Goal: Contribute content: Contribute content

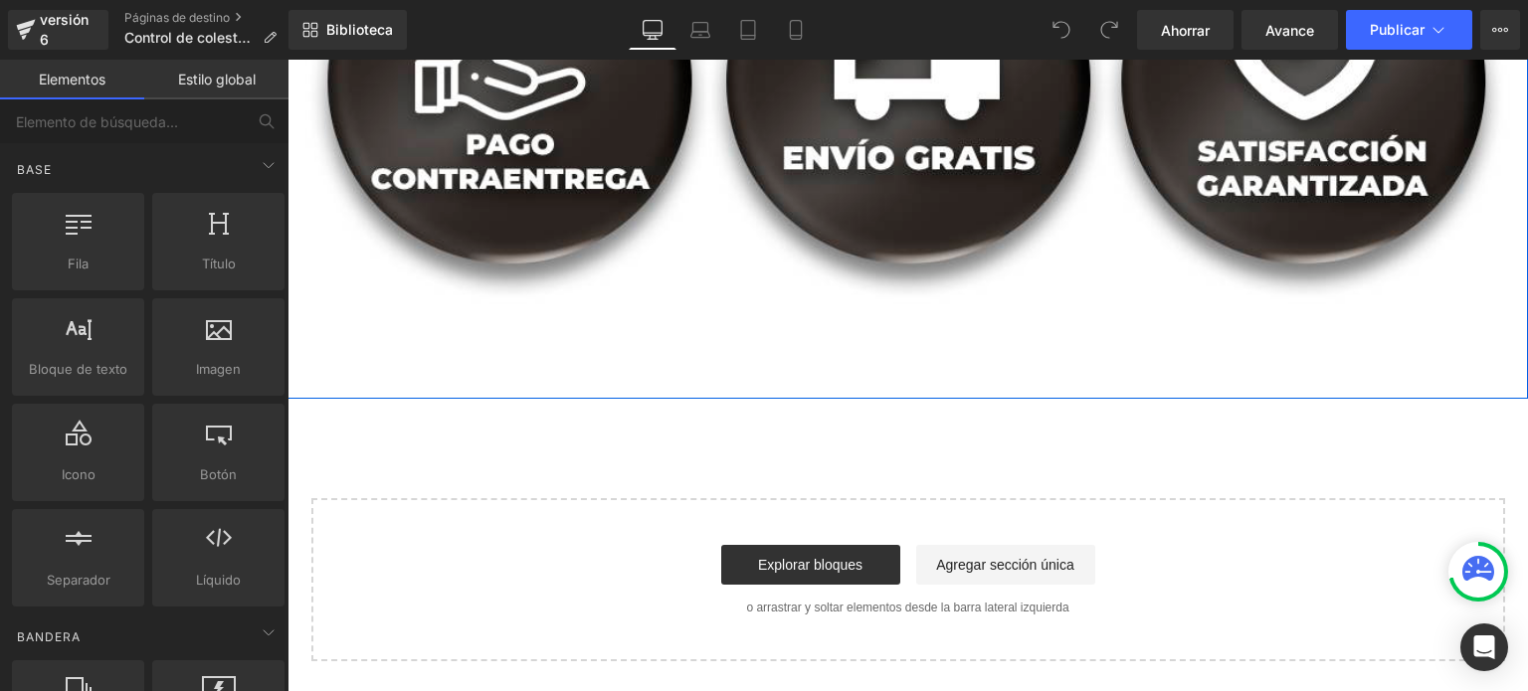
scroll to position [5870, 0]
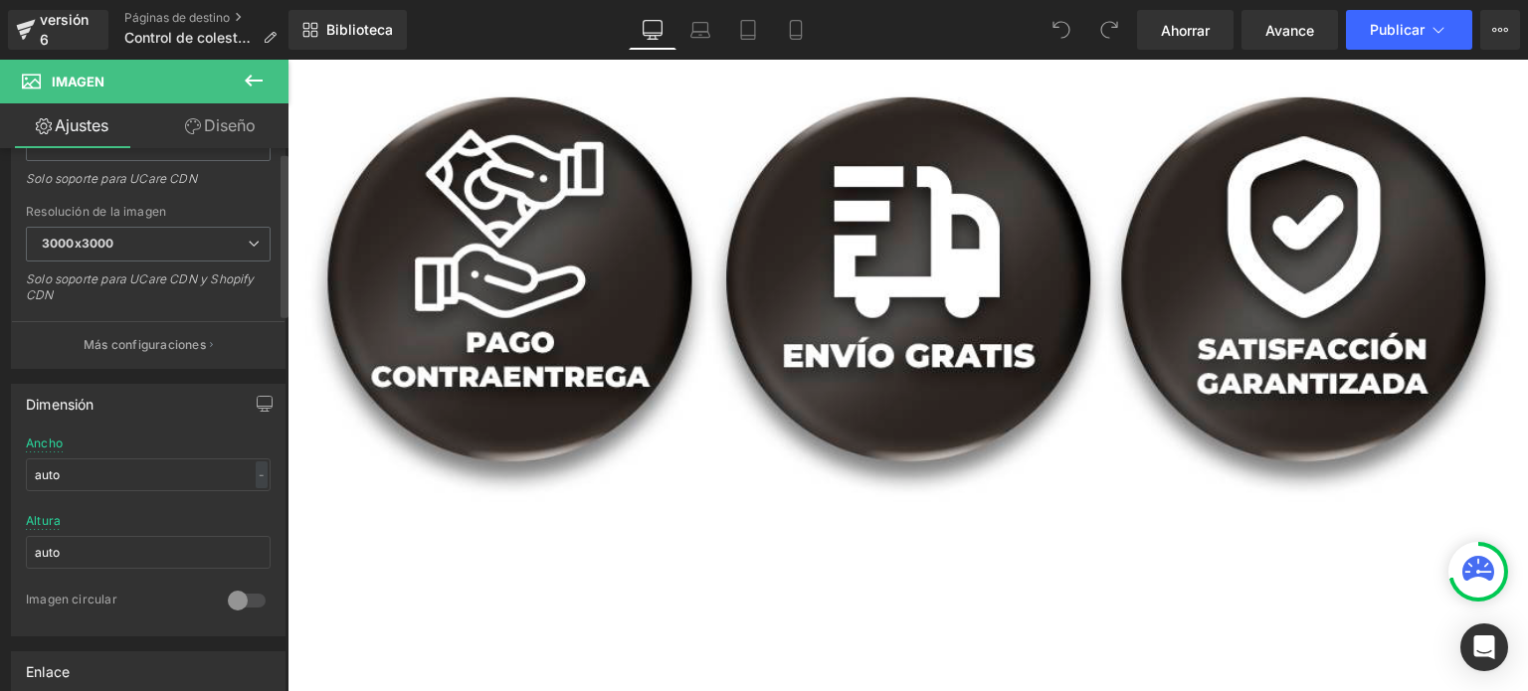
scroll to position [0, 0]
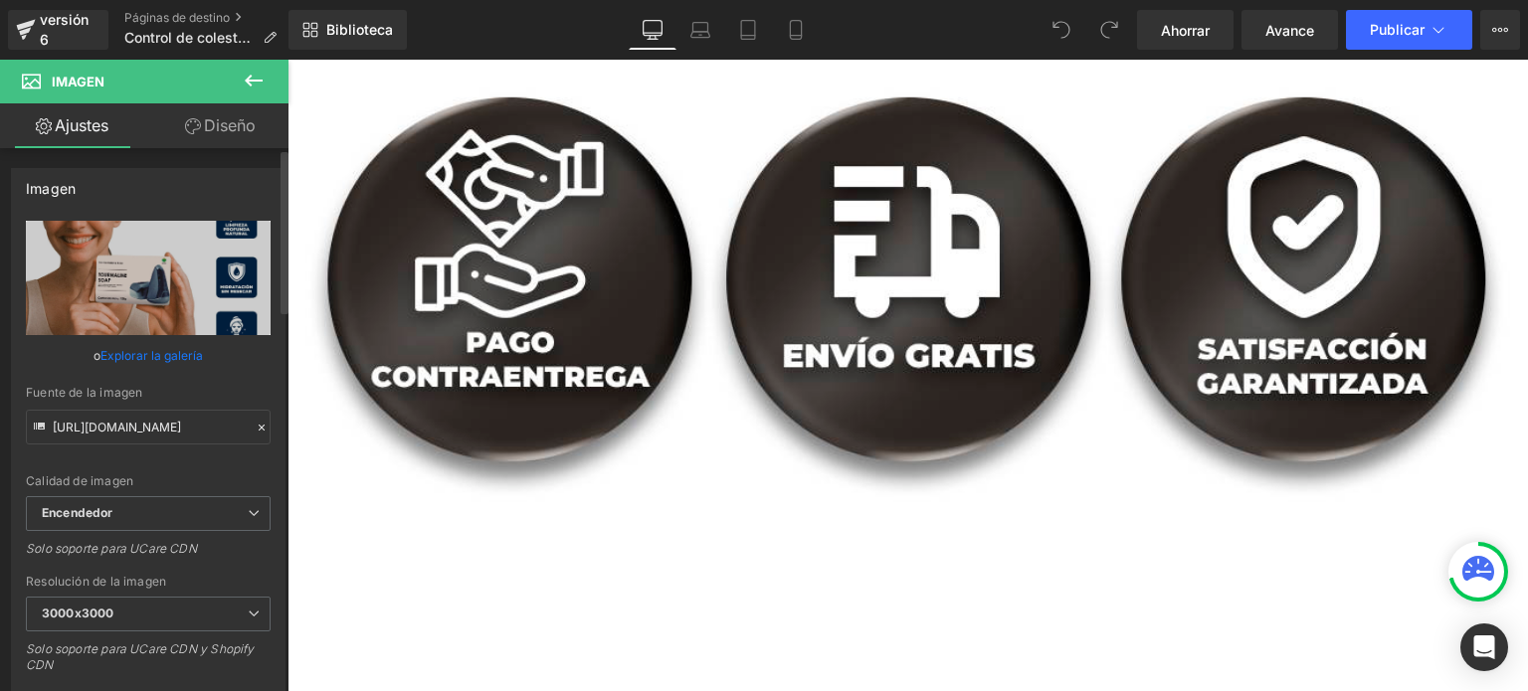
click at [133, 352] on font "Explorar la galería" at bounding box center [151, 355] width 102 height 15
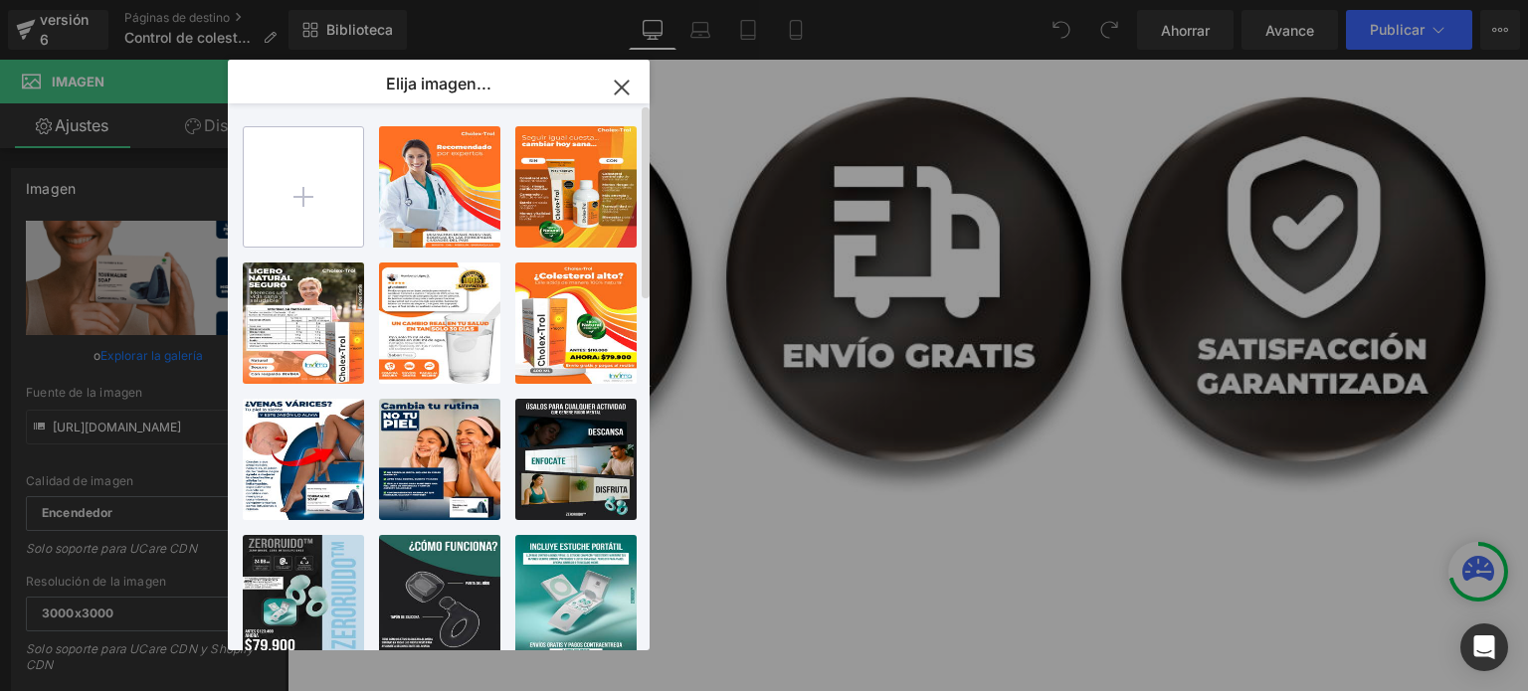
click at [346, 188] on input "file" at bounding box center [303, 186] width 119 height 119
click at [115, 0] on div "Estás previsualizando cómo funciona el Reestilizará tu página. No puedes editar…" at bounding box center [764, 0] width 1528 height 0
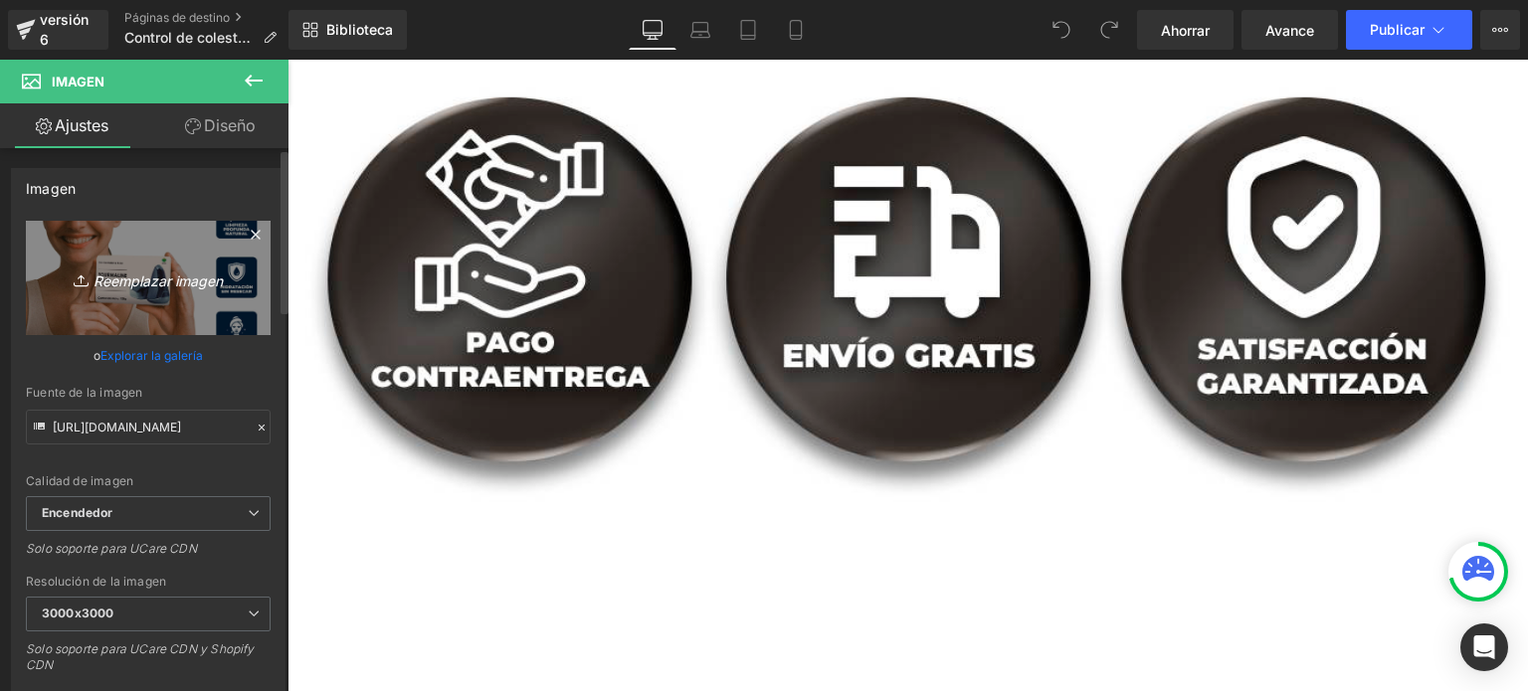
click at [142, 266] on icon "Reemplazar imagen" at bounding box center [148, 278] width 159 height 25
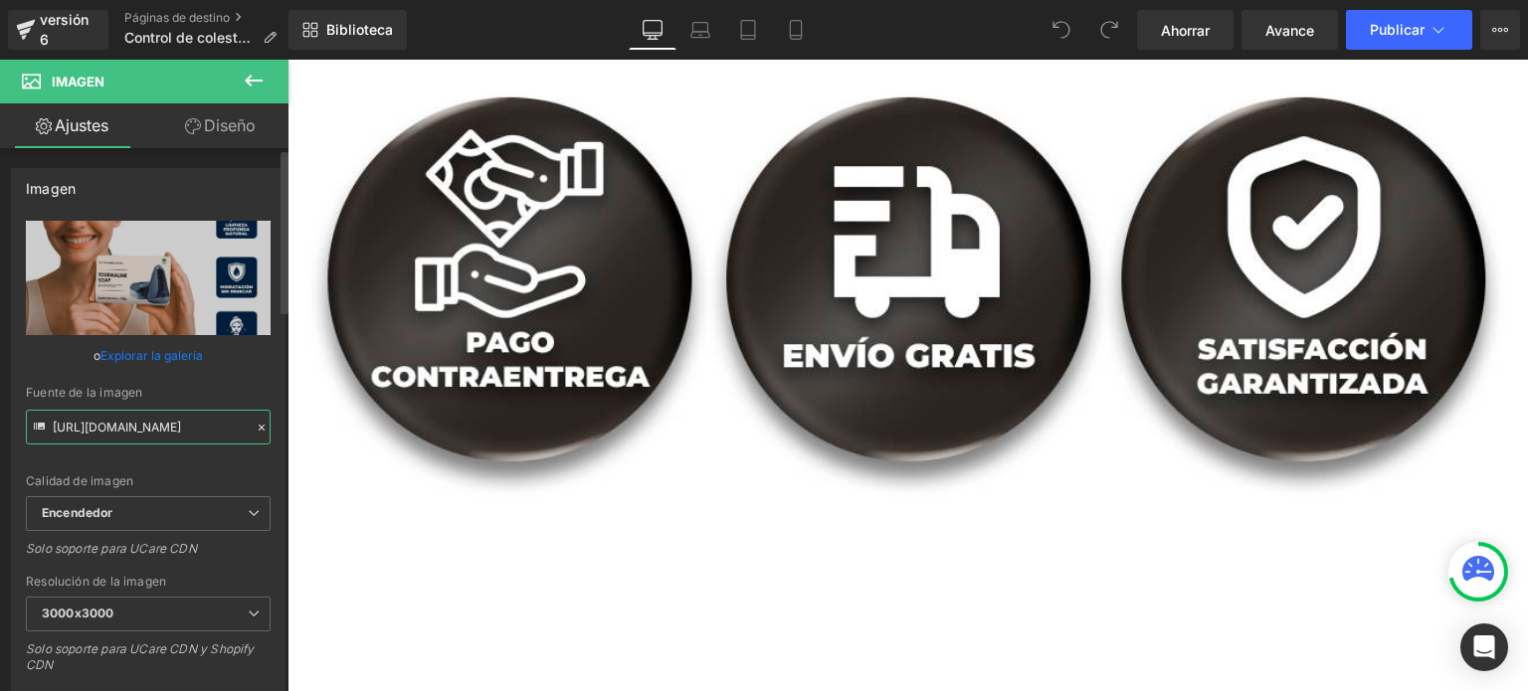
click at [164, 440] on input "[URL][DOMAIN_NAME]" at bounding box center [148, 427] width 245 height 35
click at [203, 434] on input "[URL][DOMAIN_NAME]" at bounding box center [148, 427] width 245 height 35
paste input "[DOMAIN_NAME][URL]"
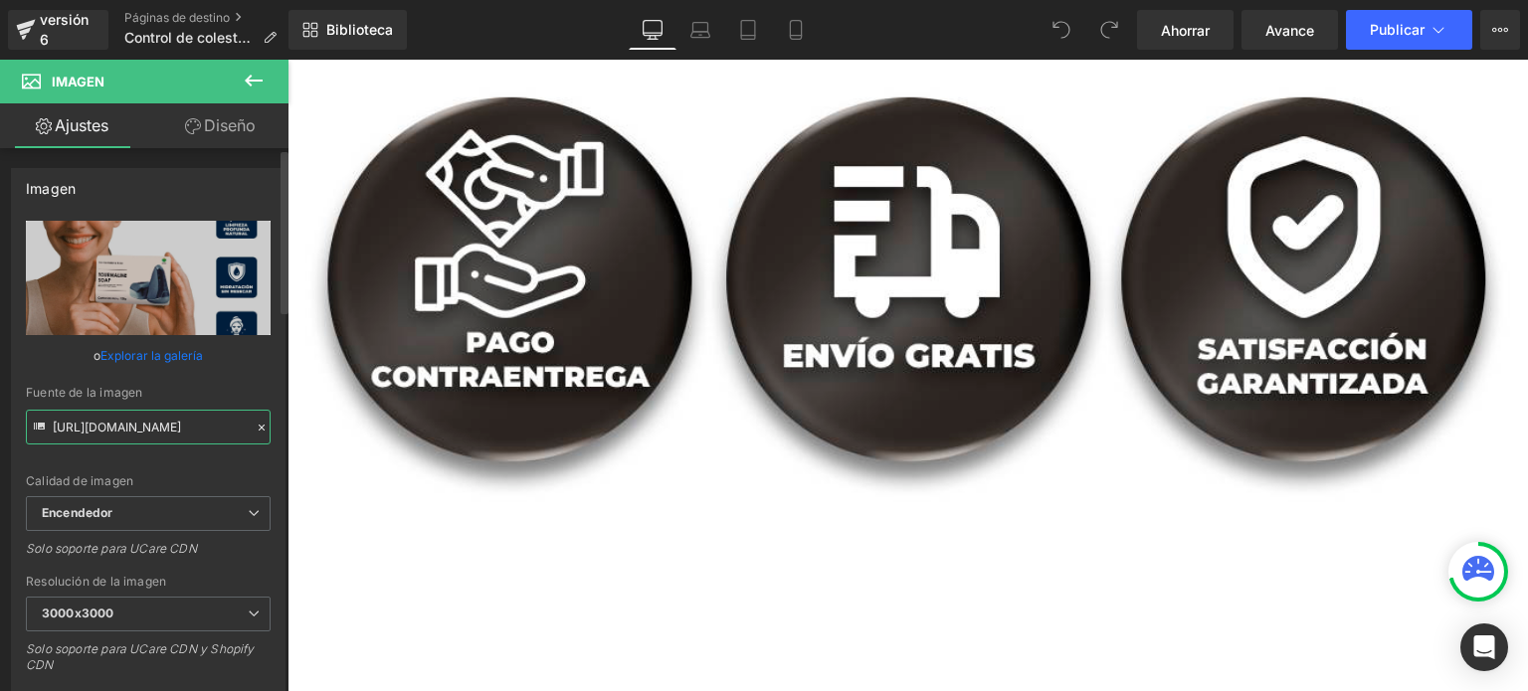
scroll to position [0, 253]
click at [201, 467] on div "Calidad de imagen Encendedor Más ligero Encendedor Encendedor Más ligero Solo s…" at bounding box center [148, 359] width 245 height 276
type input "[URL][DOMAIN_NAME]"
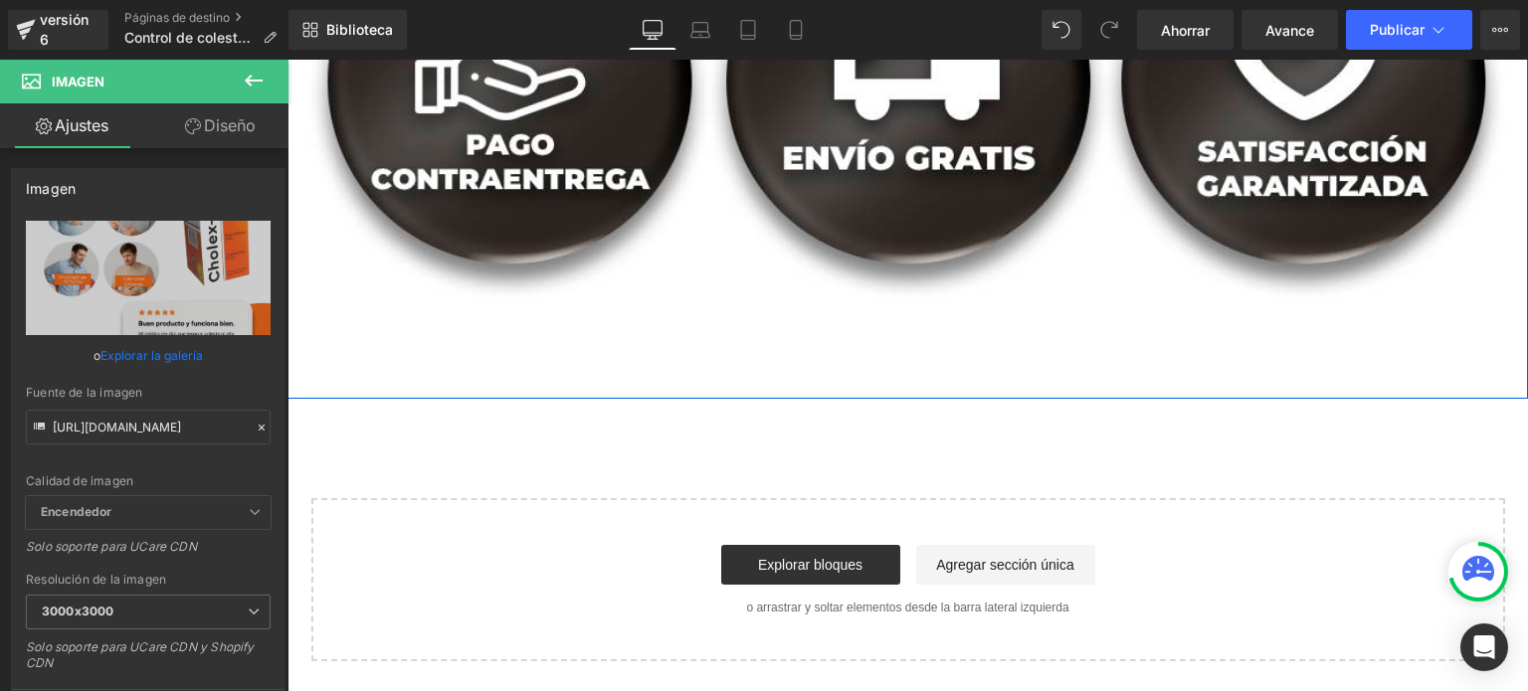
scroll to position [7960, 0]
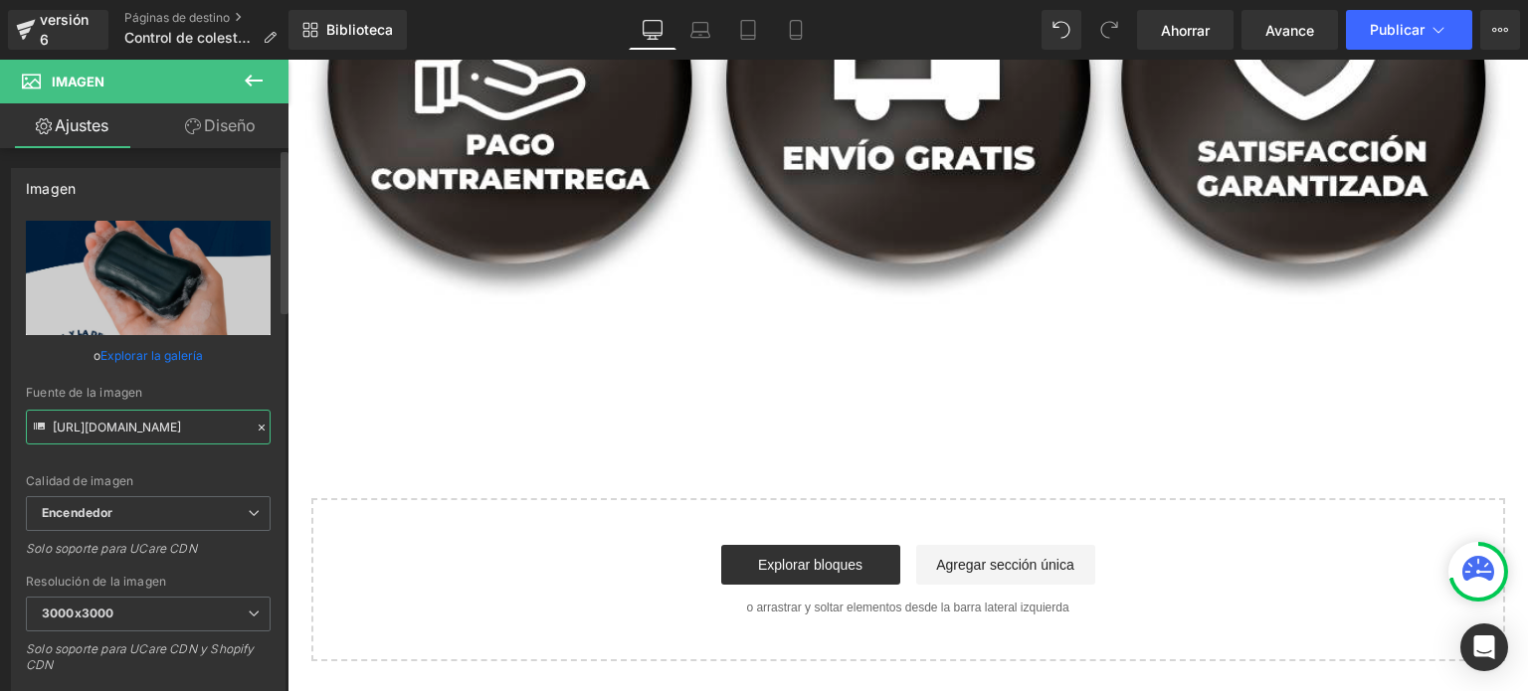
click at [178, 417] on input "[URL][DOMAIN_NAME]" at bounding box center [148, 427] width 245 height 35
click at [259, 425] on icon at bounding box center [262, 428] width 6 height 6
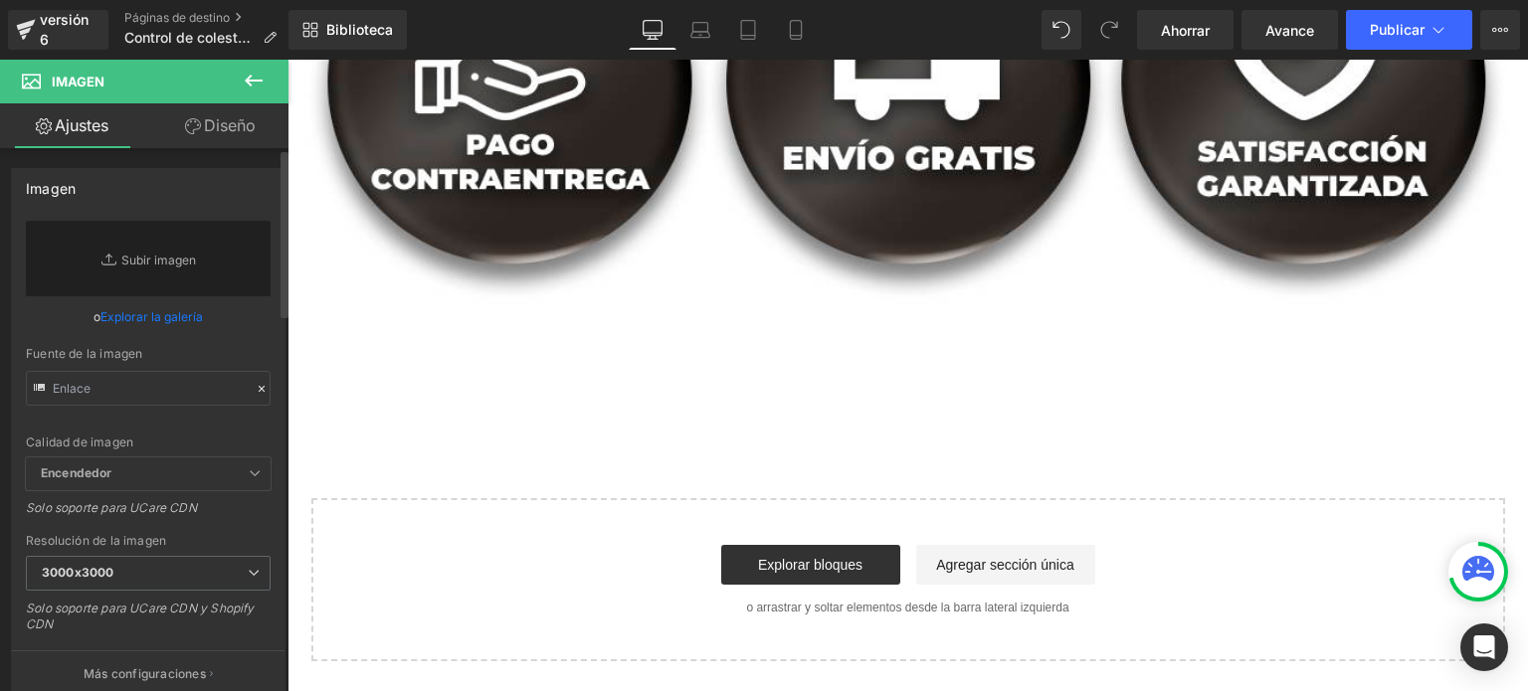
click at [167, 313] on font "Explorar la galería" at bounding box center [151, 316] width 102 height 15
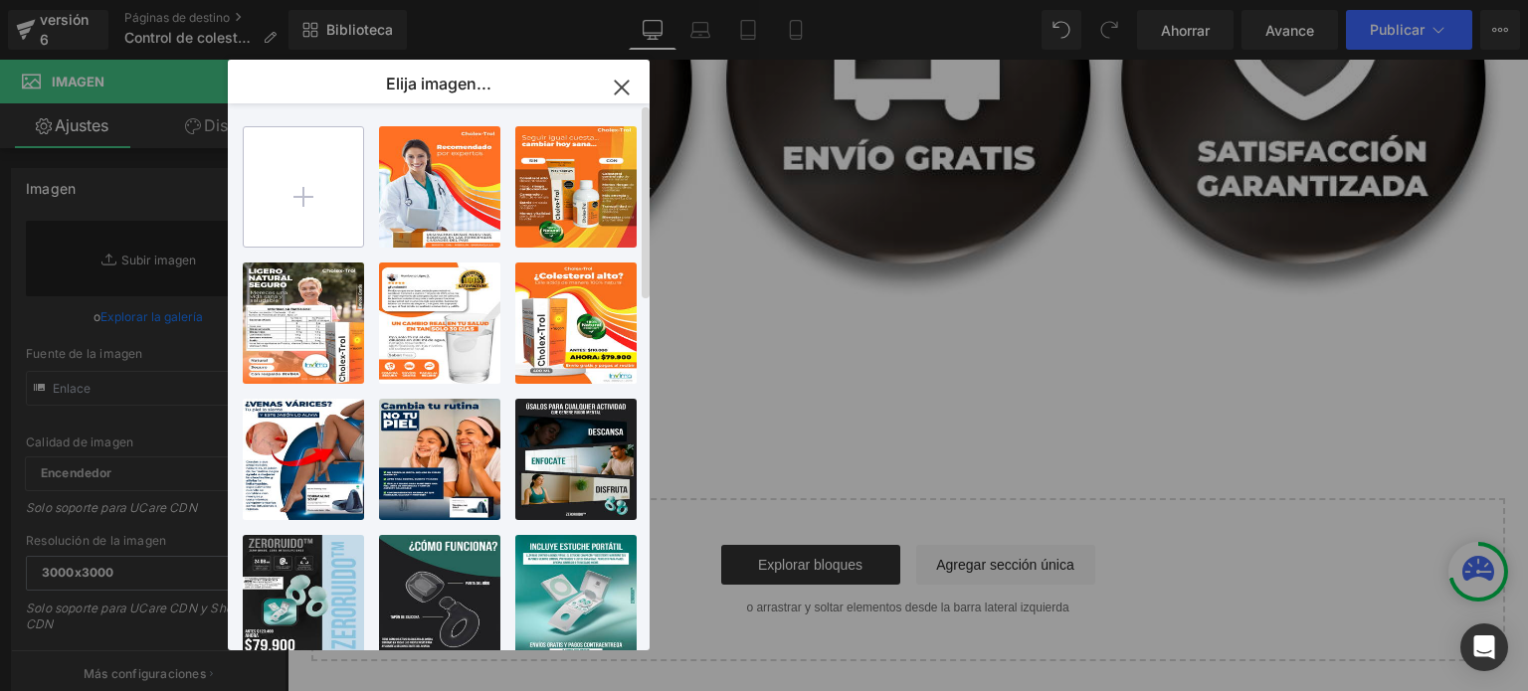
click at [338, 184] on input "file" at bounding box center [303, 186] width 119 height 119
type input "C:\fakepath\__7.png"
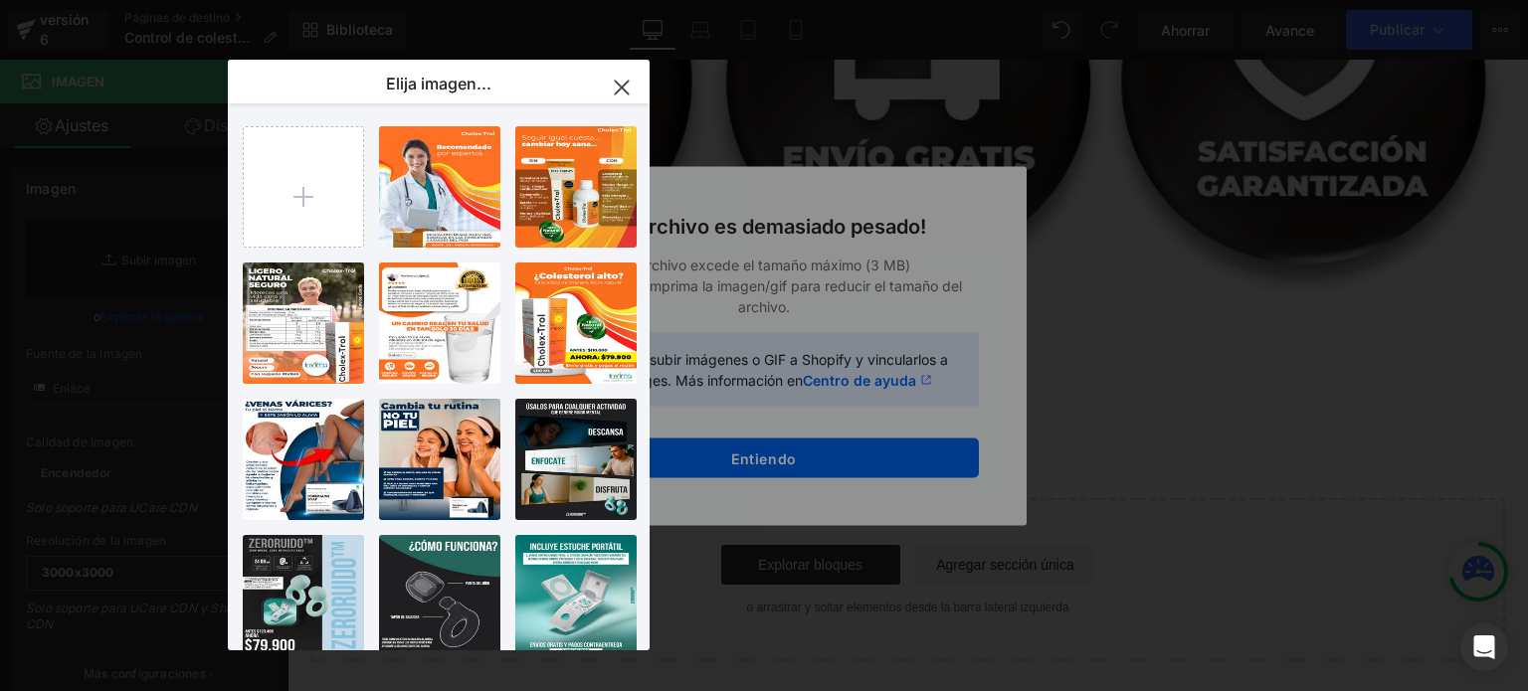
click at [612, 86] on icon "button" at bounding box center [622, 88] width 32 height 32
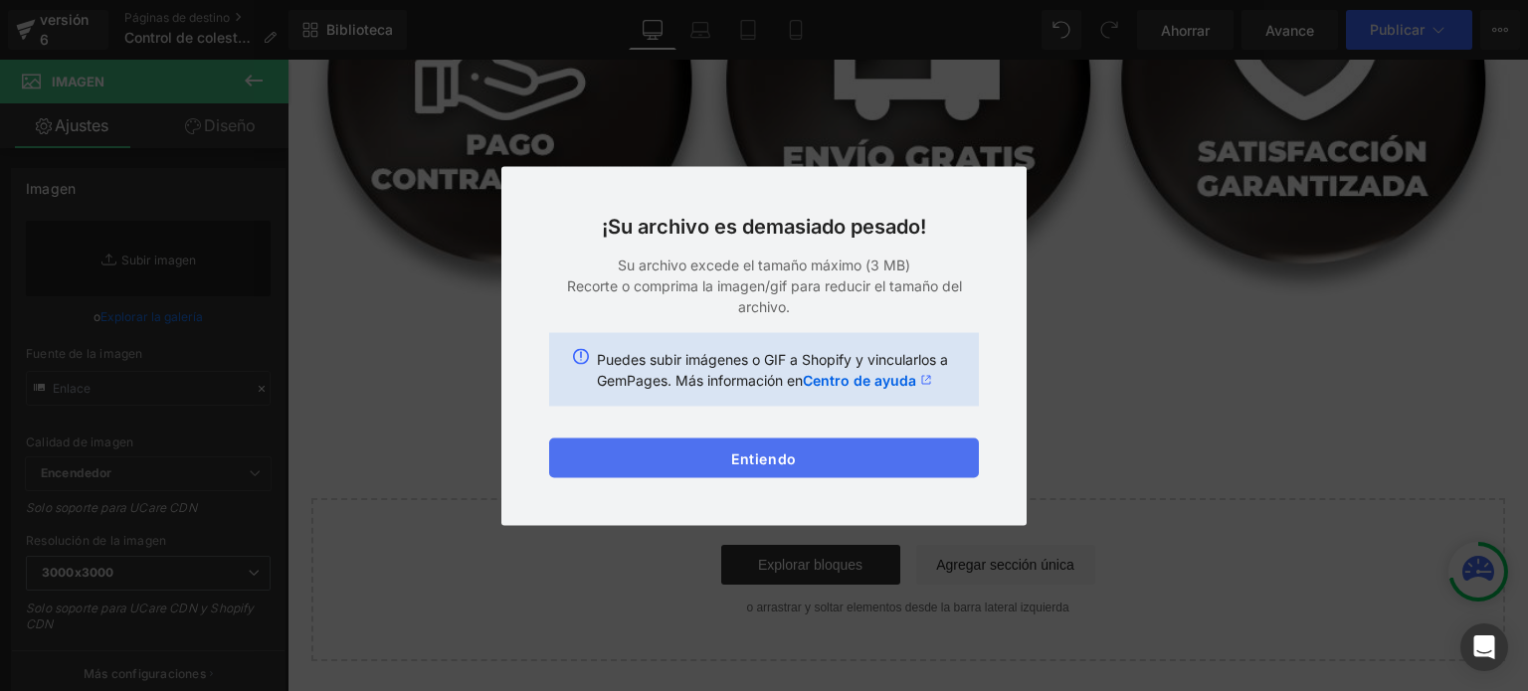
click at [856, 469] on button "Entiendo" at bounding box center [764, 458] width 430 height 40
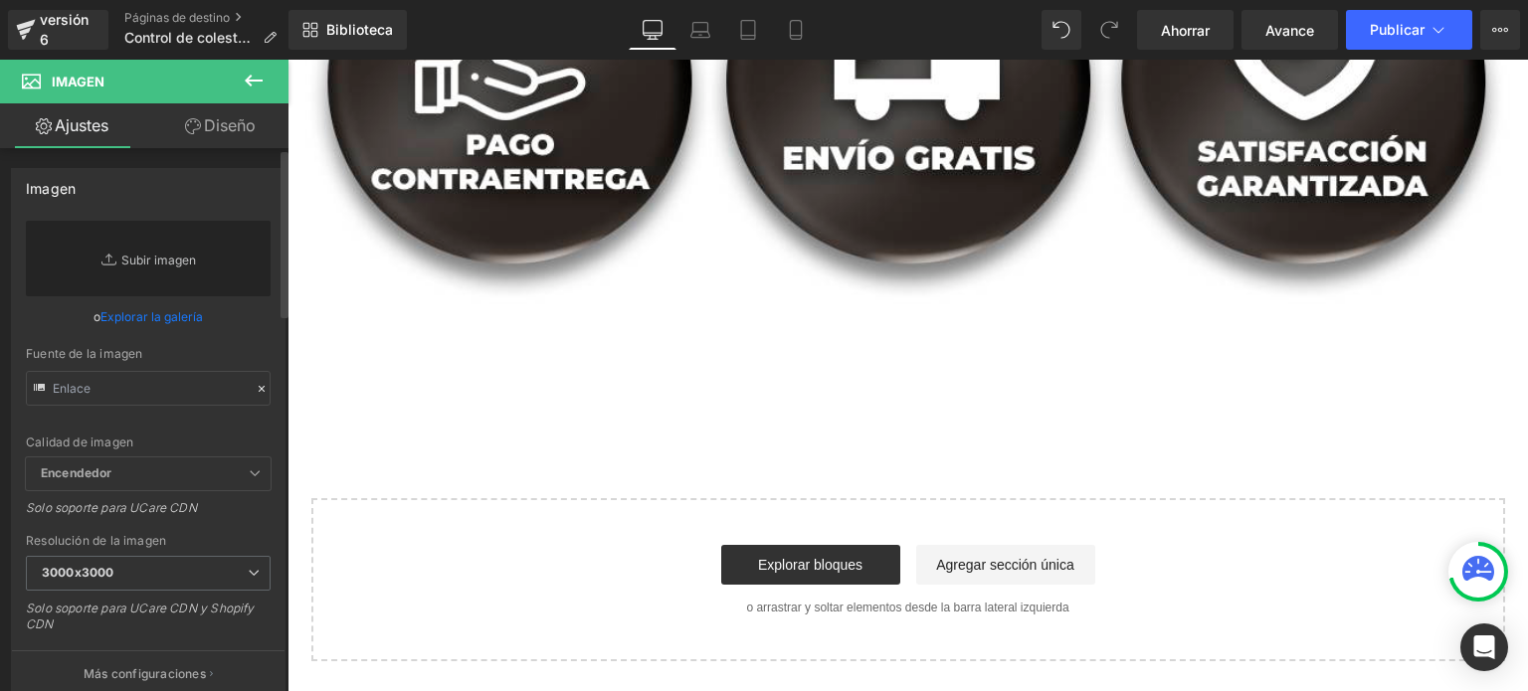
click at [135, 269] on link "Reemplazar imagen" at bounding box center [148, 259] width 245 height 76
click at [159, 383] on input "text" at bounding box center [148, 388] width 245 height 35
paste input "[URL][DOMAIN_NAME]"
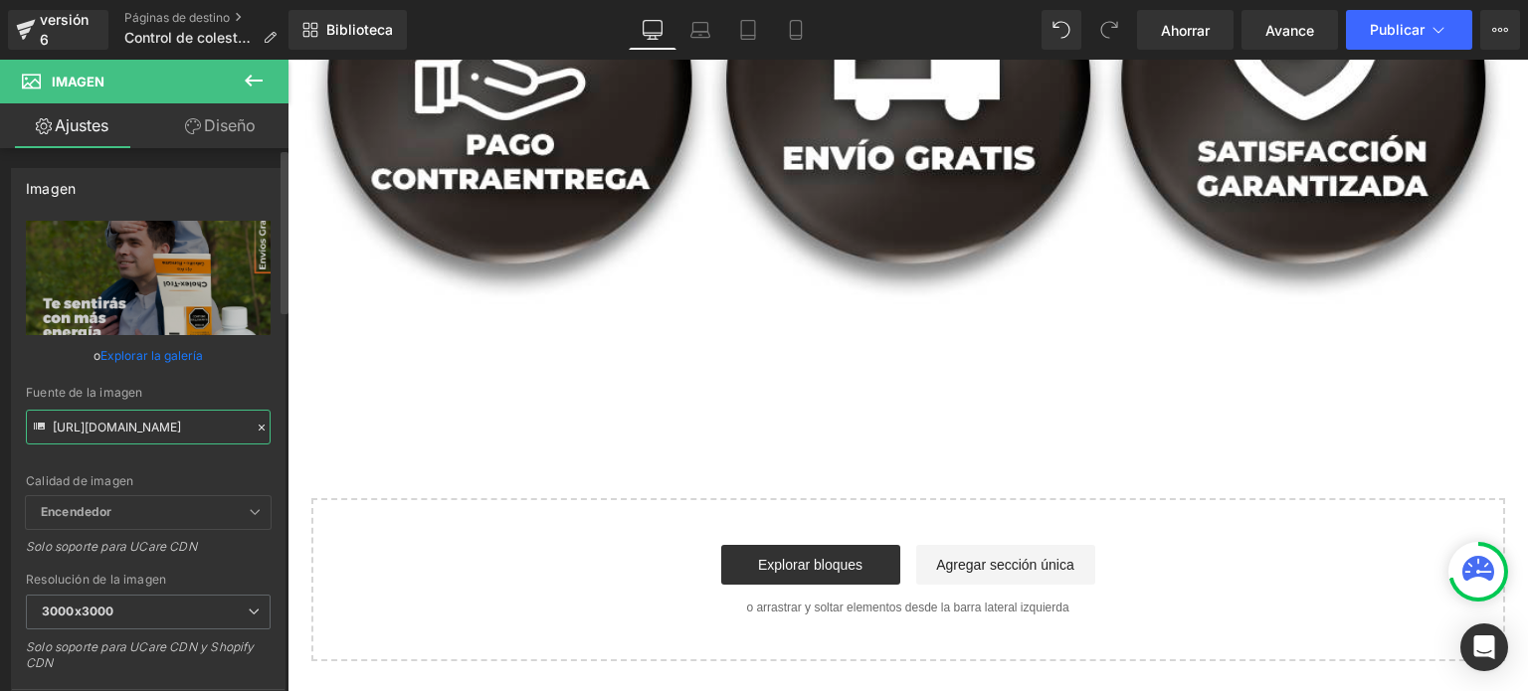
type input "[URL][DOMAIN_NAME]"
click at [250, 390] on div "Fuente de la imagen" at bounding box center [148, 393] width 245 height 14
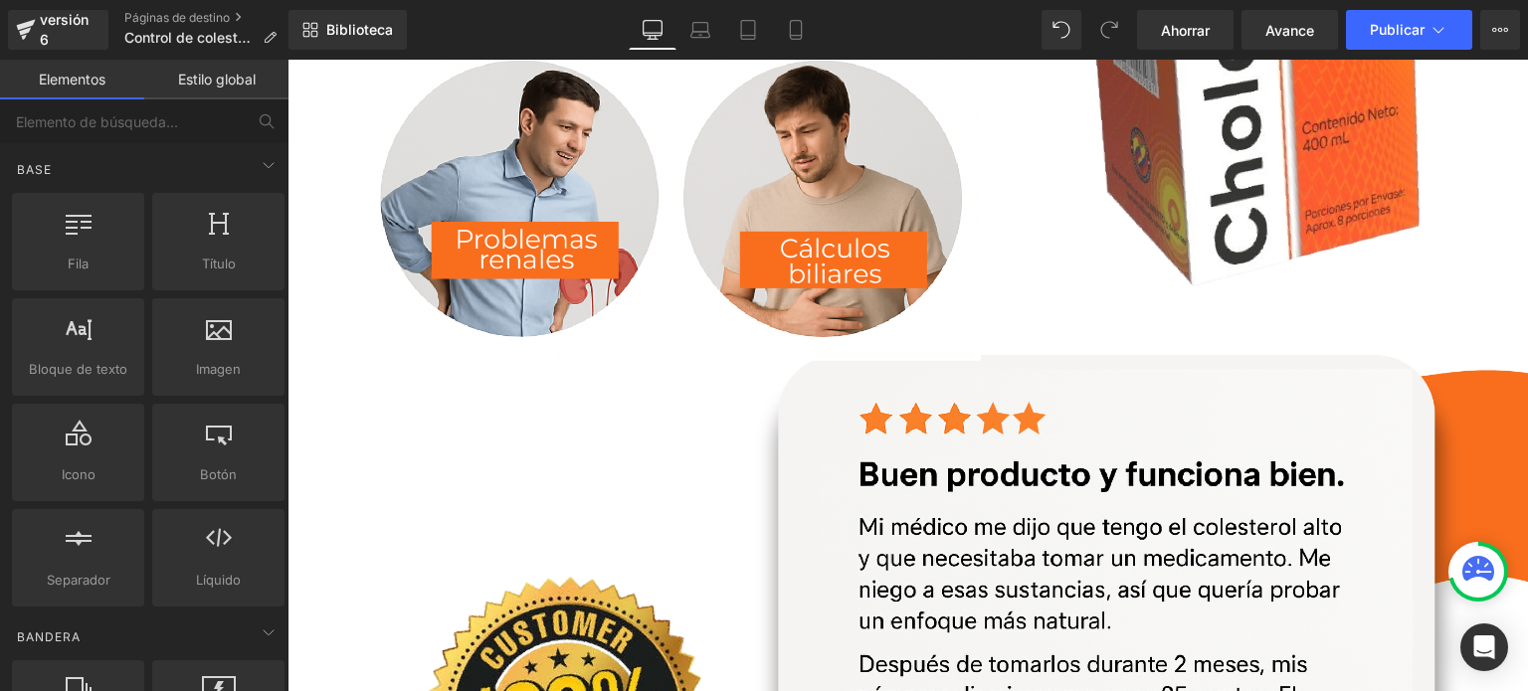
scroll to position [0, 0]
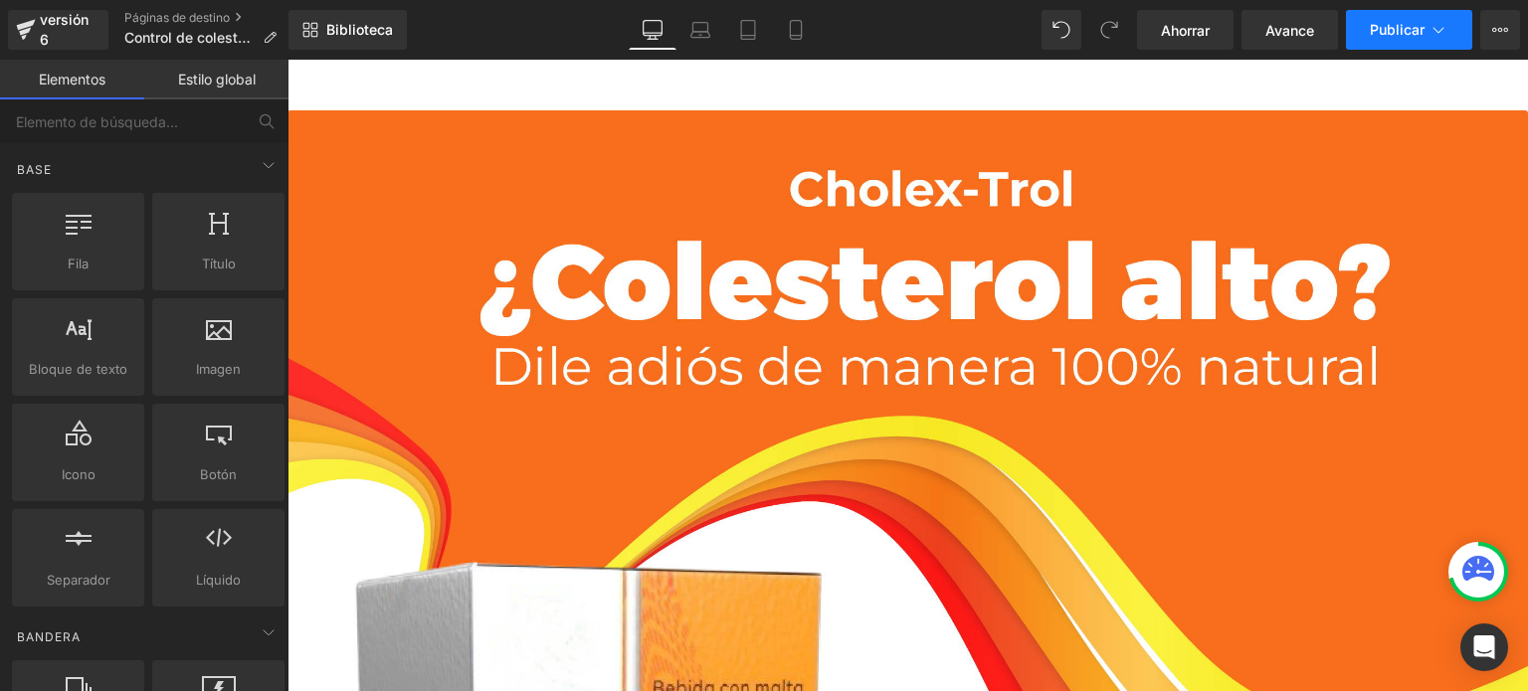
click at [1403, 35] on font "Publicar" at bounding box center [1397, 29] width 55 height 17
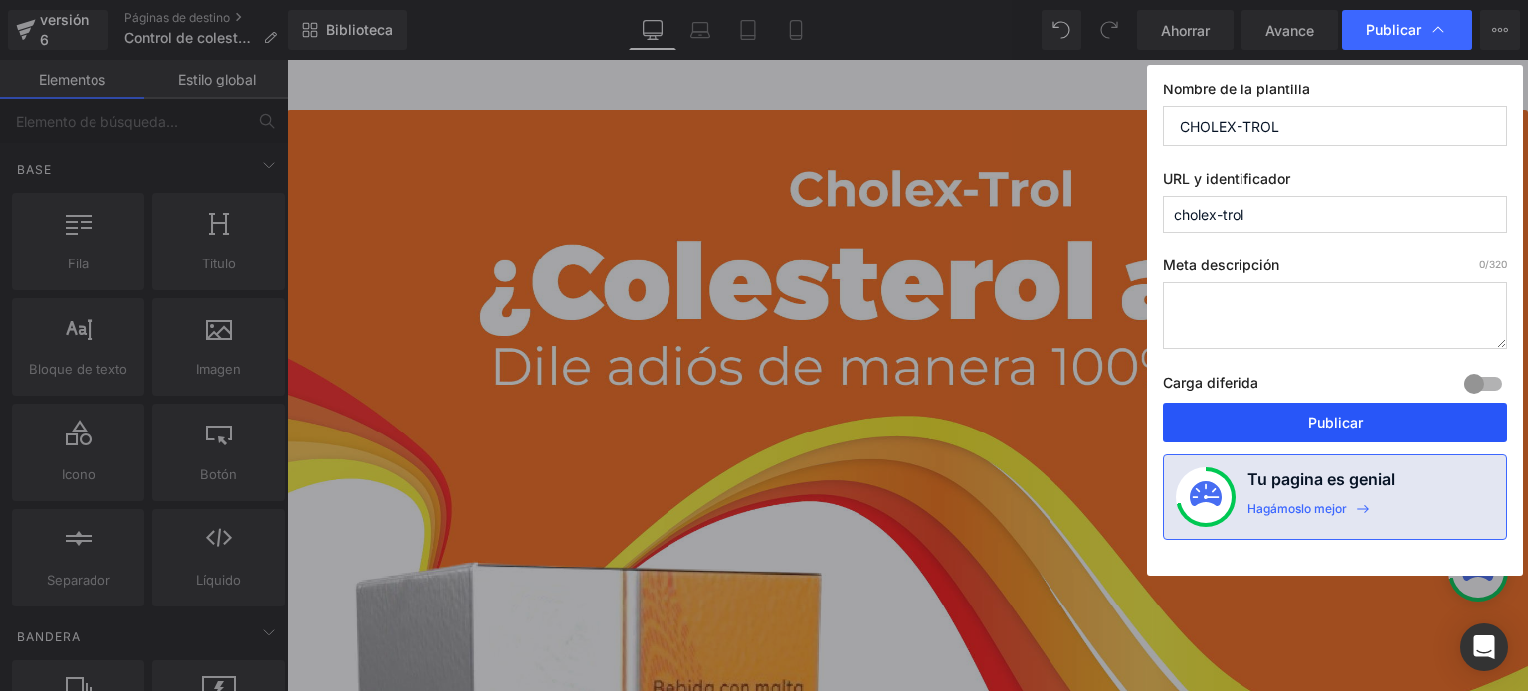
click at [1334, 432] on button "Publicar" at bounding box center [1335, 423] width 344 height 40
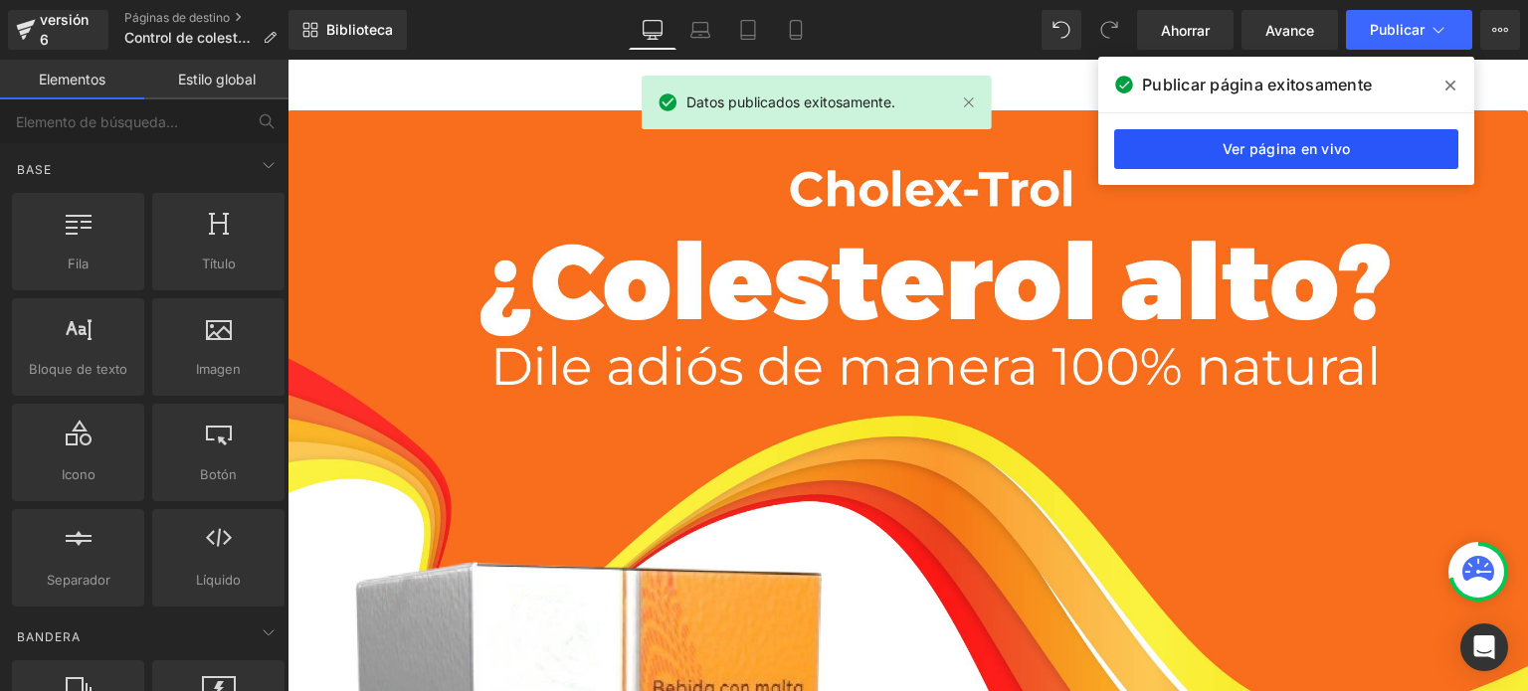
click at [1254, 157] on font "Ver página en vivo" at bounding box center [1287, 149] width 128 height 18
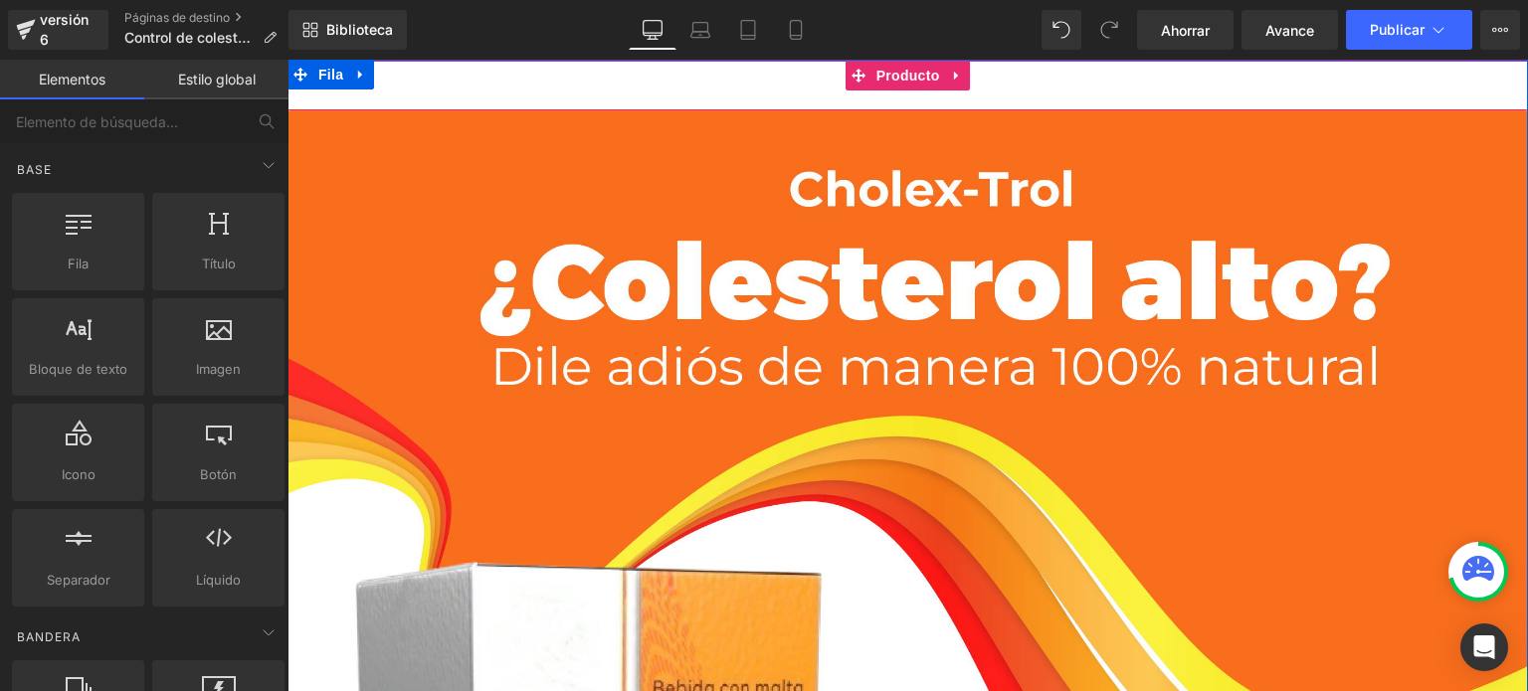
click at [629, 95] on div "Añadir a la cesta (P) Botón del carrito" at bounding box center [907, 86] width 1221 height 50
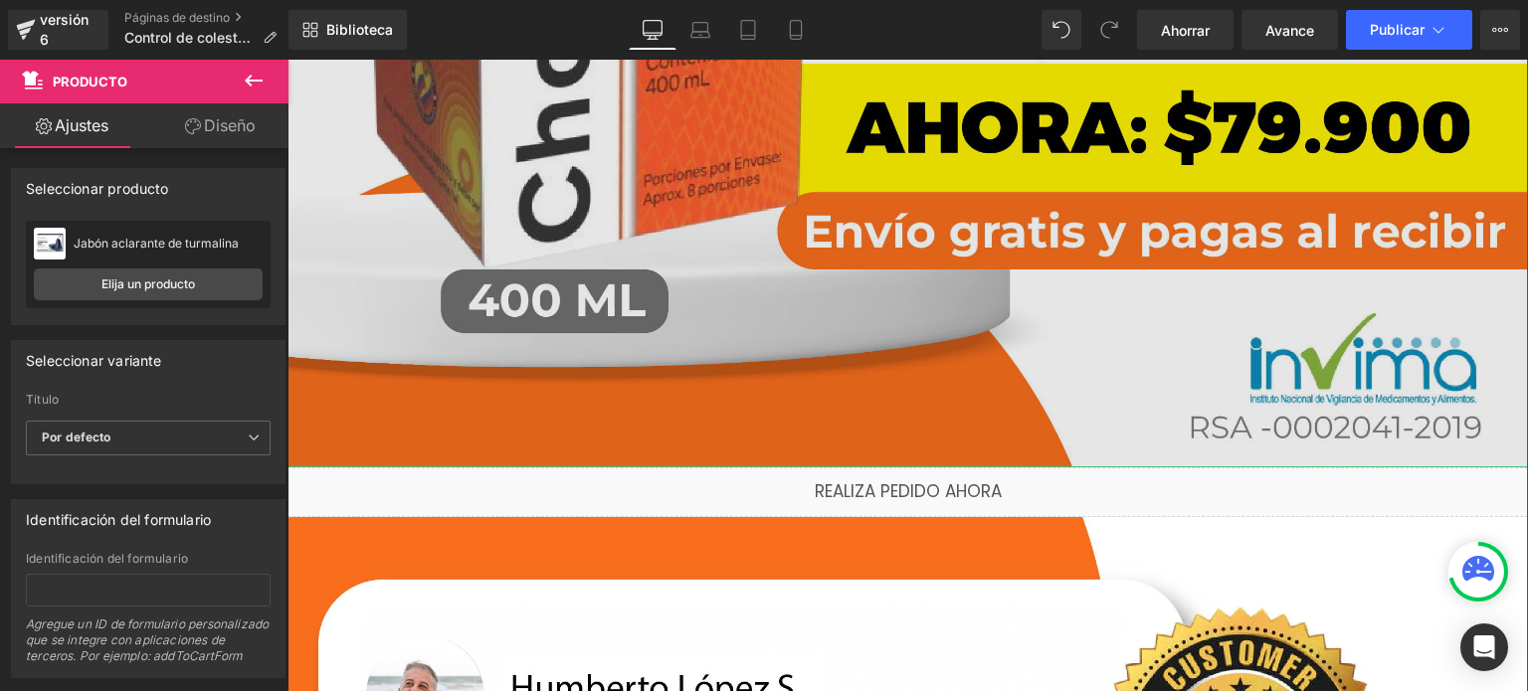
scroll to position [1393, 0]
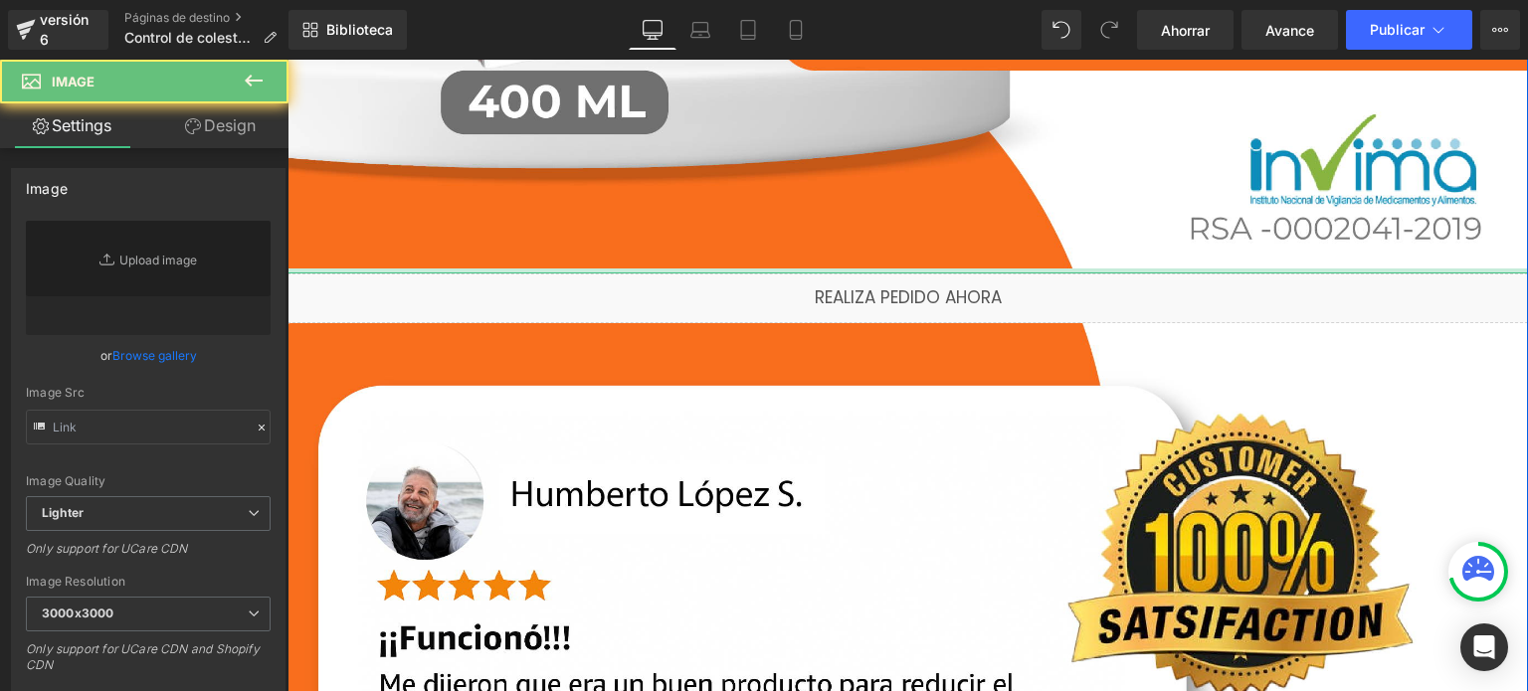
type input "[URL][DOMAIN_NAME]"
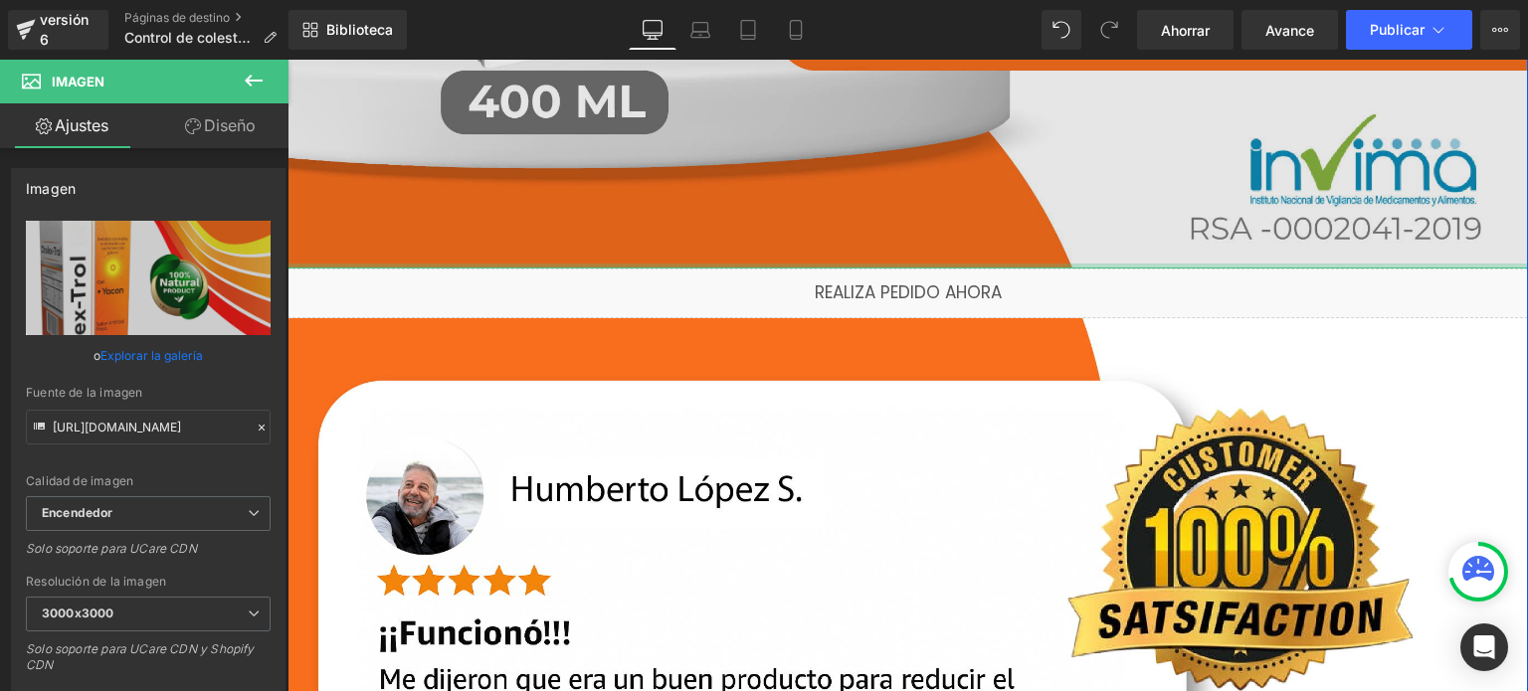
drag, startPoint x: 1022, startPoint y: 264, endPoint x: 1038, endPoint y: 218, distance: 48.5
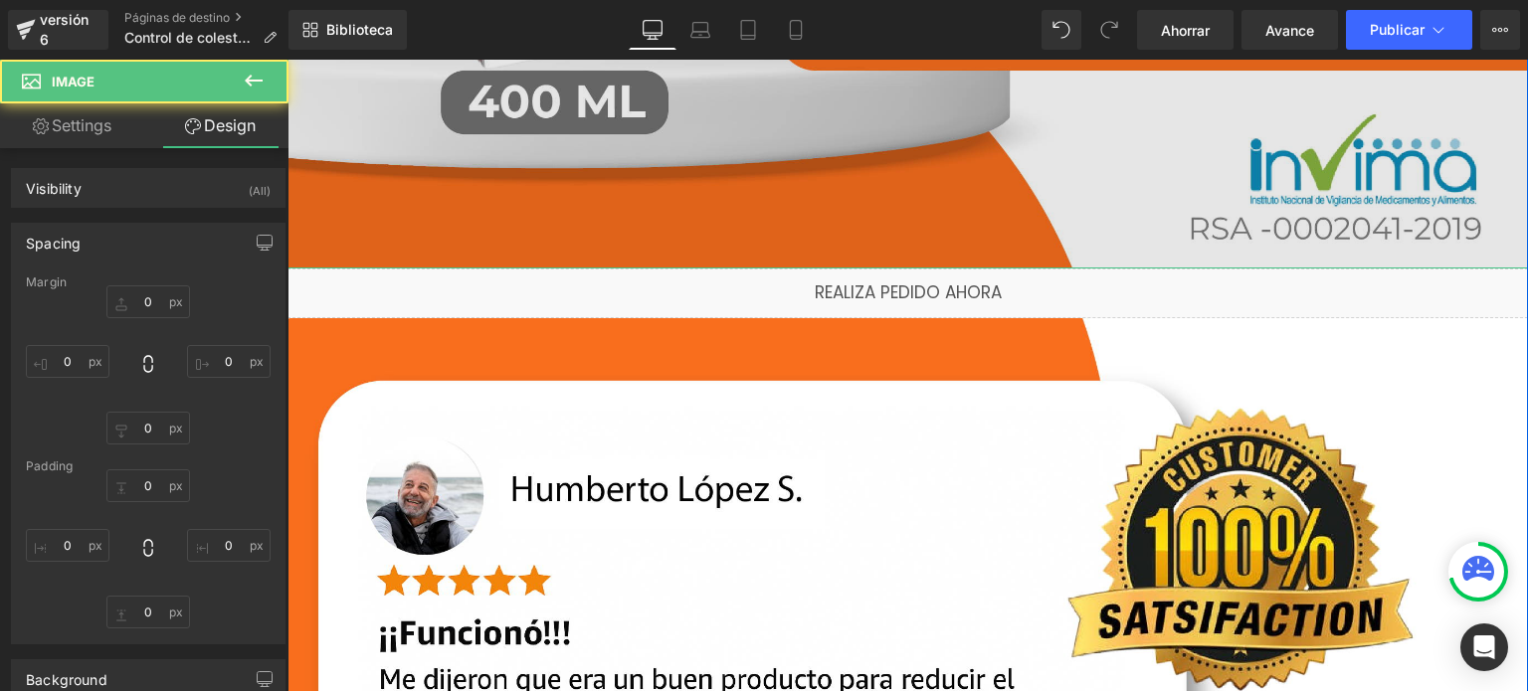
type input "0"
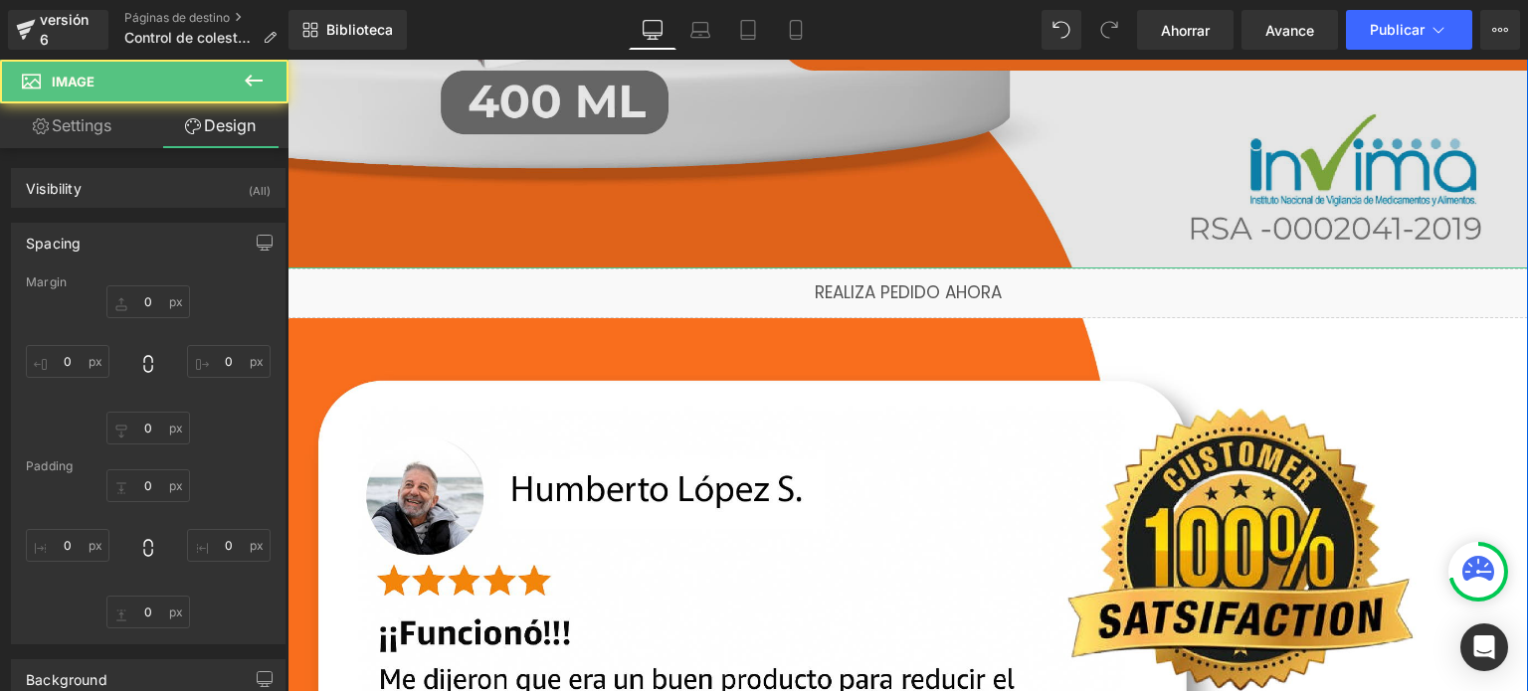
type input "0"
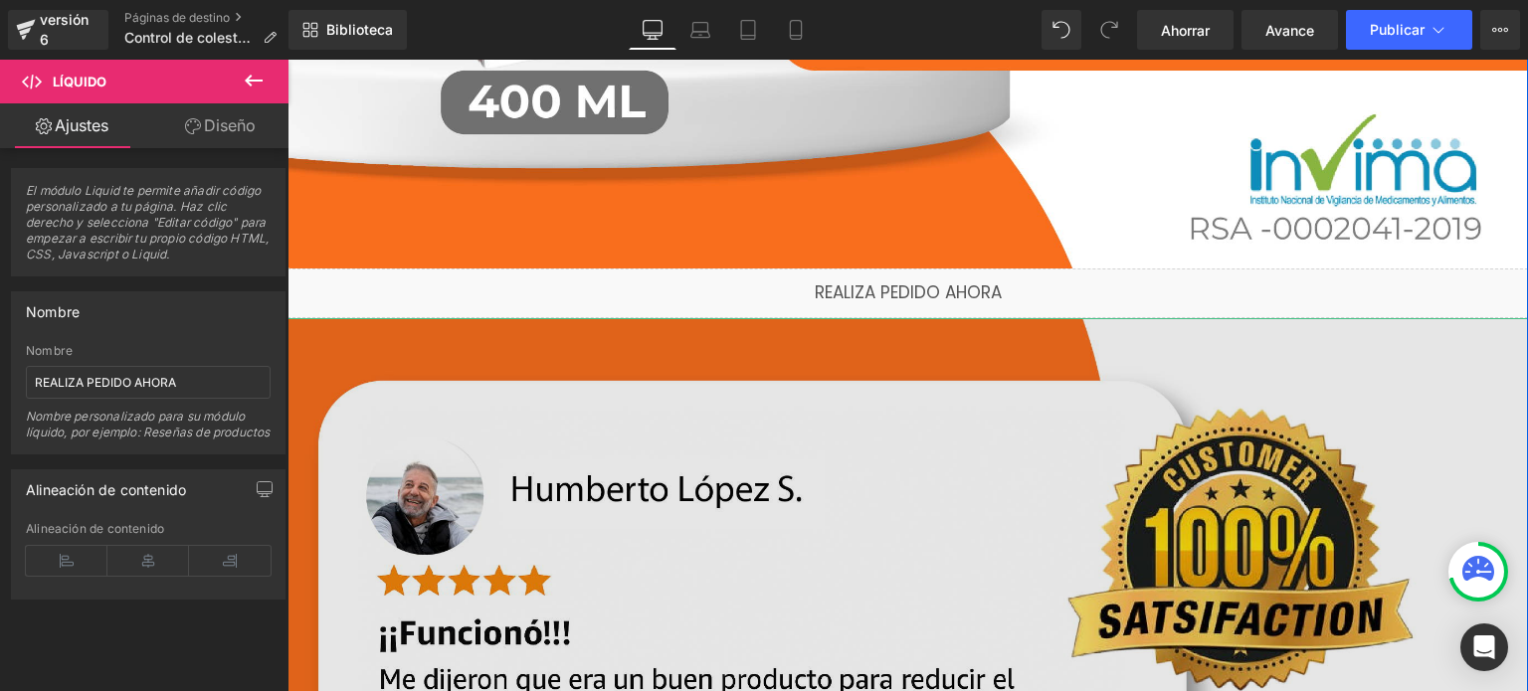
drag, startPoint x: 719, startPoint y: 317, endPoint x: 716, endPoint y: 349, distance: 32.0
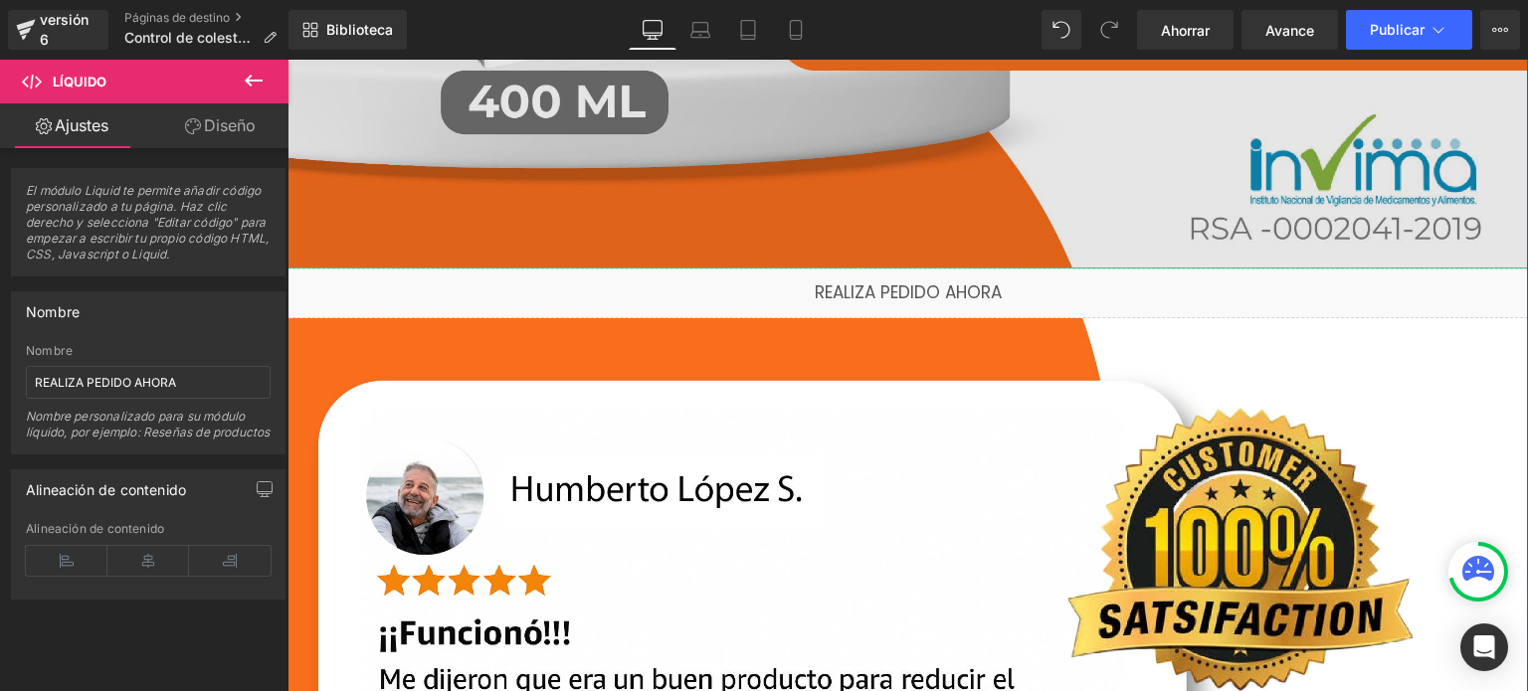
drag, startPoint x: 714, startPoint y: 316, endPoint x: 702, endPoint y: 210, distance: 107.1
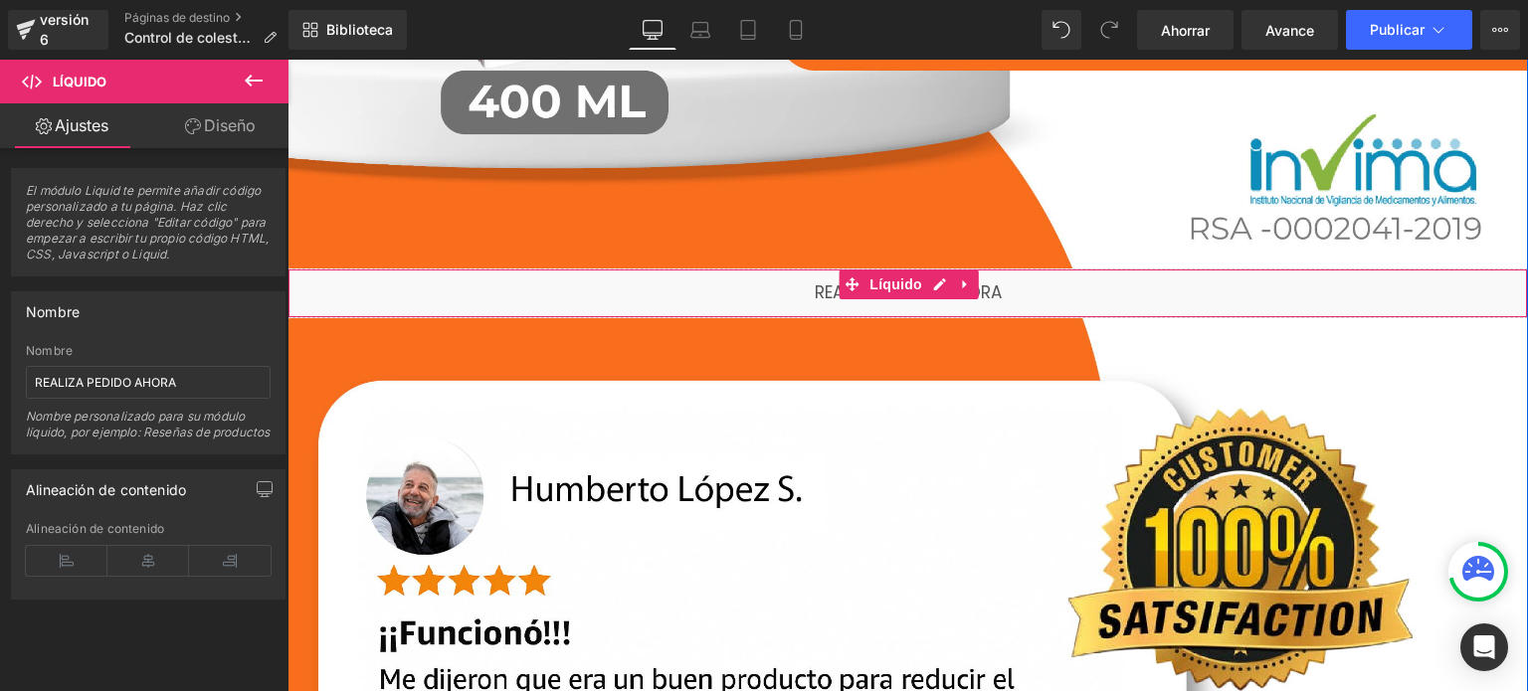
drag, startPoint x: 796, startPoint y: 317, endPoint x: 792, endPoint y: 298, distance: 19.3
click at [792, 298] on div "Líquido" at bounding box center [908, 294] width 1241 height 50
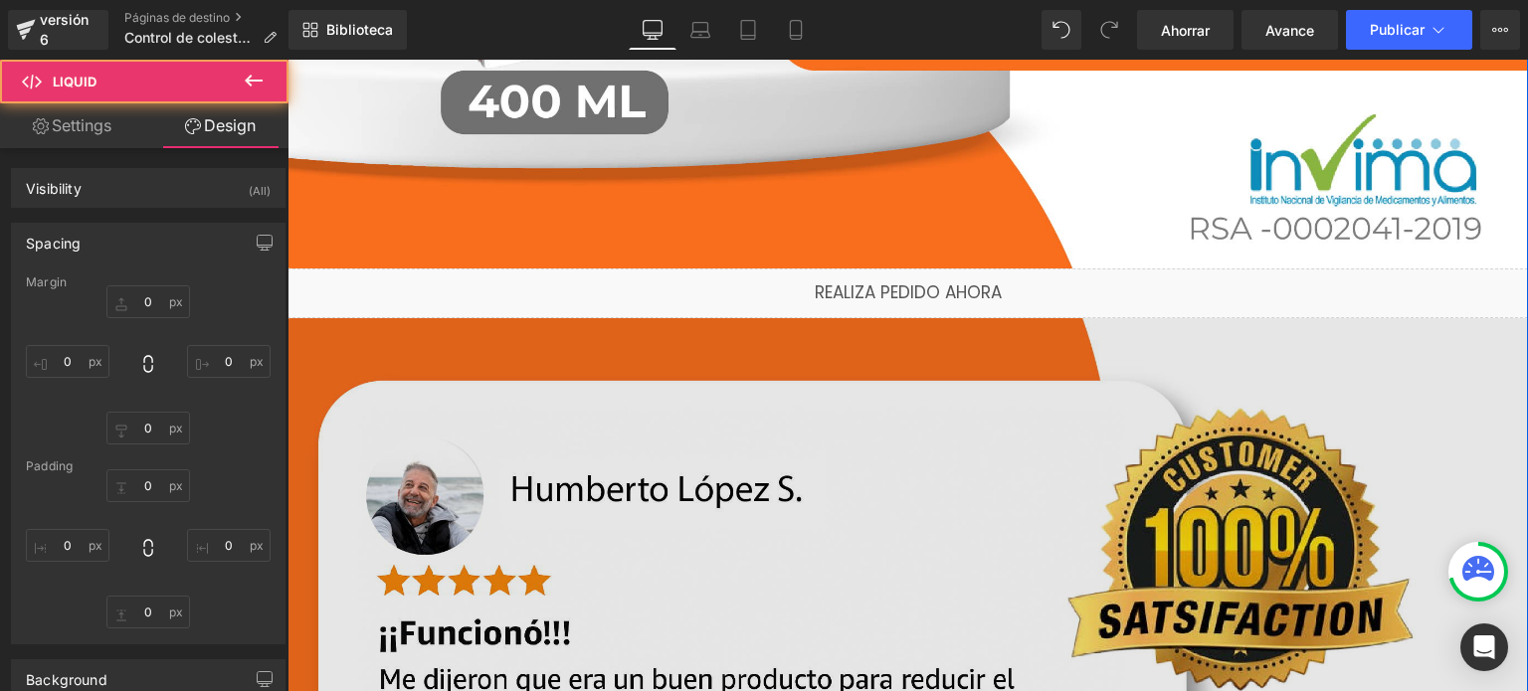
type input "0"
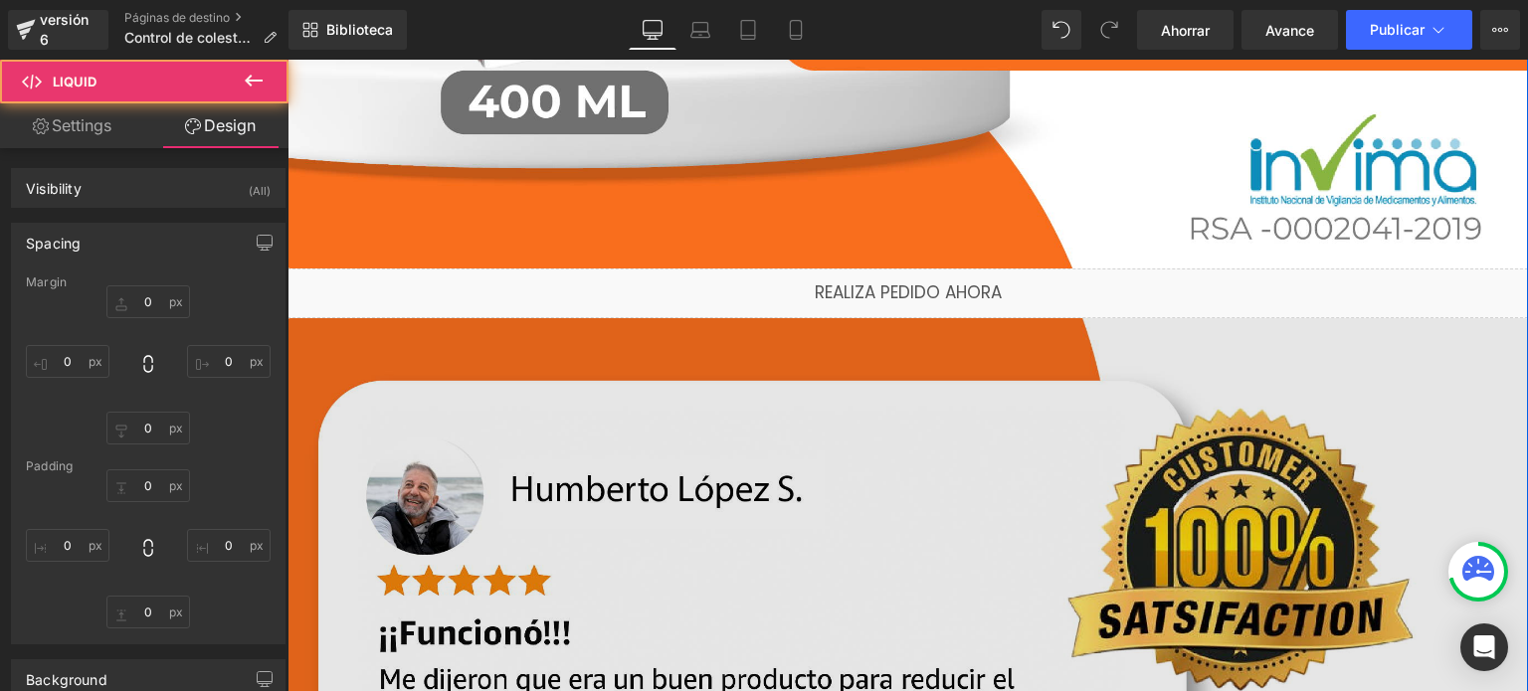
type input "0"
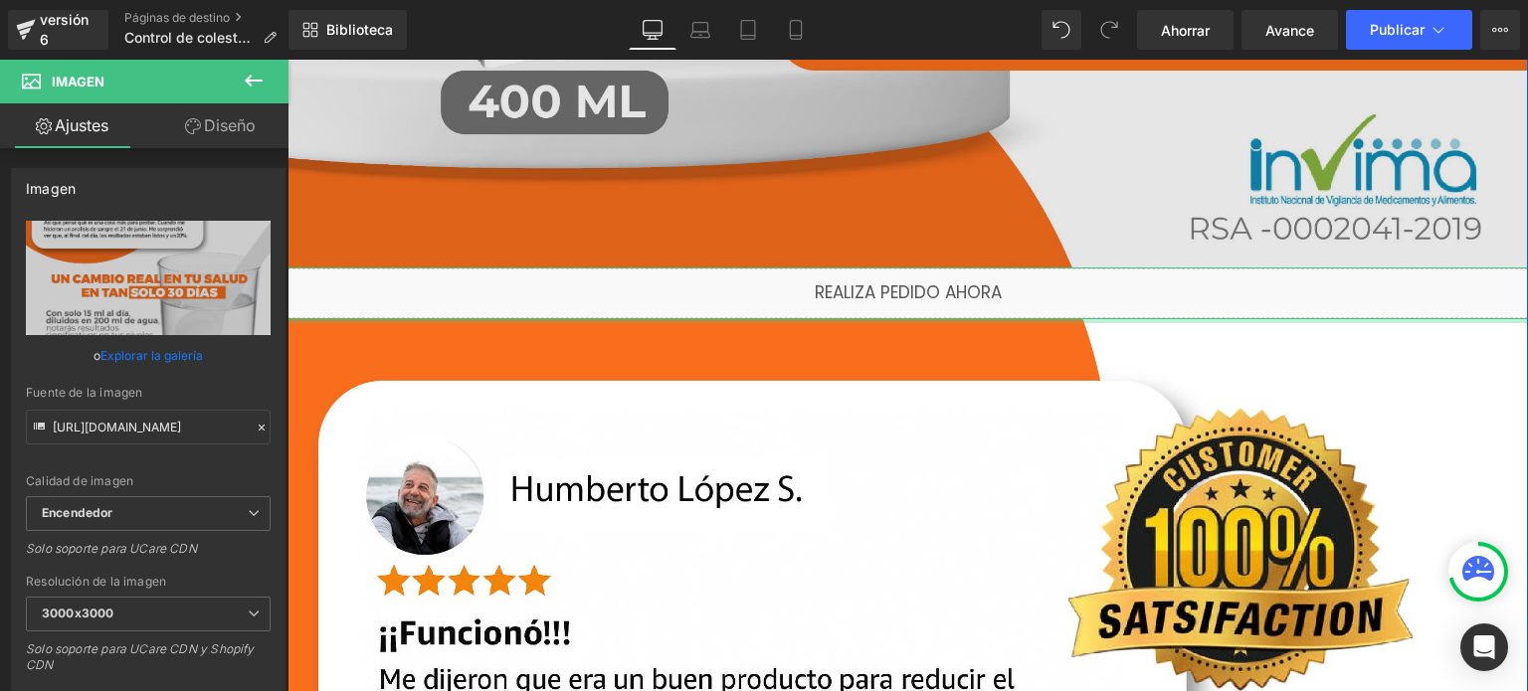
drag, startPoint x: 1149, startPoint y: 320, endPoint x: 1126, endPoint y: 222, distance: 101.1
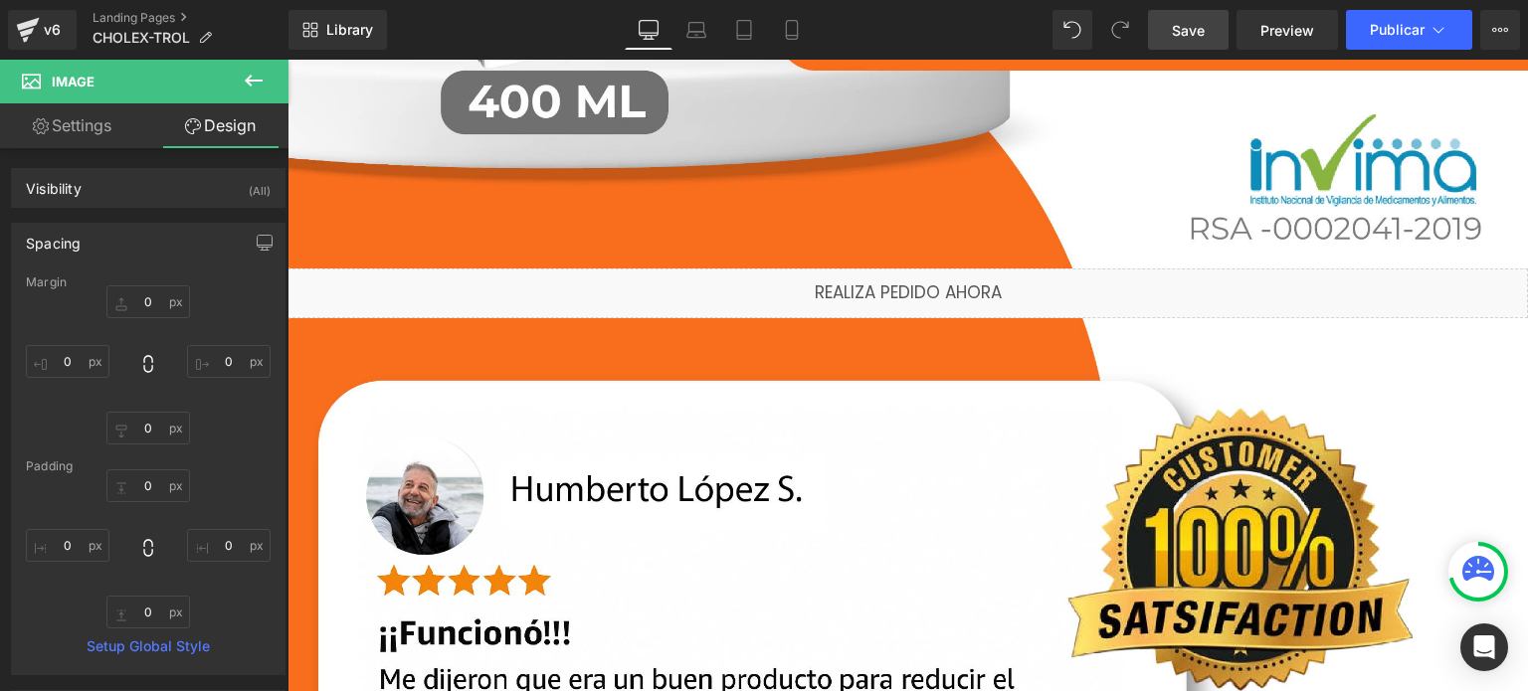
click at [1188, 27] on span "Save" at bounding box center [1188, 30] width 33 height 21
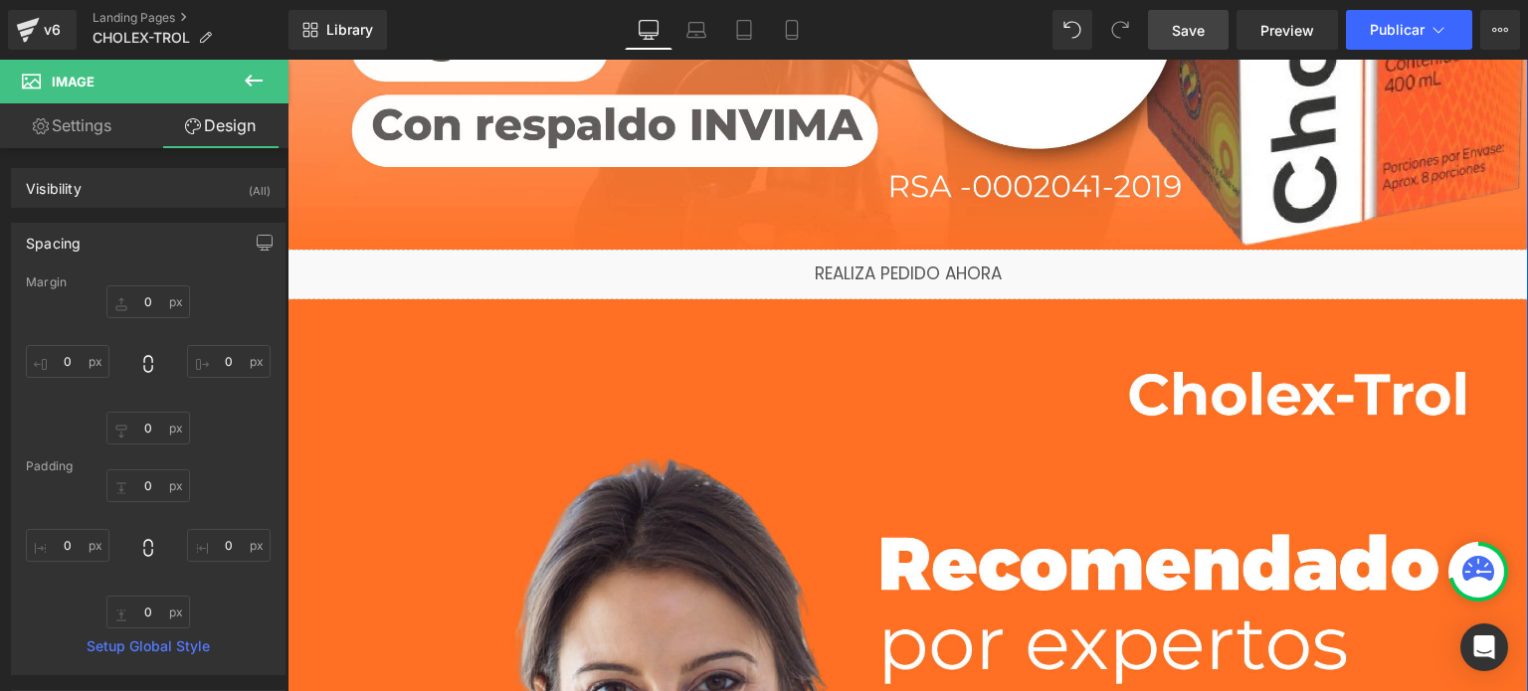
scroll to position [4477, 0]
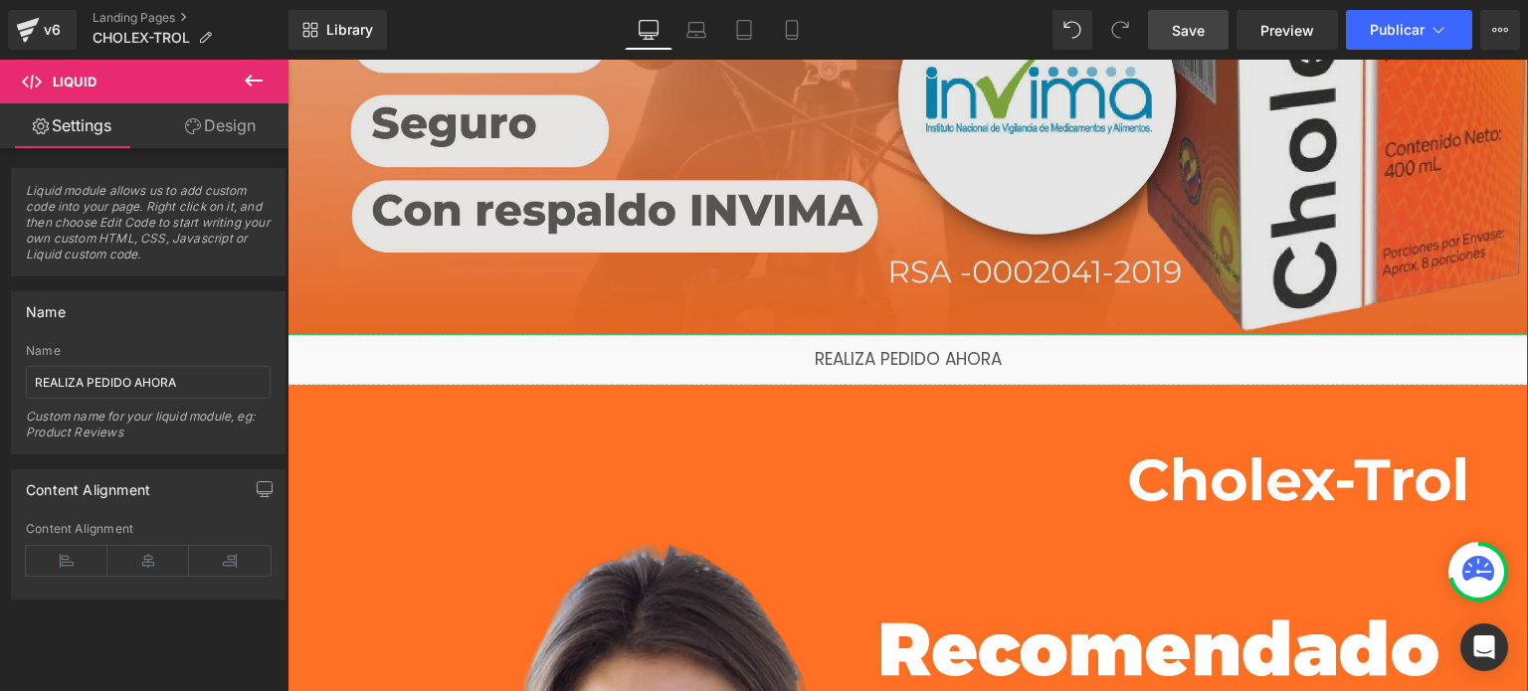
drag, startPoint x: 791, startPoint y: 340, endPoint x: 791, endPoint y: 293, distance: 47.8
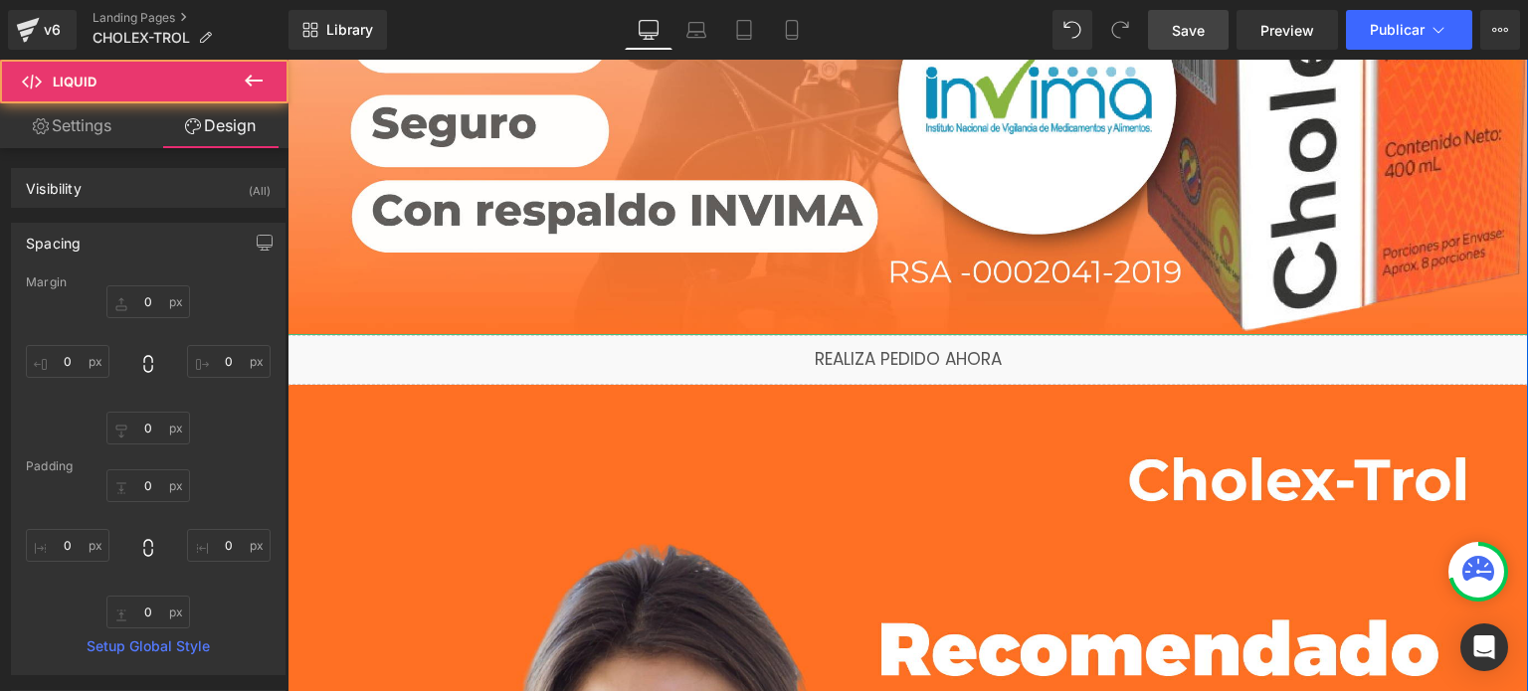
type input "0"
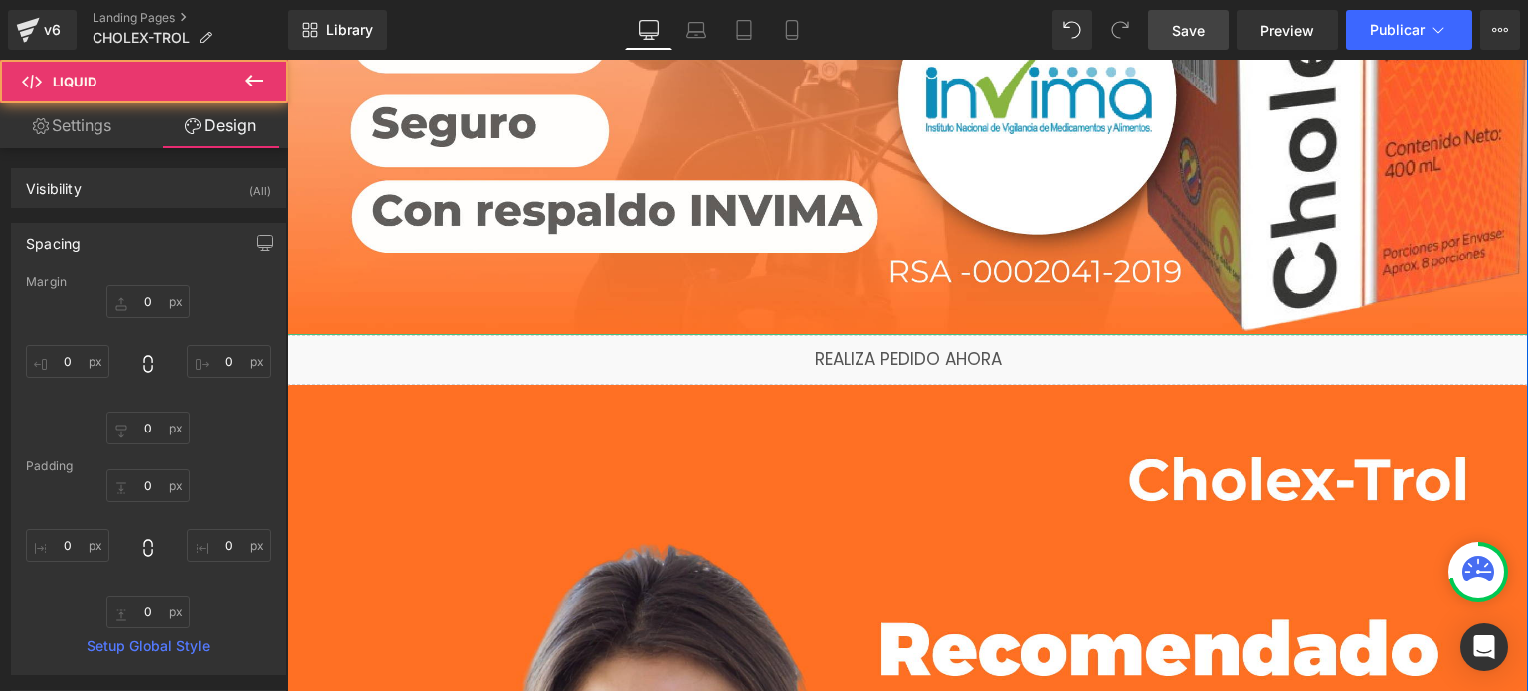
type input "0"
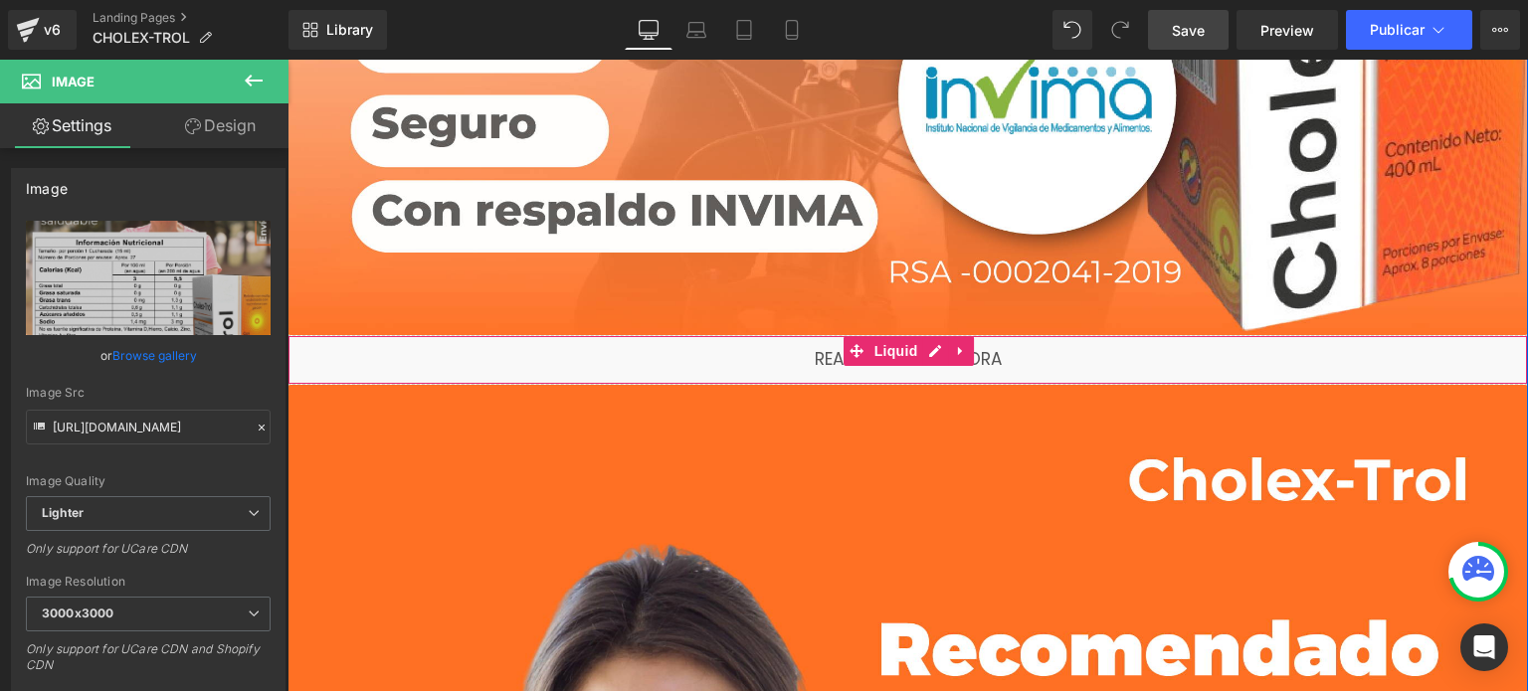
drag, startPoint x: 1208, startPoint y: 330, endPoint x: 1194, endPoint y: 371, distance: 43.1
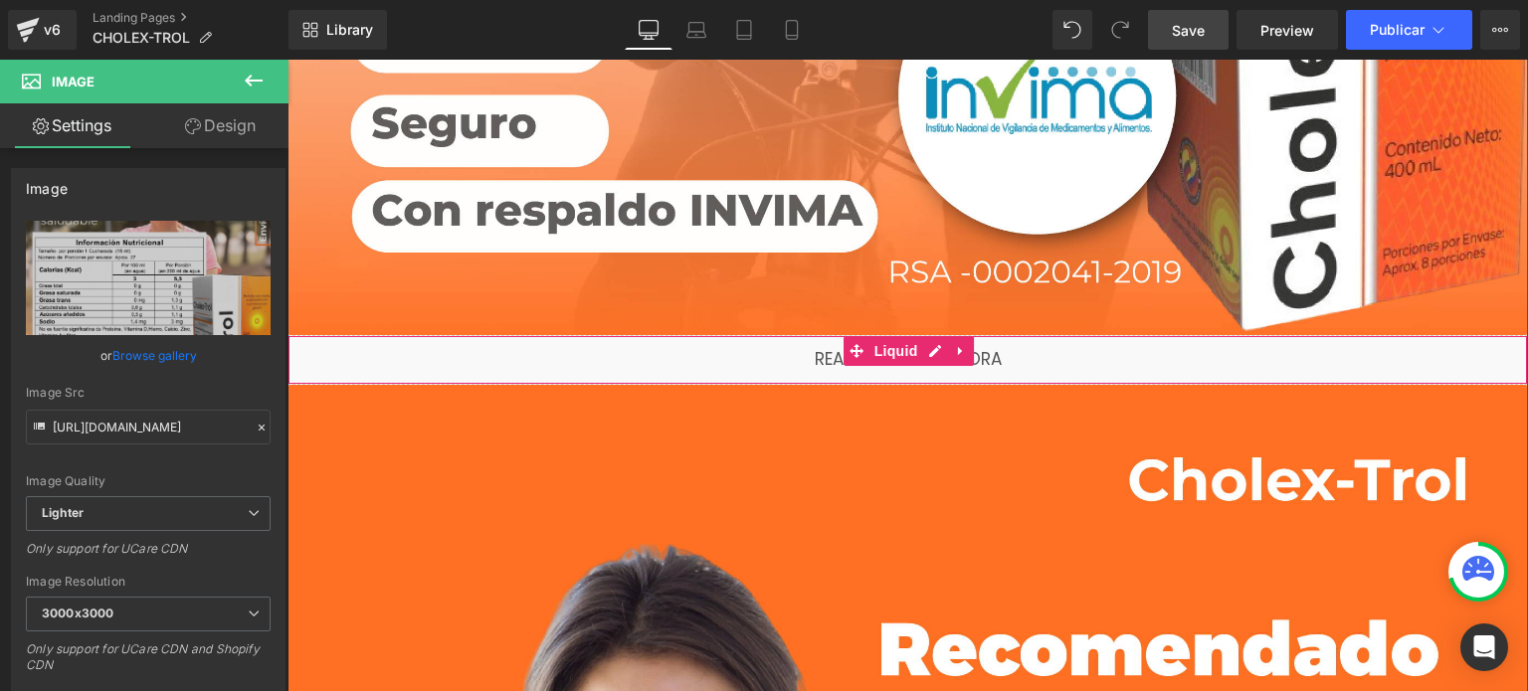
drag, startPoint x: 1201, startPoint y: 330, endPoint x: 1202, endPoint y: 350, distance: 19.9
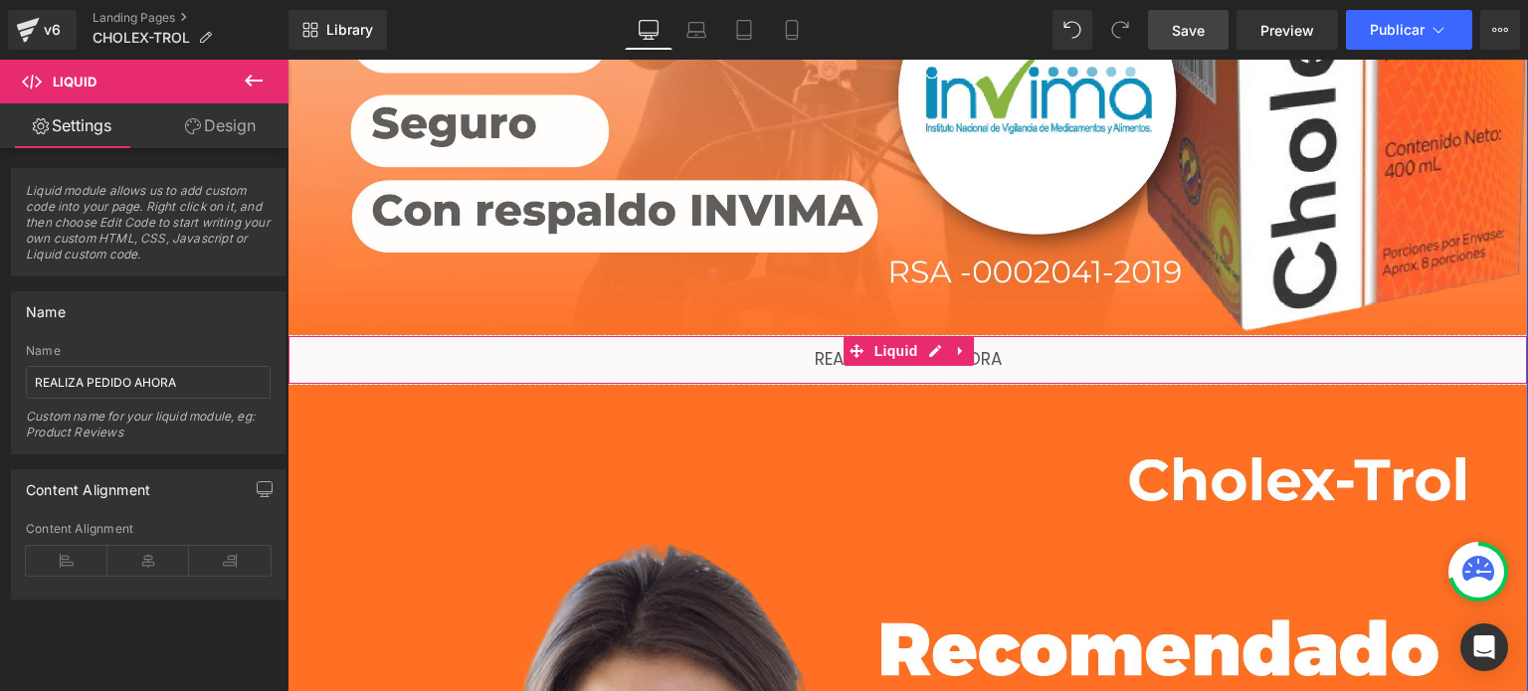
click at [1213, 335] on div "Liquid" at bounding box center [908, 360] width 1241 height 50
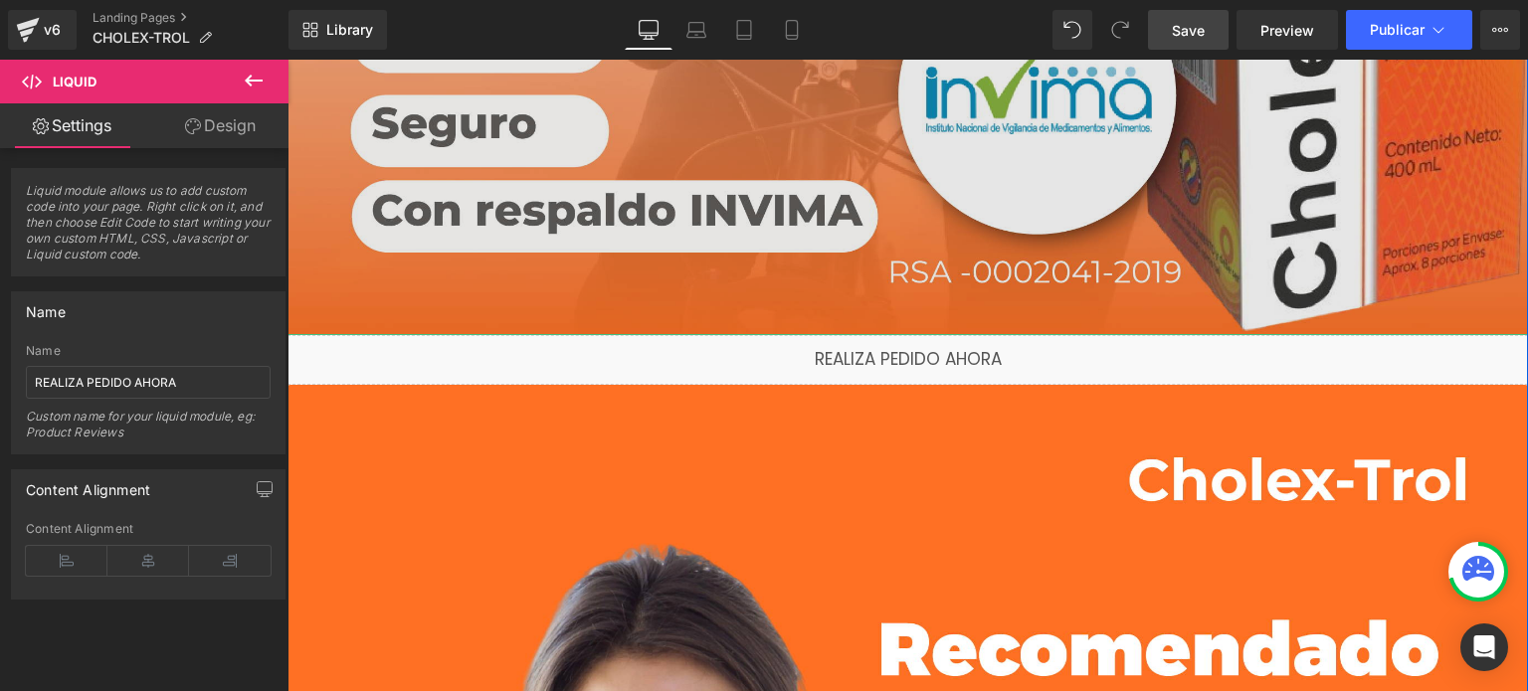
drag, startPoint x: 1214, startPoint y: 337, endPoint x: 1198, endPoint y: 294, distance: 46.6
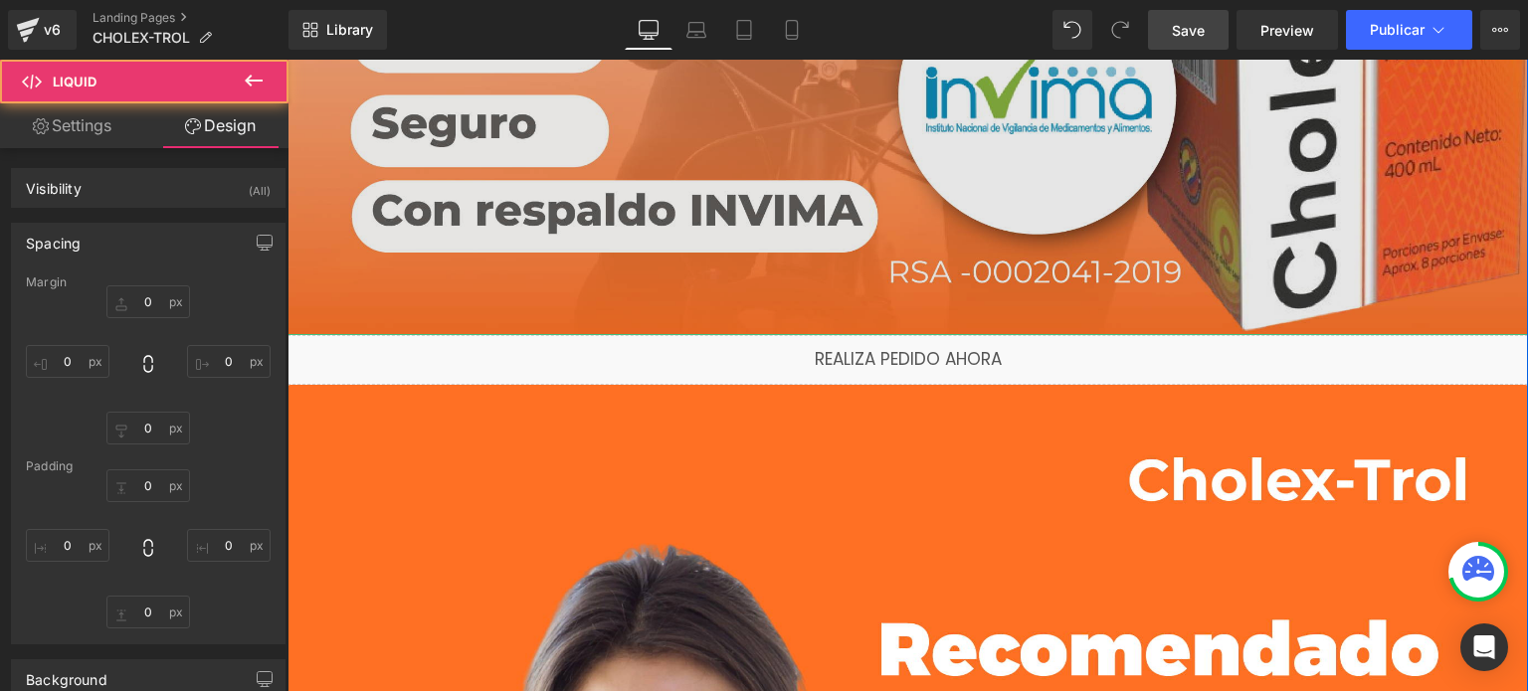
type input "0"
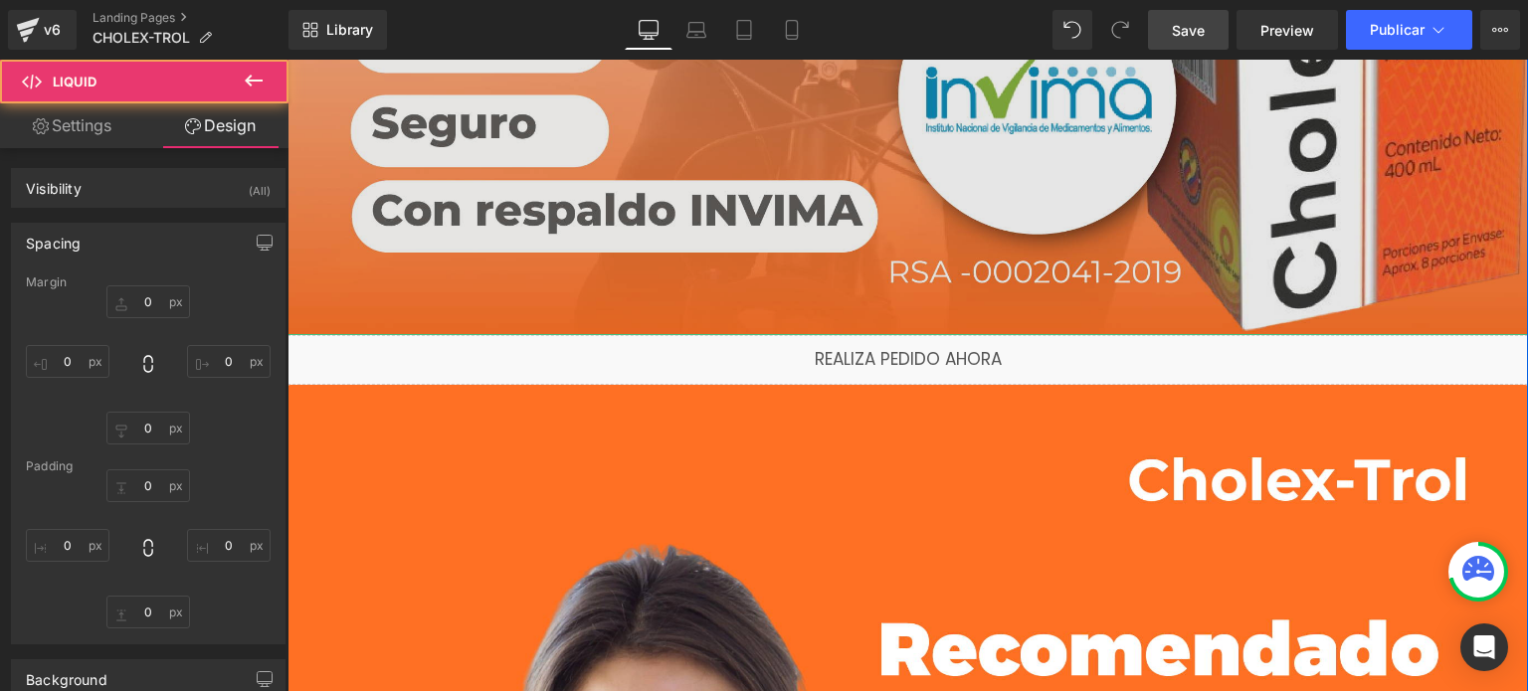
type input "0"
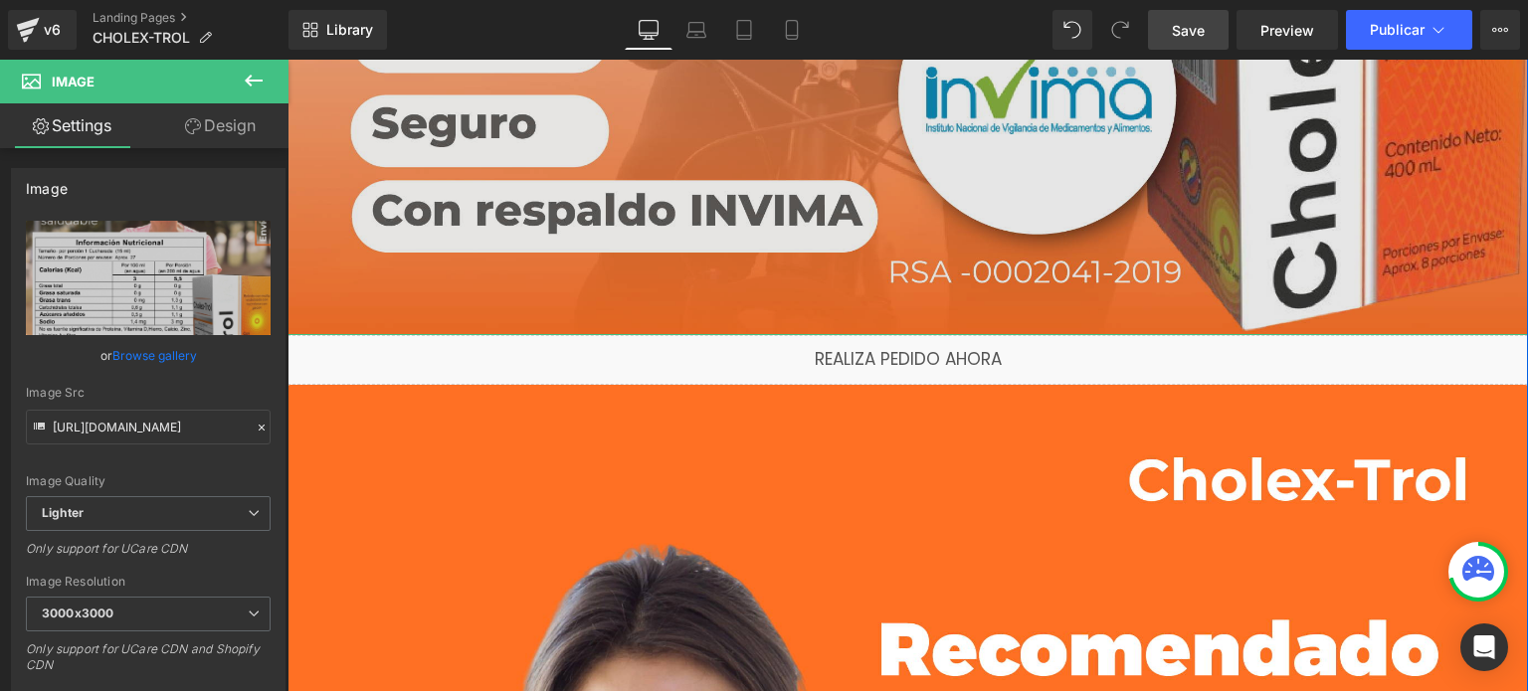
drag, startPoint x: 1061, startPoint y: 330, endPoint x: 1059, endPoint y: 318, distance: 12.1
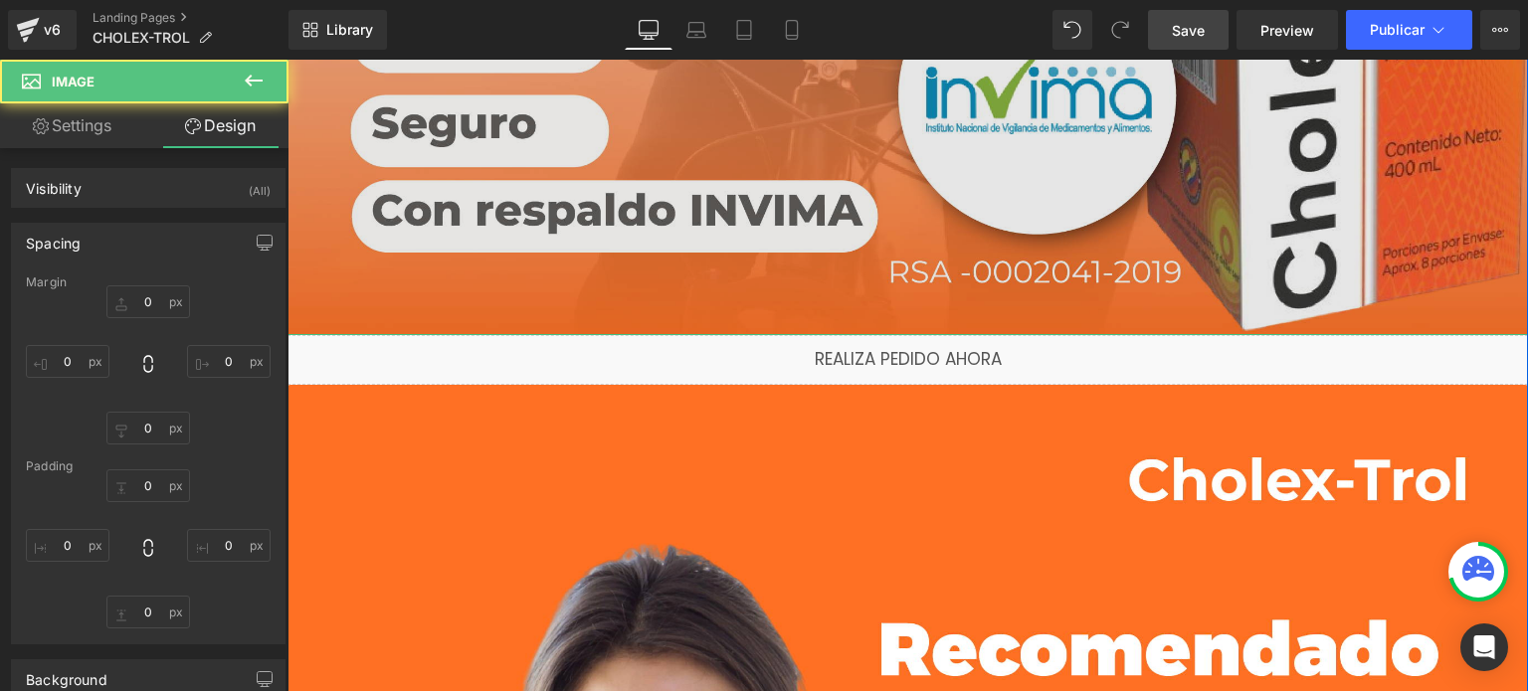
type input "0"
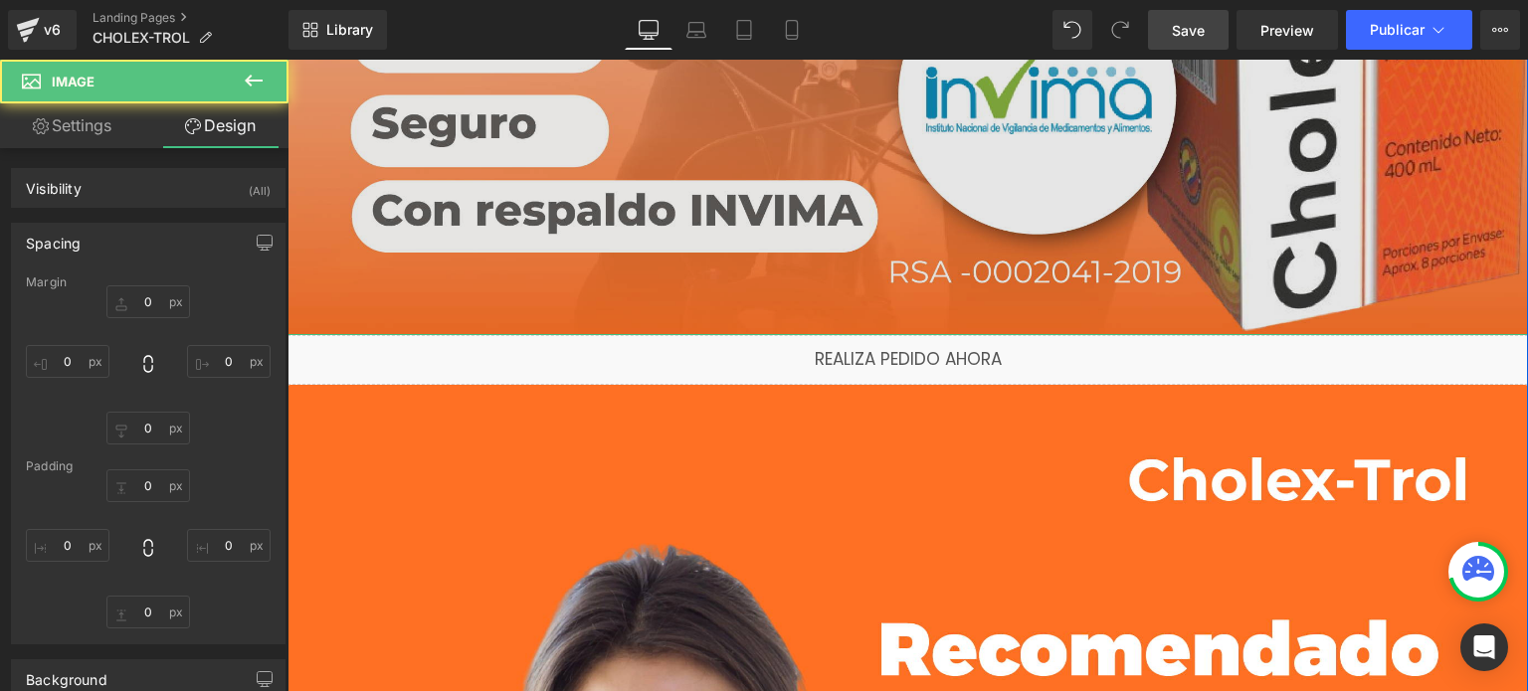
type input "0"
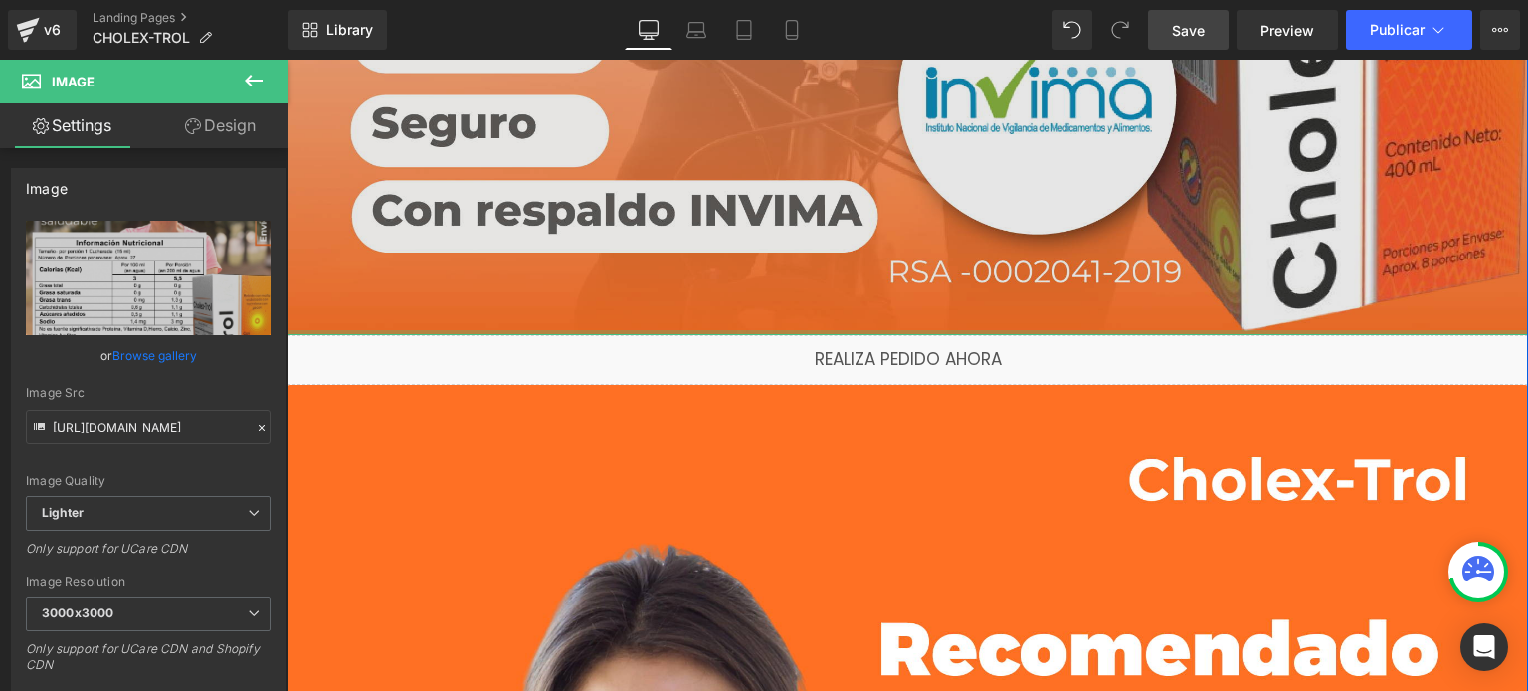
drag, startPoint x: 1062, startPoint y: 330, endPoint x: 1080, endPoint y: 246, distance: 86.4
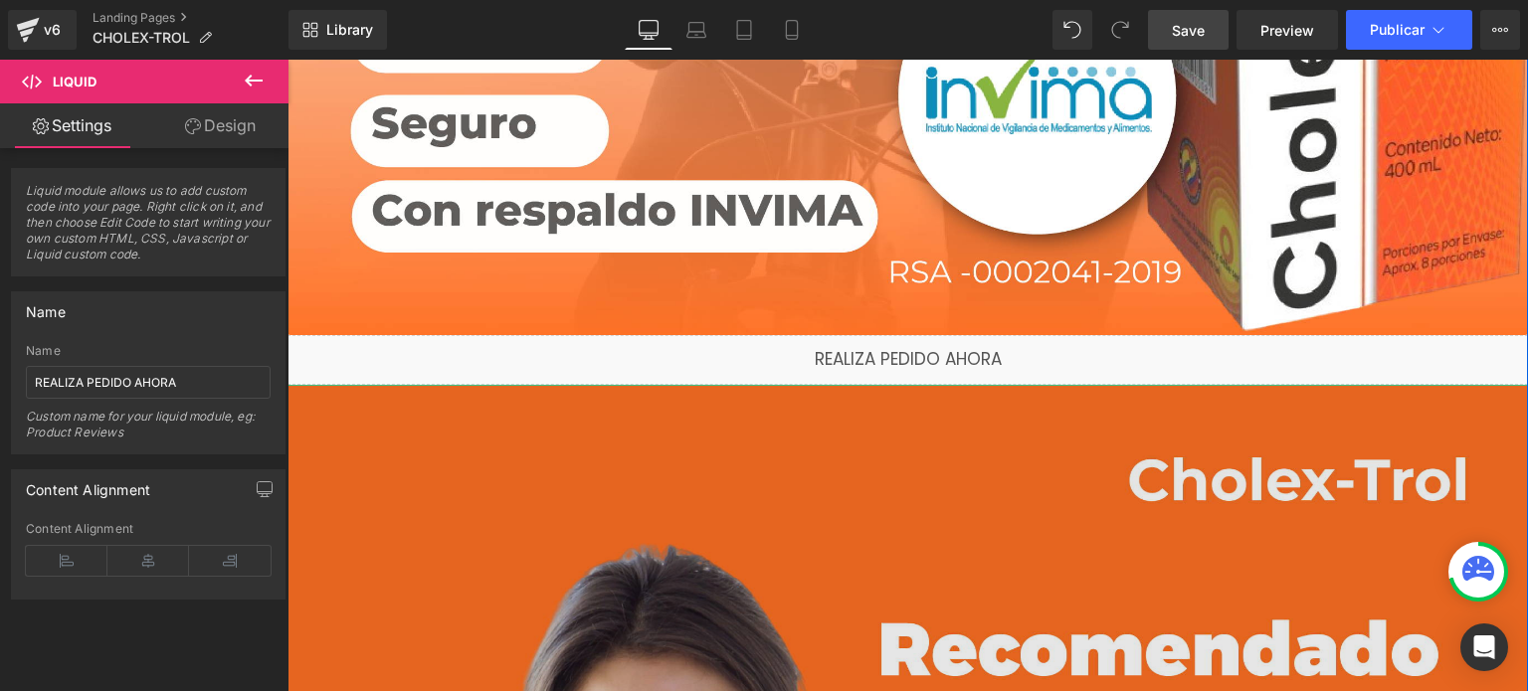
drag, startPoint x: 1058, startPoint y: 382, endPoint x: 1057, endPoint y: 406, distance: 23.9
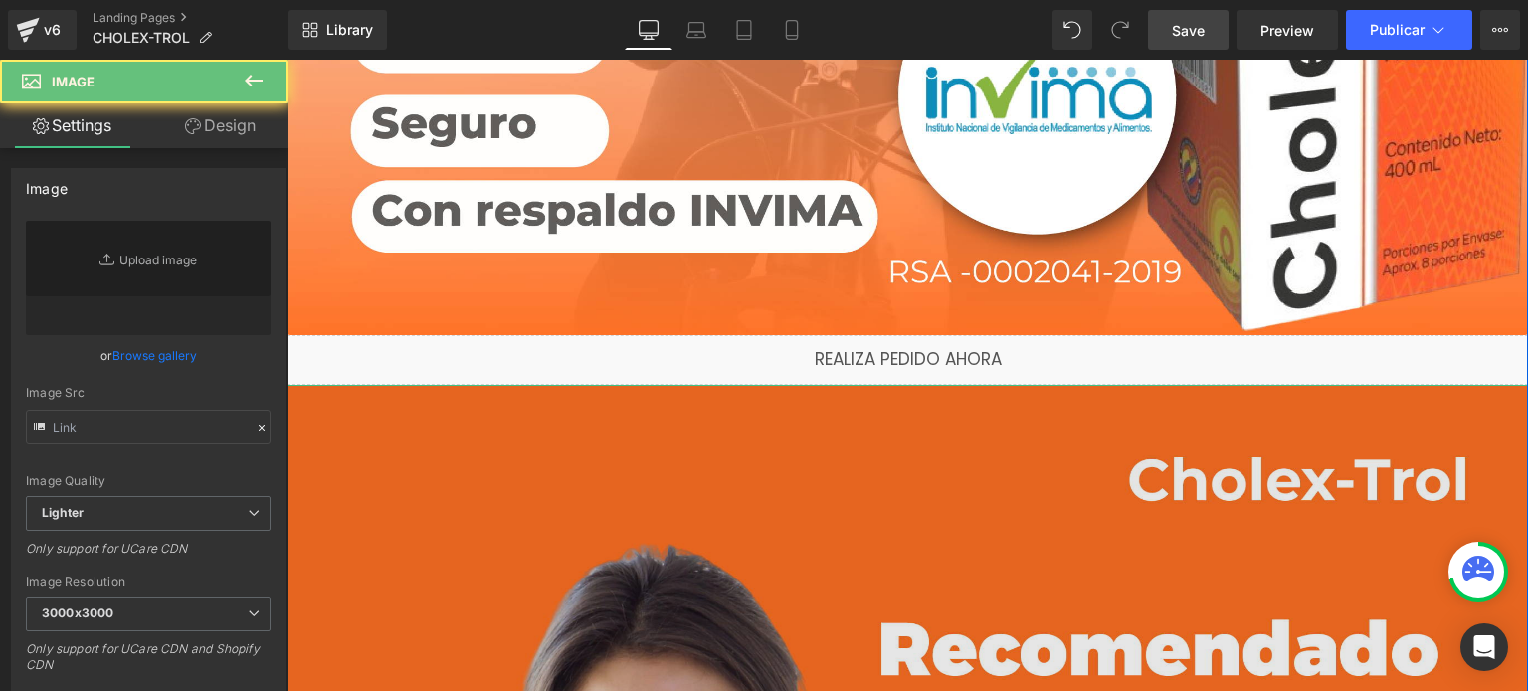
type input "[URL][DOMAIN_NAME]"
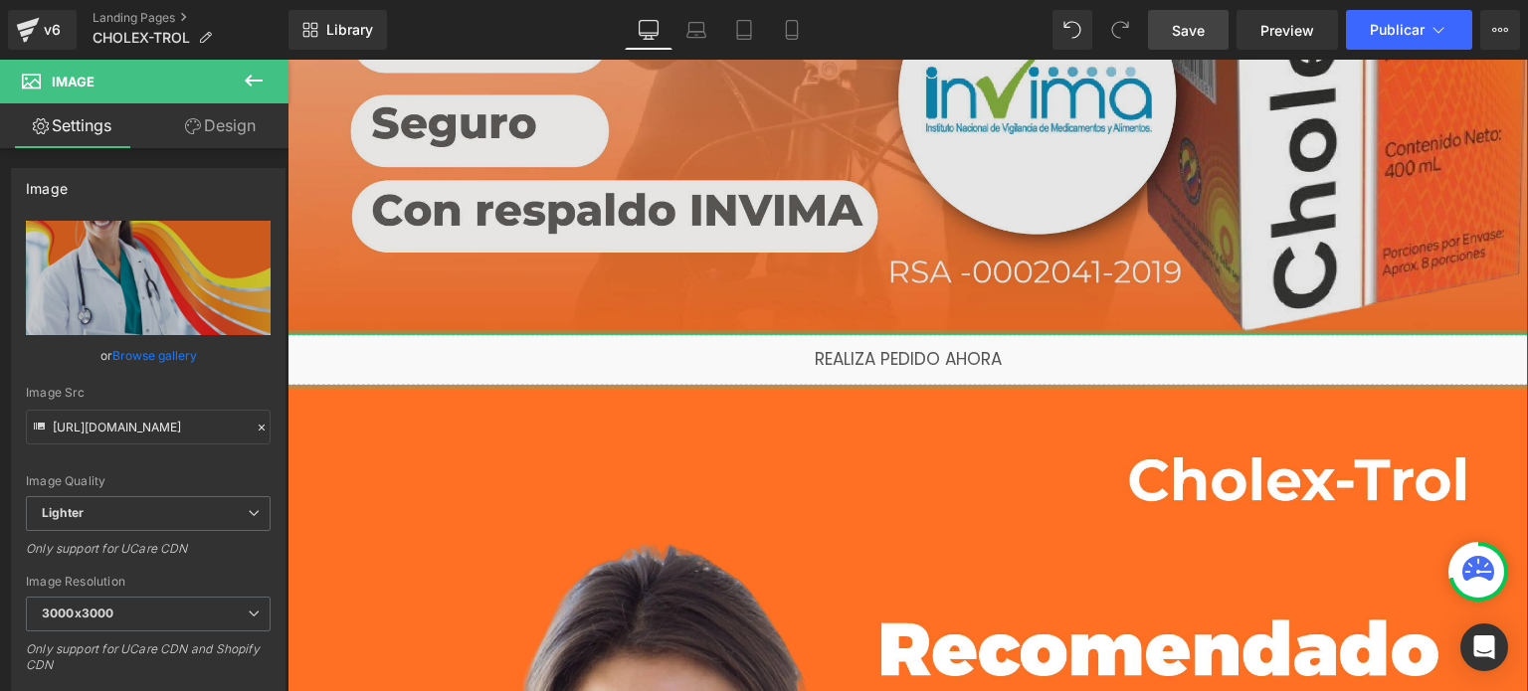
drag, startPoint x: 1090, startPoint y: 385, endPoint x: 1093, endPoint y: 330, distance: 54.8
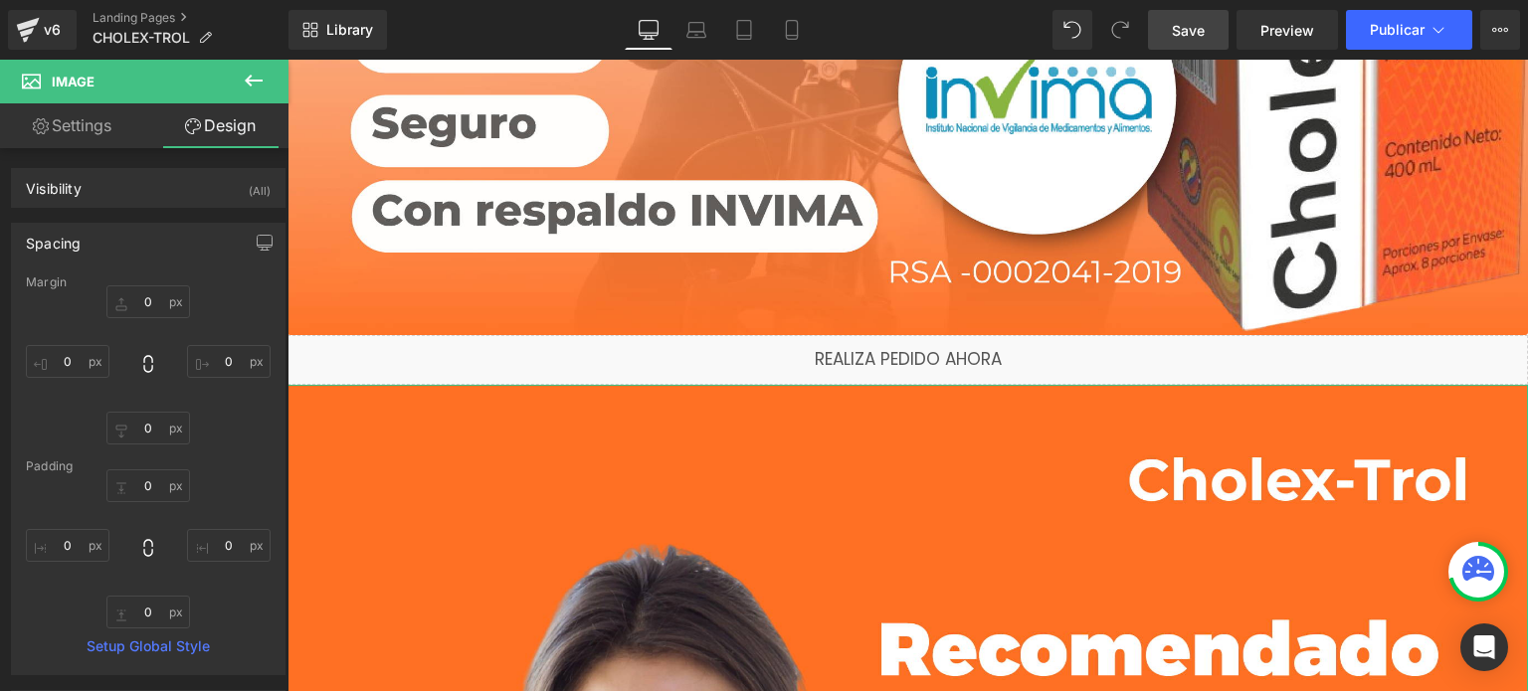
click at [1199, 36] on span "Save" at bounding box center [1188, 30] width 33 height 21
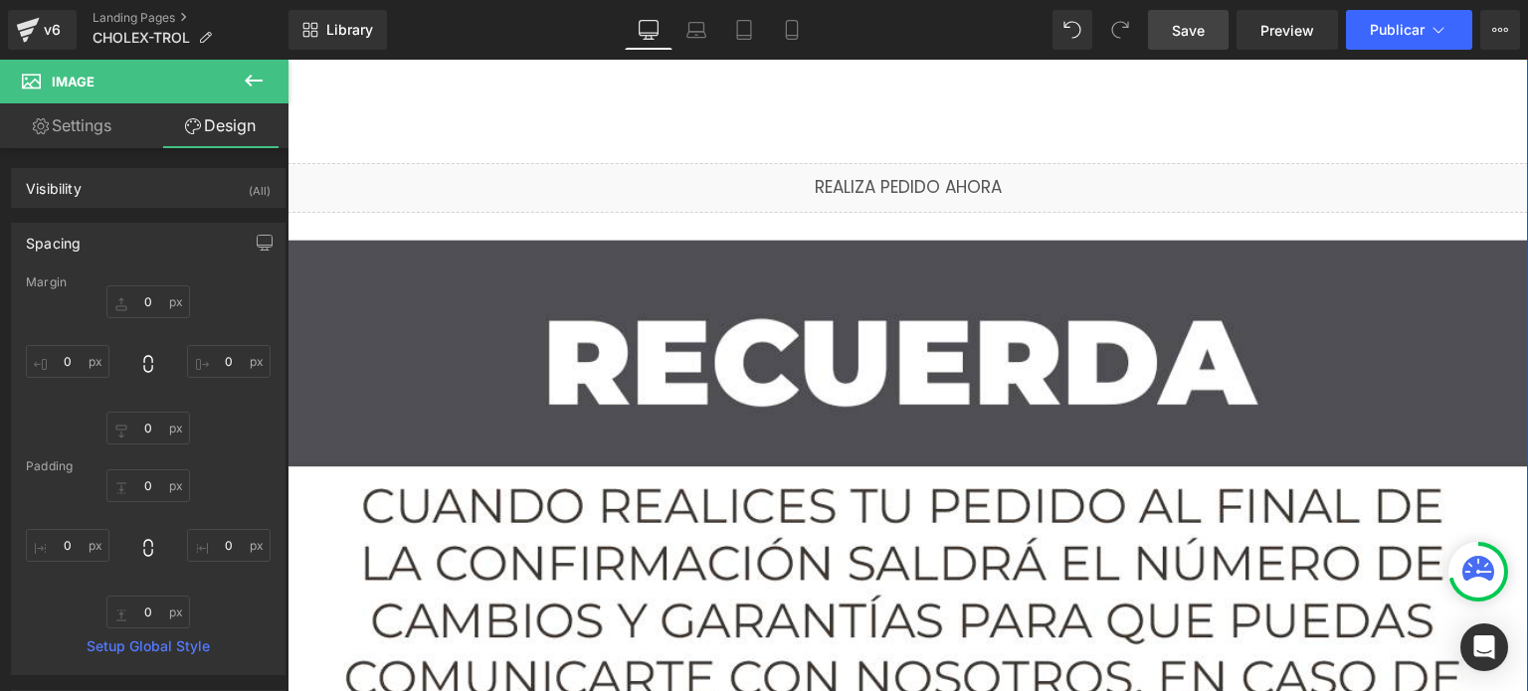
scroll to position [9253, 0]
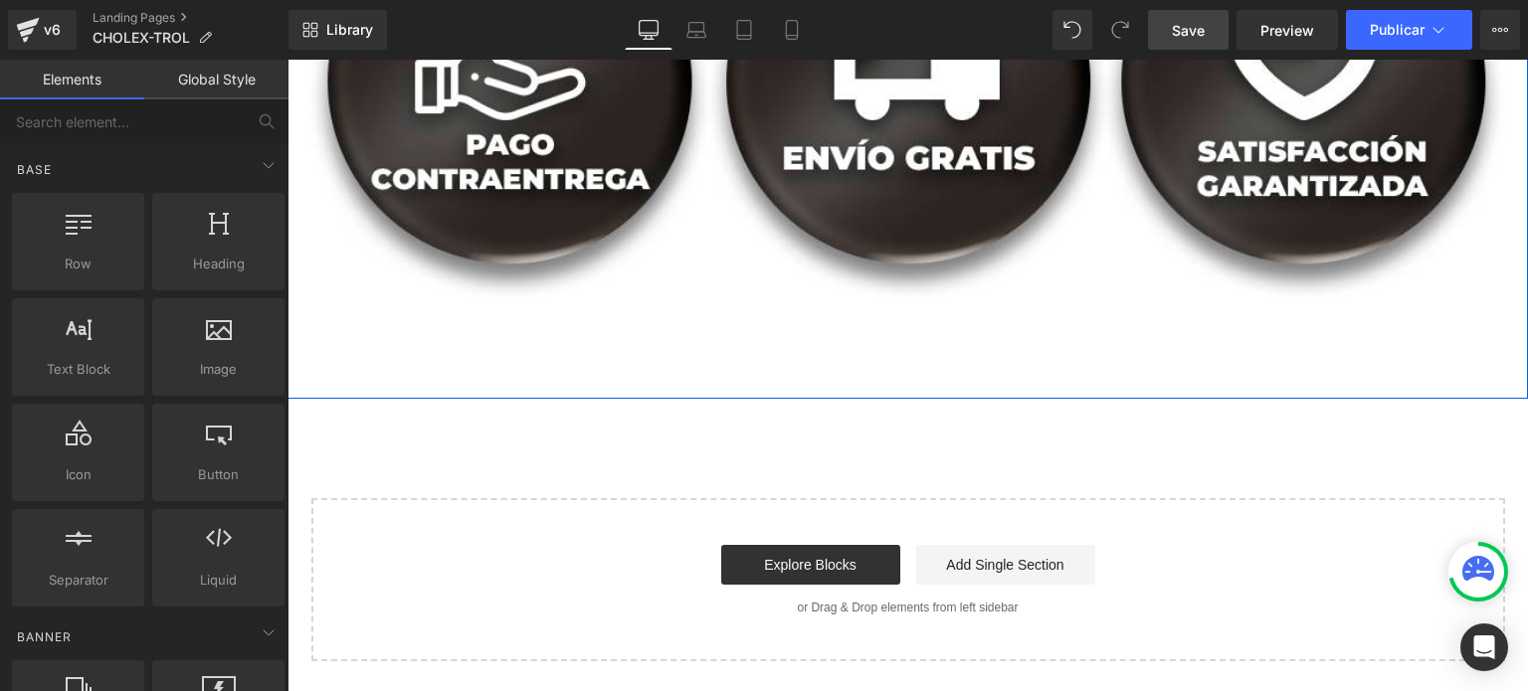
scroll to position [10745, 0]
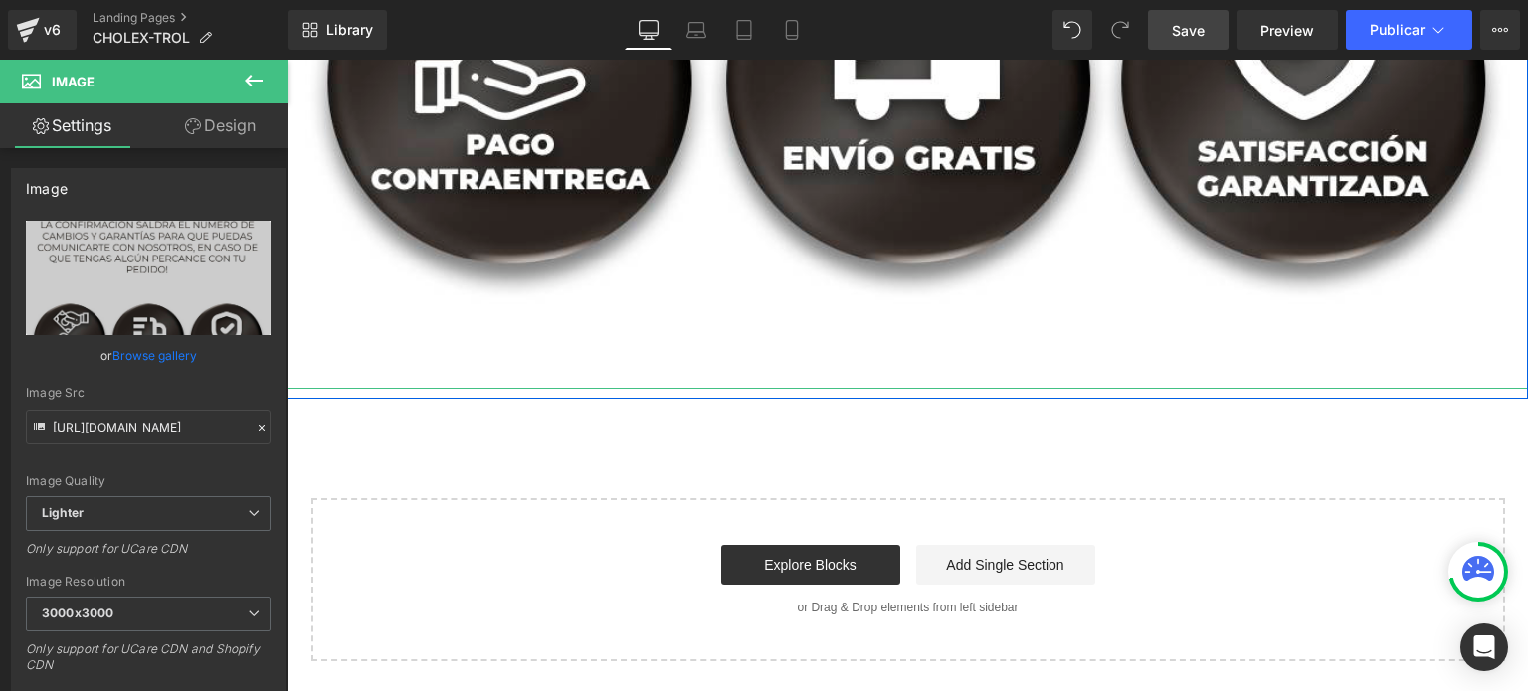
drag, startPoint x: 1002, startPoint y: 421, endPoint x: 1030, endPoint y: 299, distance: 124.5
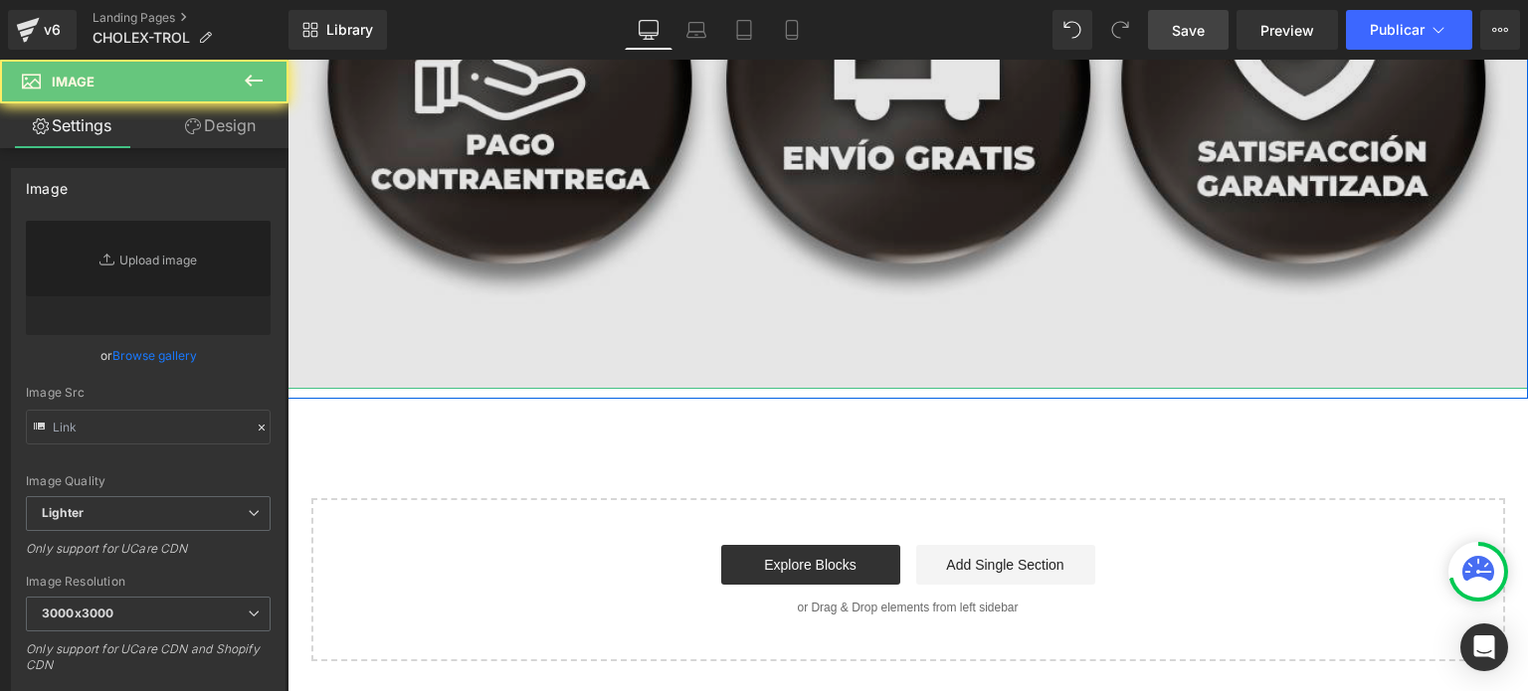
type input "[URL][DOMAIN_NAME]"
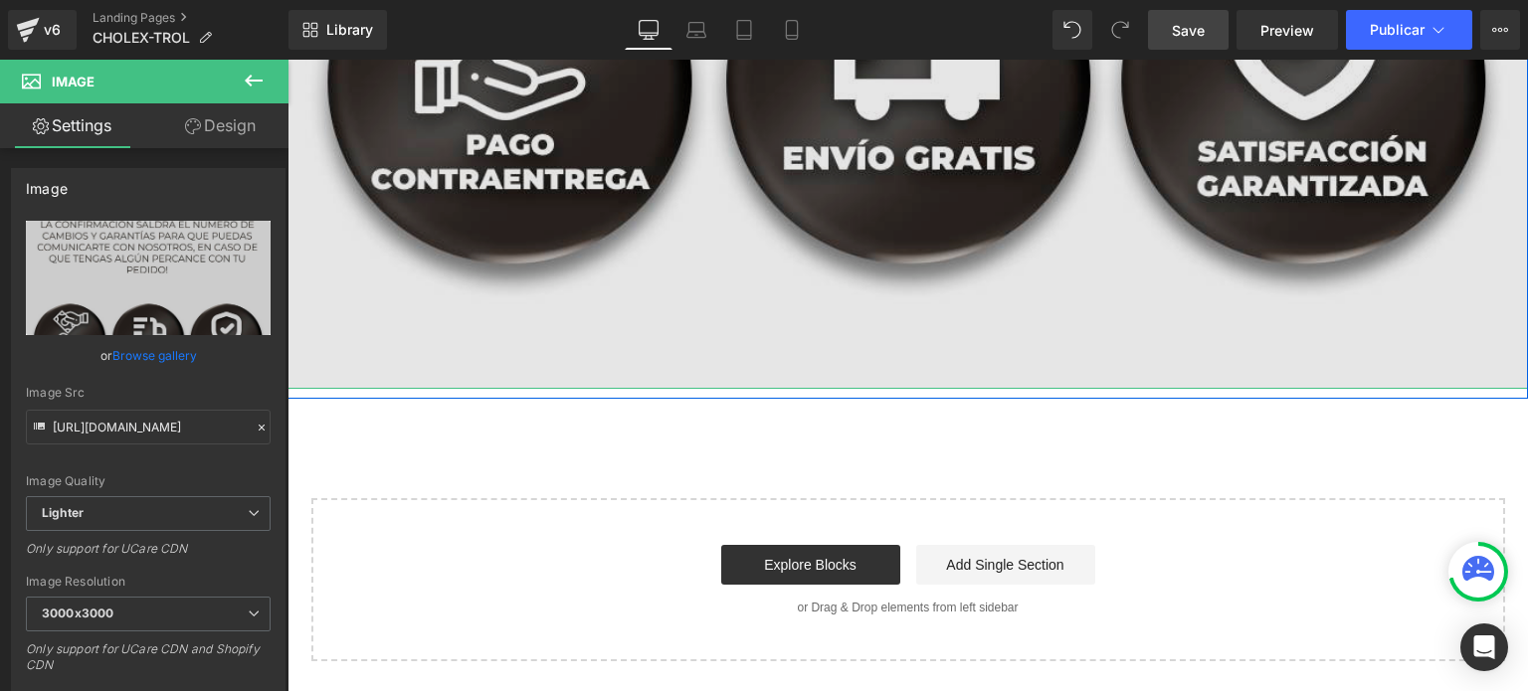
scroll to position [12035, 0]
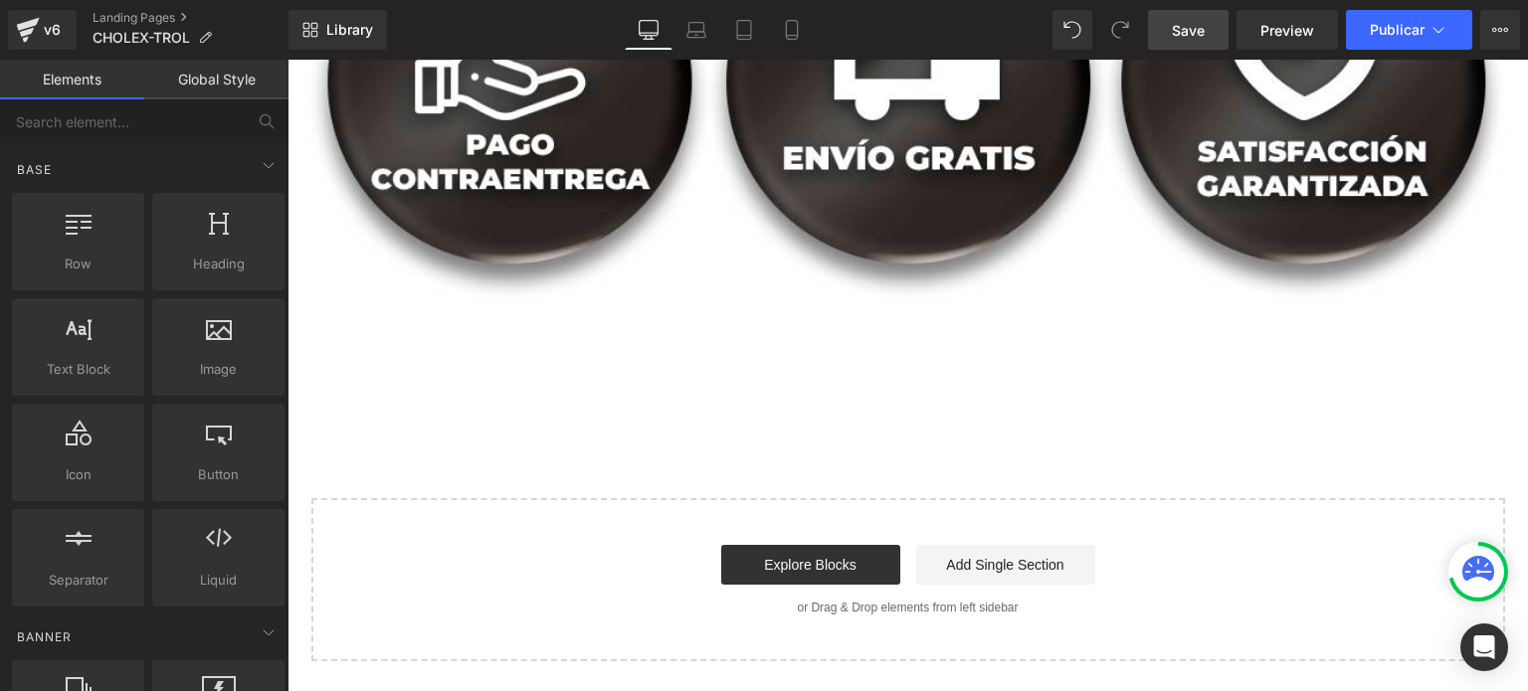
click at [1313, 545] on div "Explore Blocks Add Single Section" at bounding box center [908, 565] width 1130 height 40
click at [1194, 23] on span "Save" at bounding box center [1188, 30] width 33 height 21
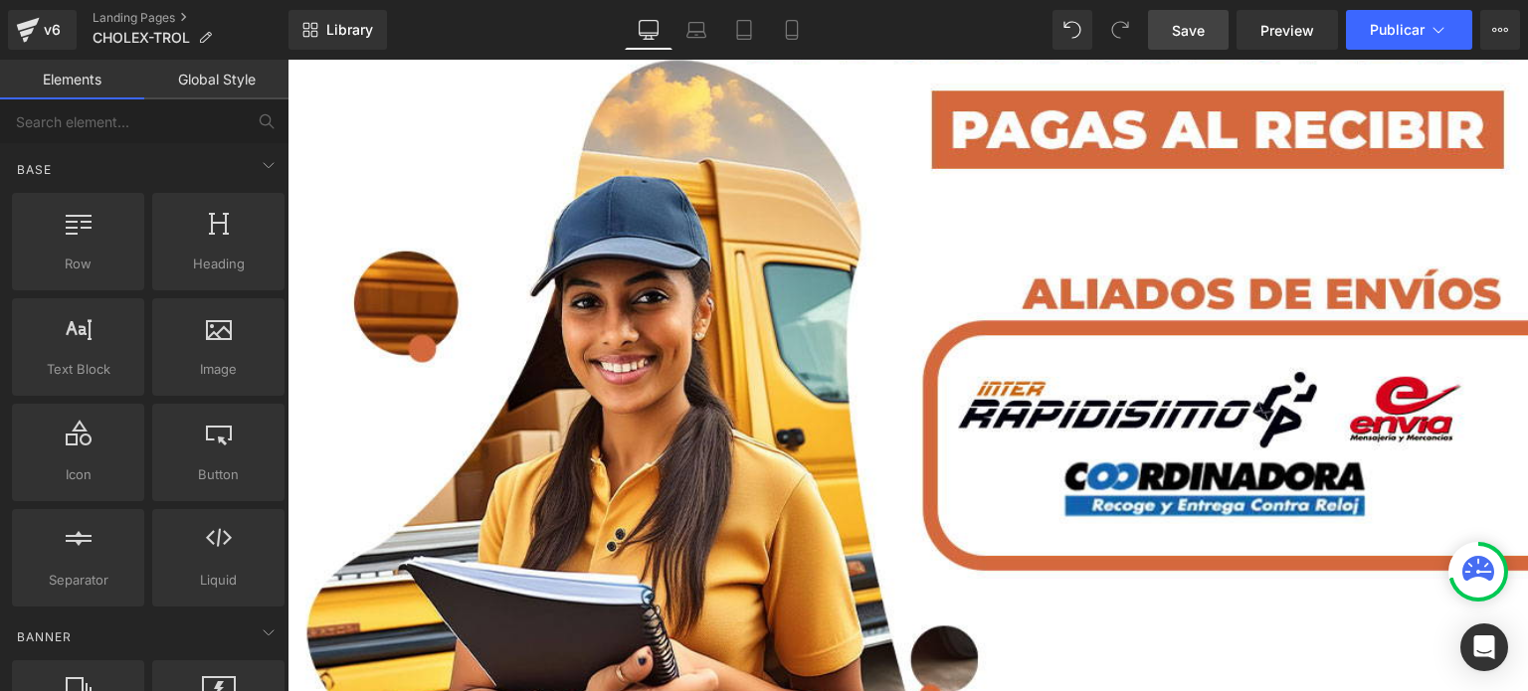
scroll to position [0, 0]
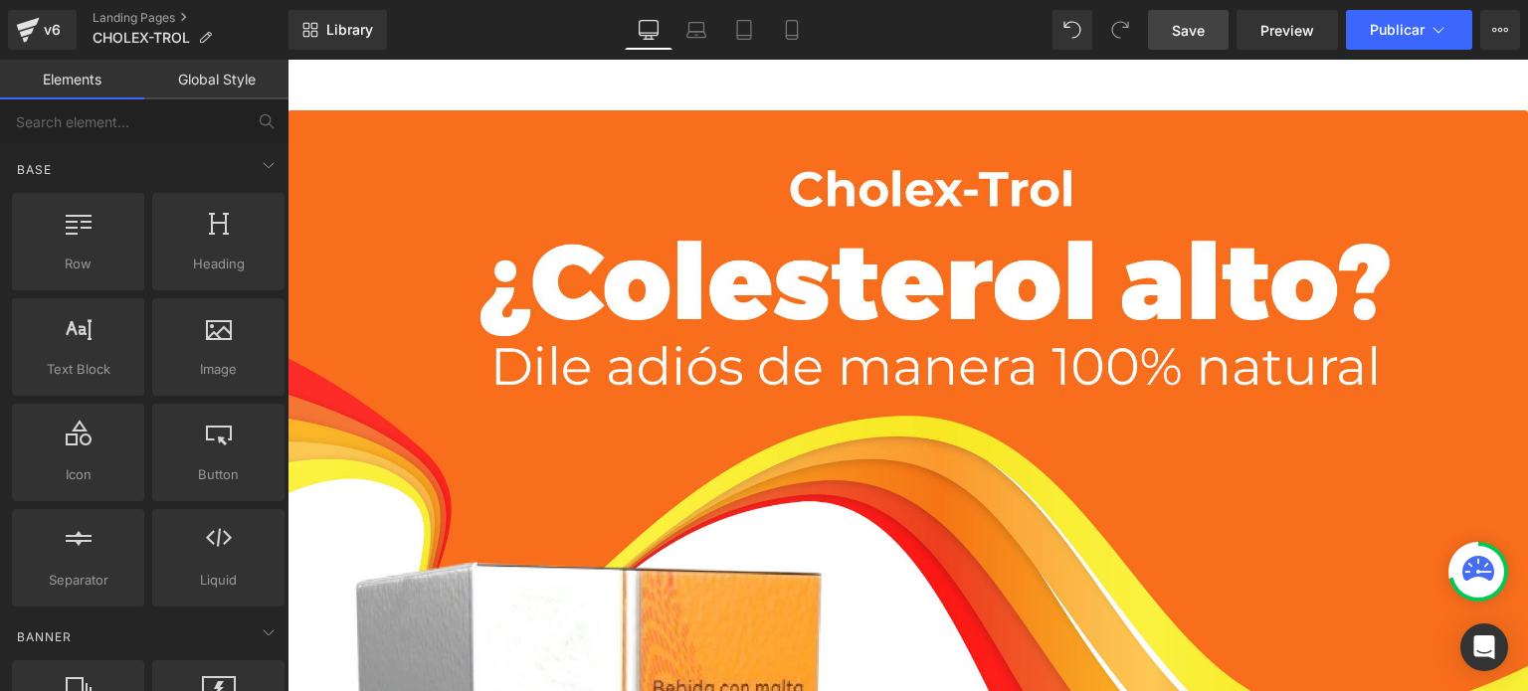
drag, startPoint x: 1527, startPoint y: 639, endPoint x: 1800, endPoint y: 109, distance: 595.4
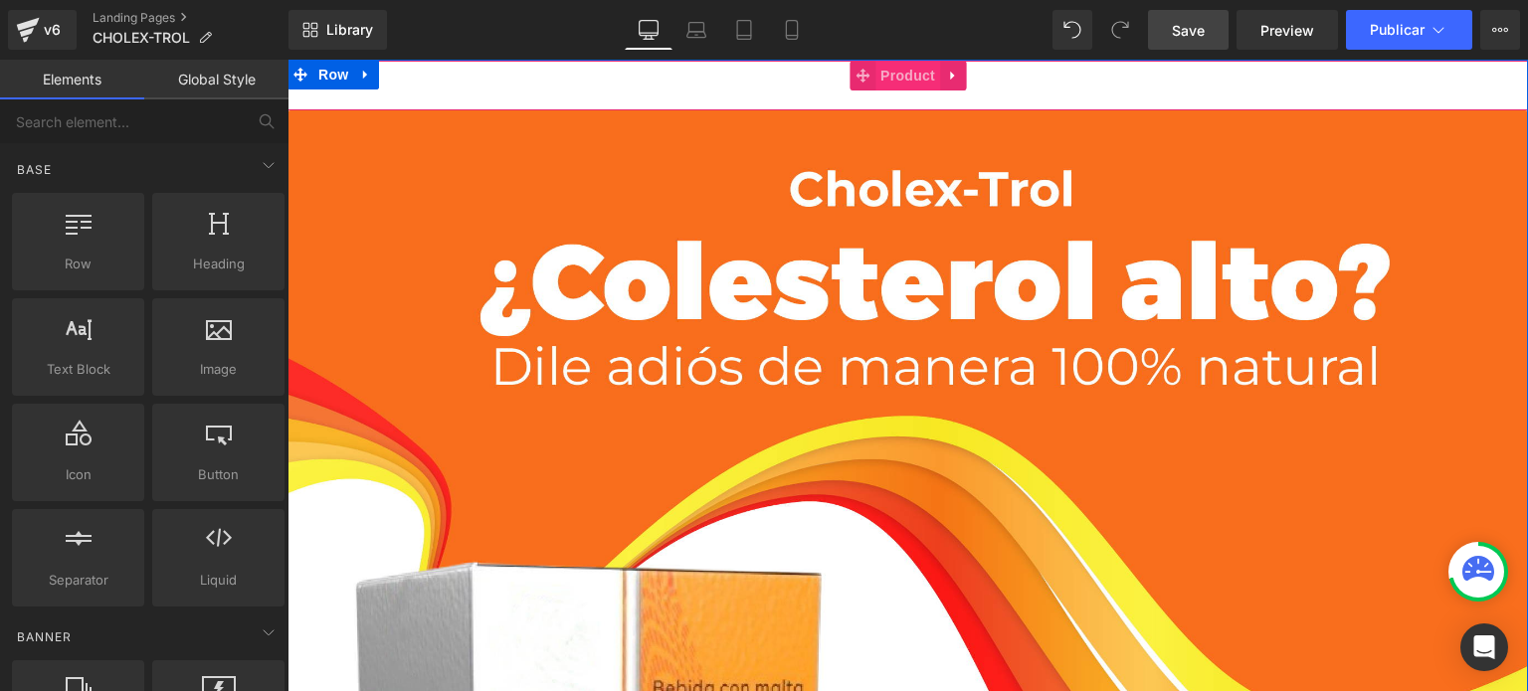
click at [892, 83] on span "Product" at bounding box center [908, 76] width 65 height 30
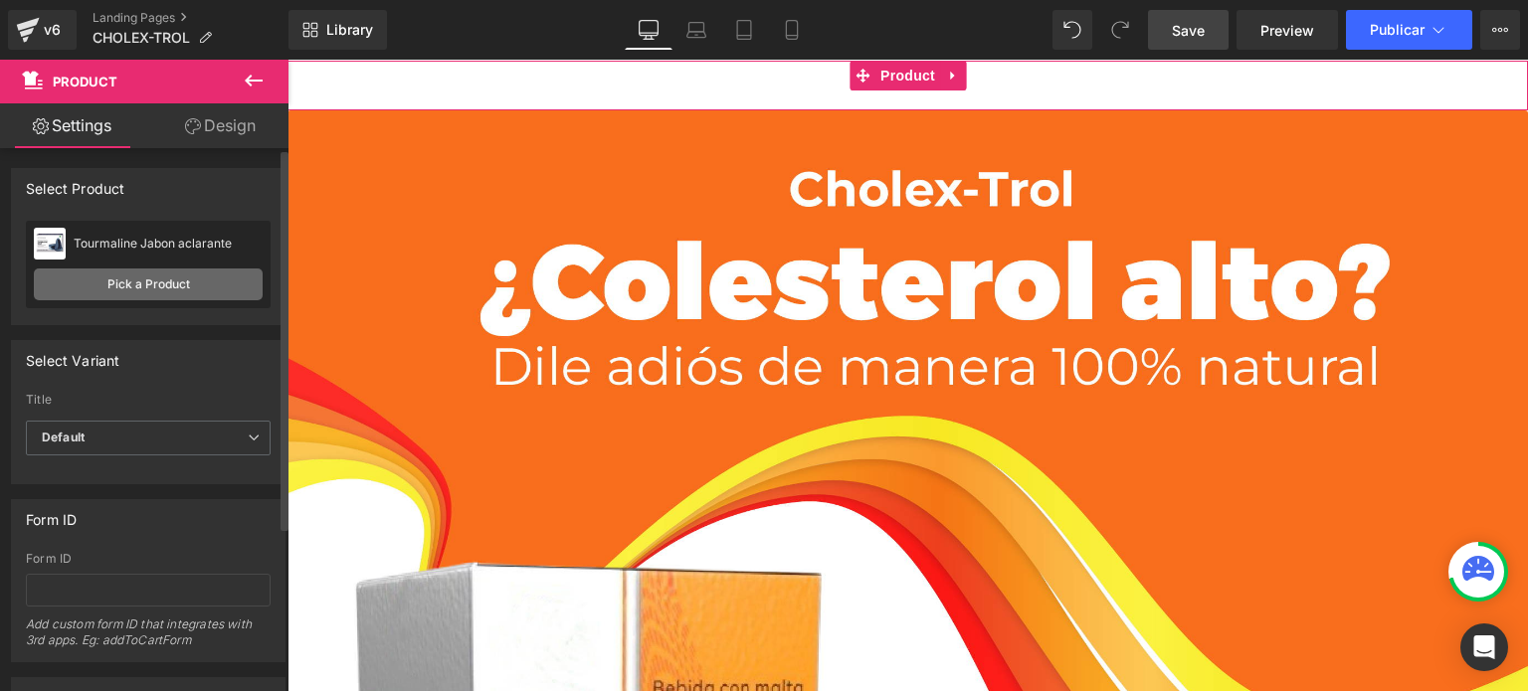
click at [123, 295] on link "Pick a Product" at bounding box center [148, 285] width 229 height 32
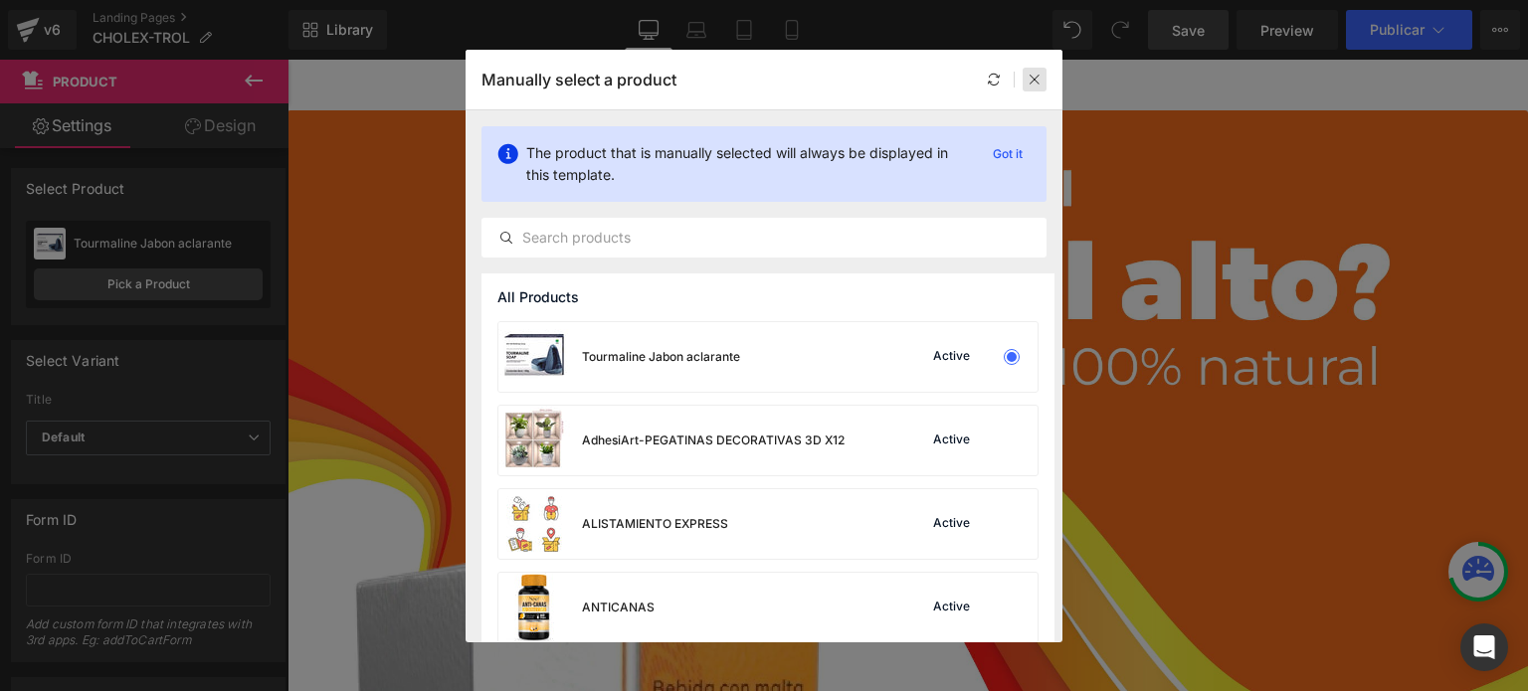
click at [1035, 79] on icon at bounding box center [1035, 80] width 14 height 14
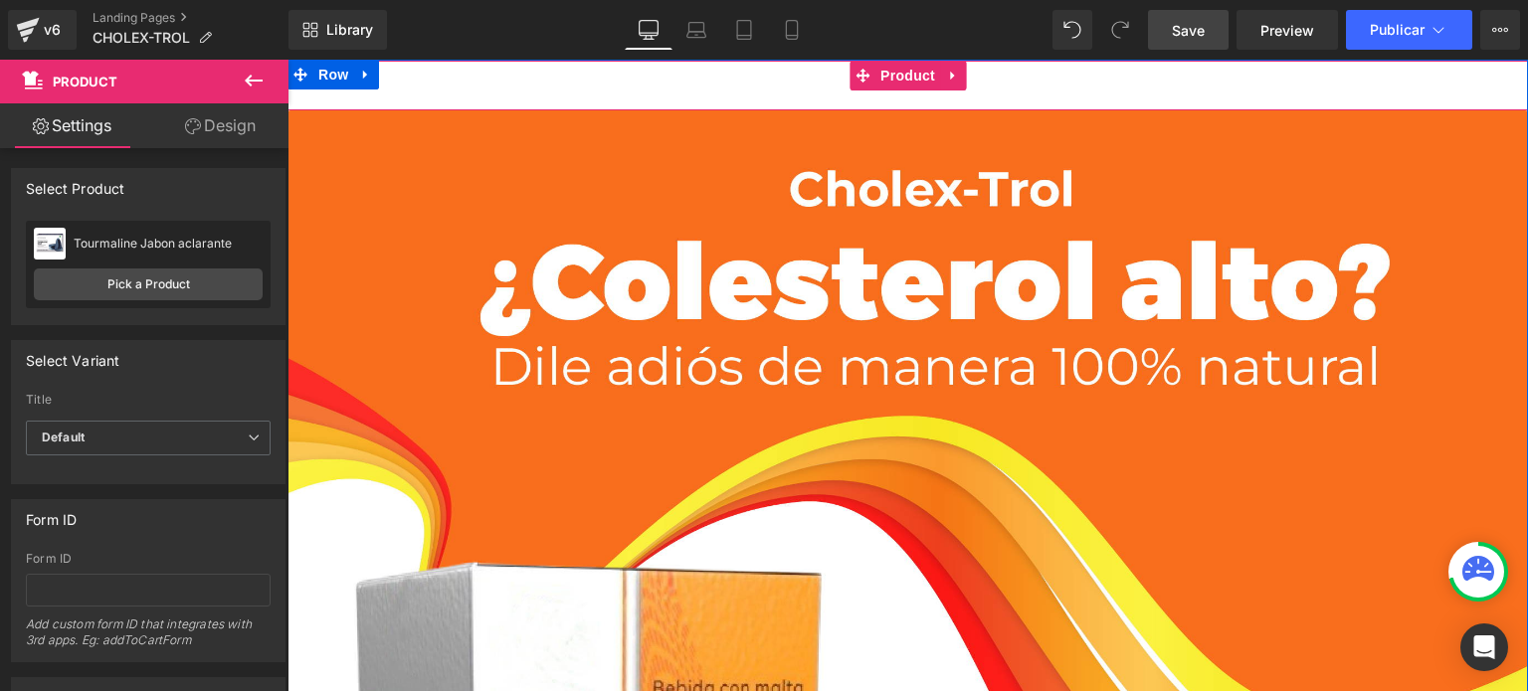
click at [674, 79] on div "Add To Cart (P) Cart Button" at bounding box center [907, 86] width 1221 height 50
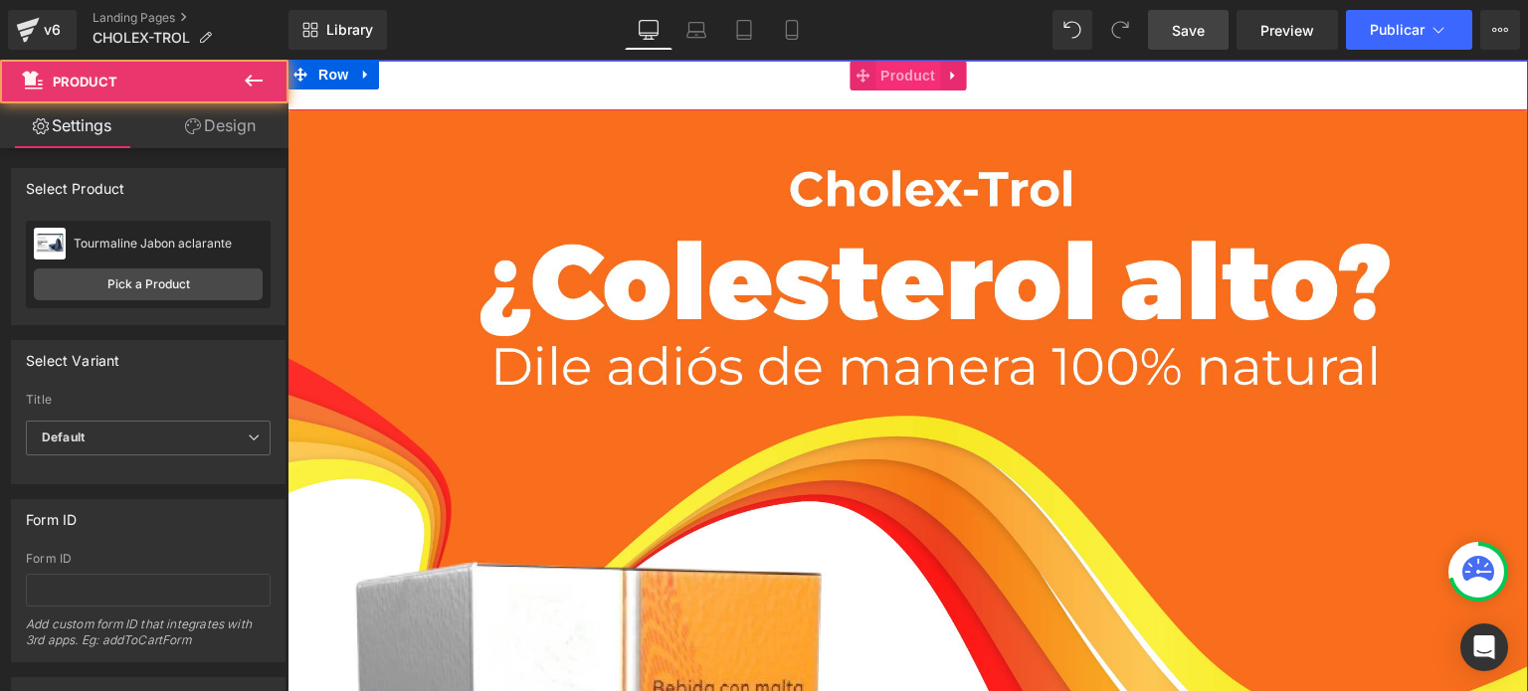
click at [896, 79] on span "Product" at bounding box center [908, 76] width 65 height 30
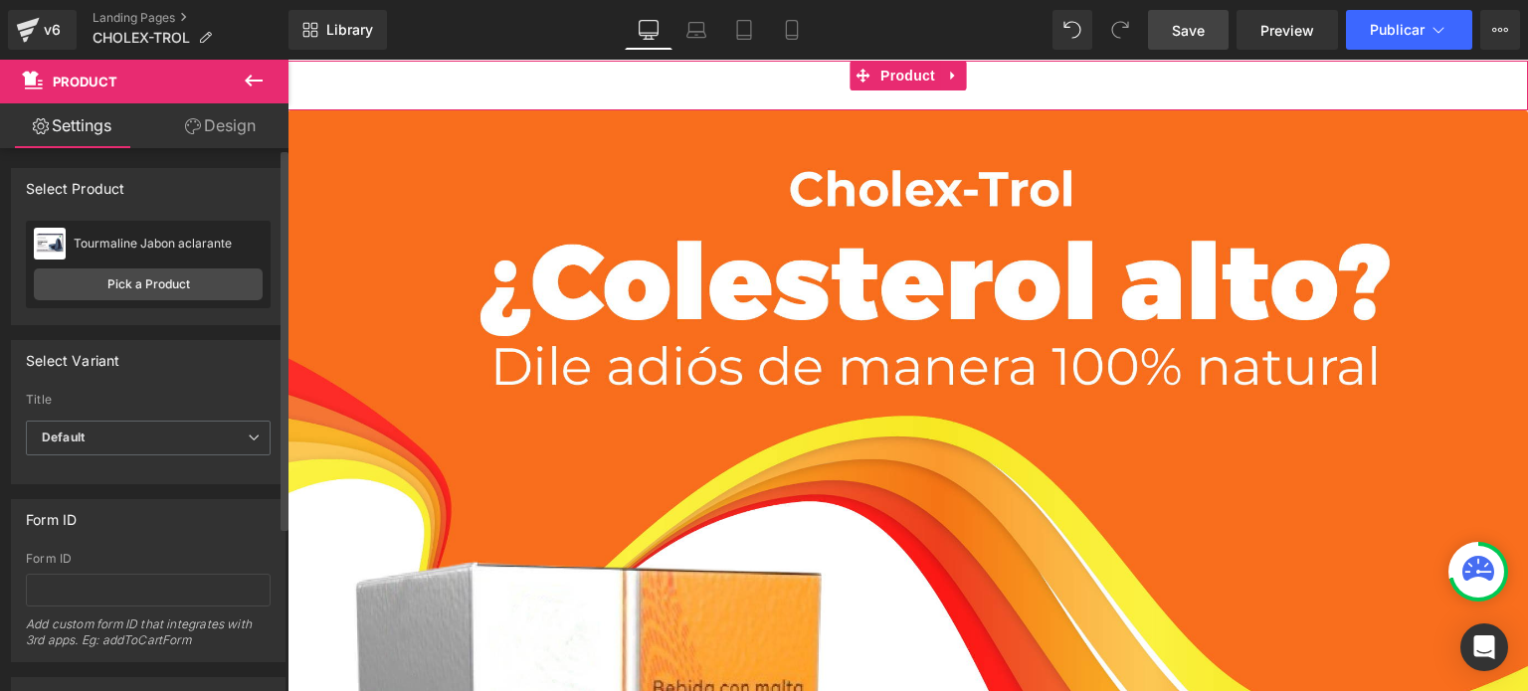
click at [160, 300] on div "Tourmaline Jabon aclarante Tourmaline Jabon aclarante Pick a Product" at bounding box center [148, 265] width 245 height 88
click at [151, 285] on link "Pick a Product" at bounding box center [148, 285] width 229 height 32
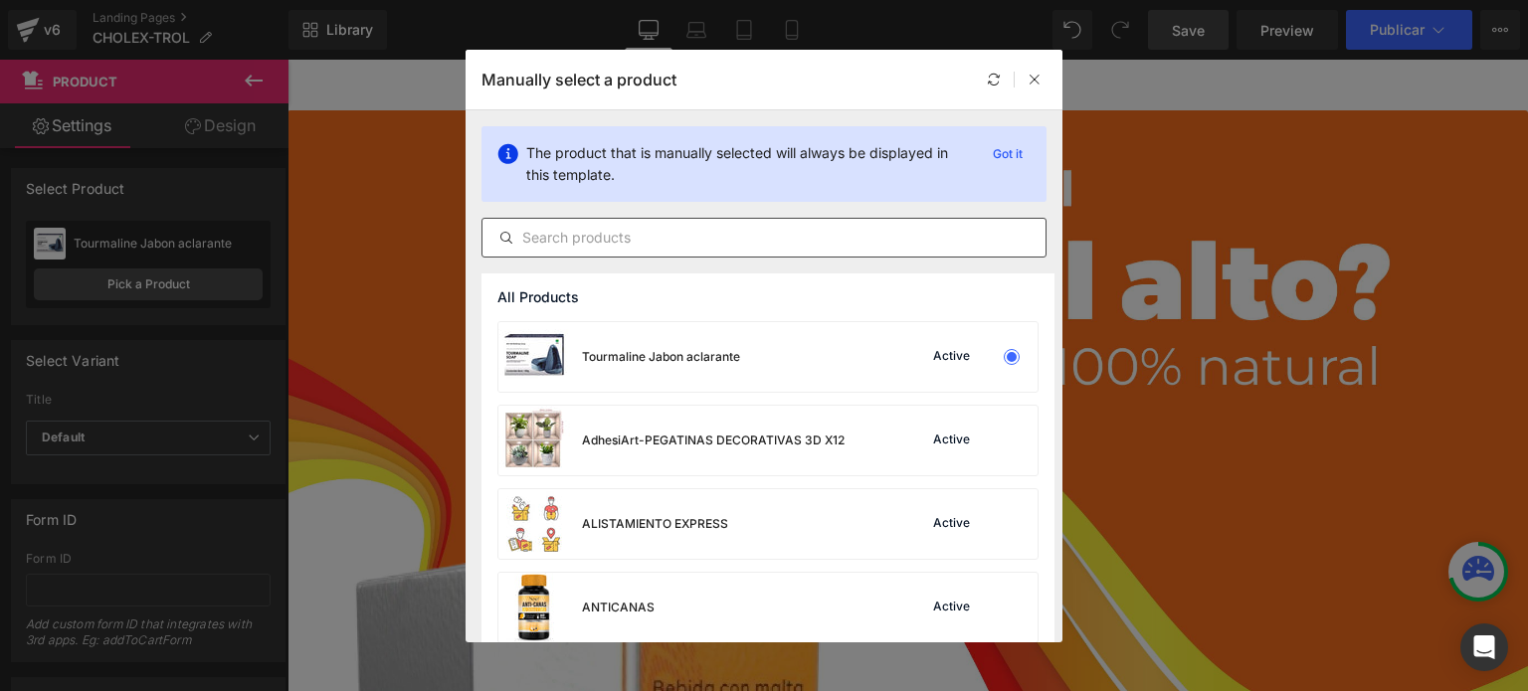
click at [641, 249] on input "text" at bounding box center [764, 238] width 563 height 24
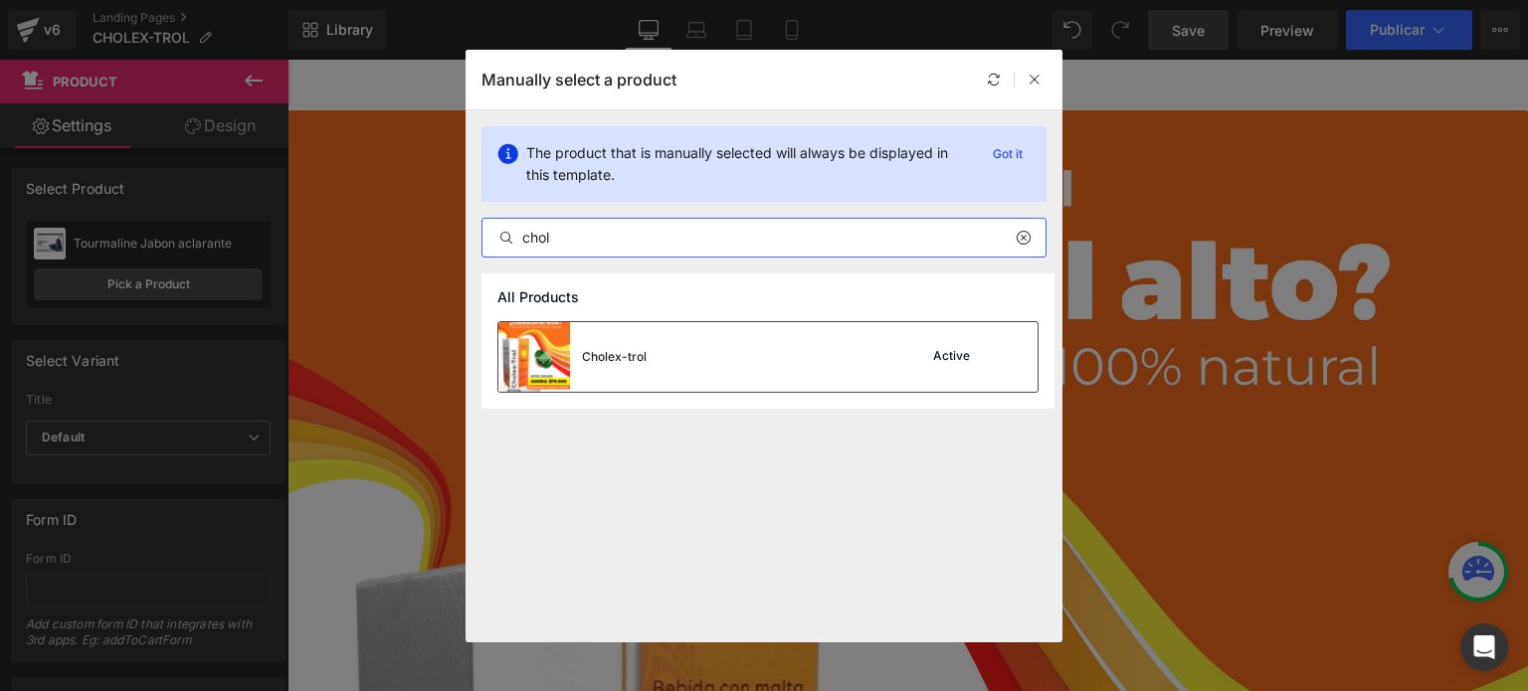
type input "chol"
click at [642, 343] on div "Cholex-trol" at bounding box center [572, 357] width 148 height 70
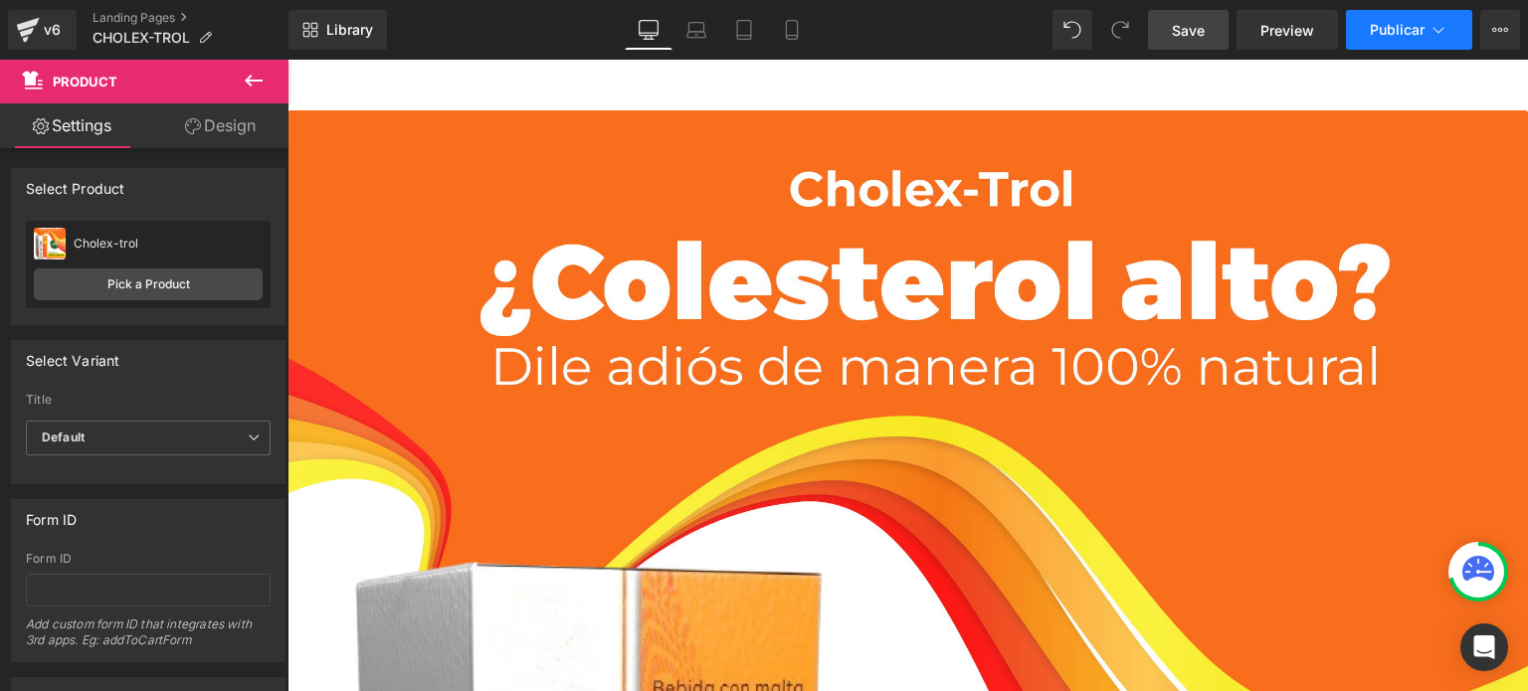
click at [1455, 27] on button "Publicar" at bounding box center [1409, 30] width 126 height 40
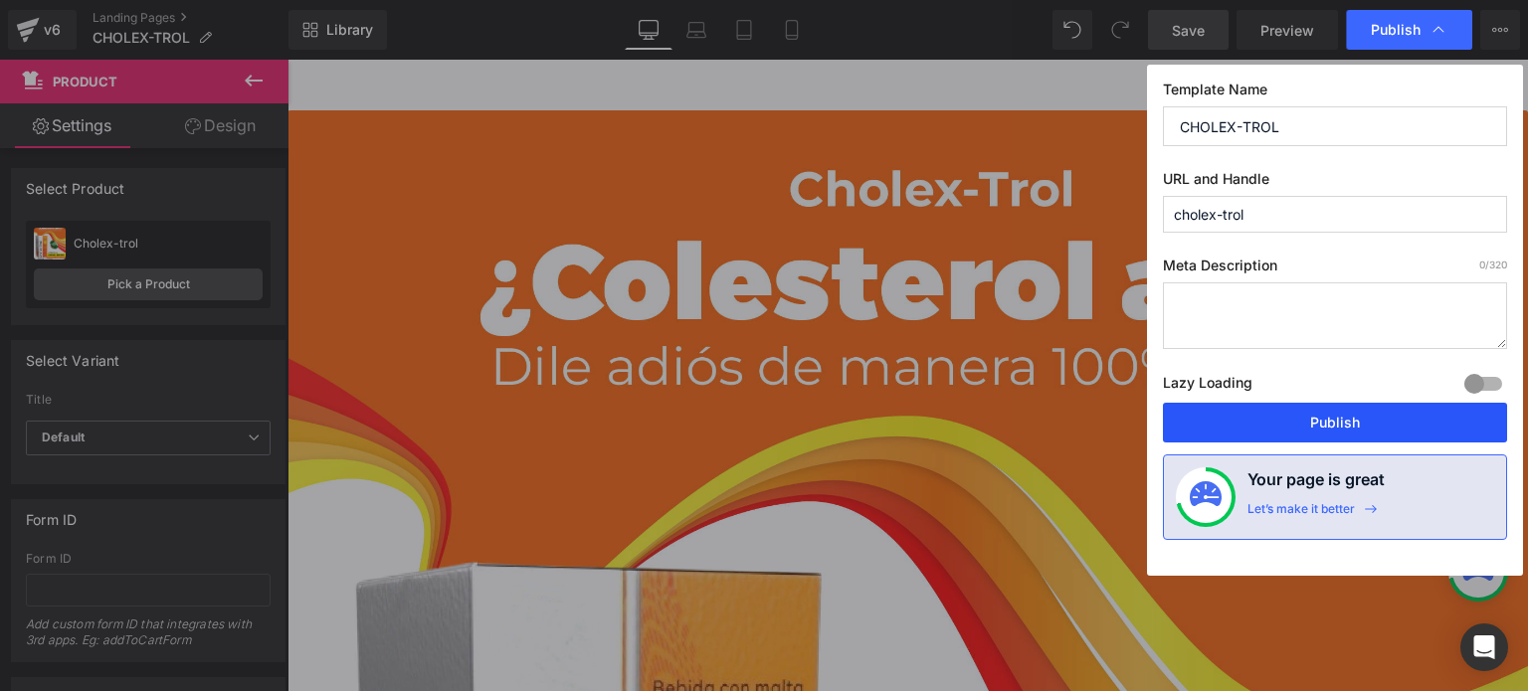
click at [1282, 434] on button "Publish" at bounding box center [1335, 423] width 344 height 40
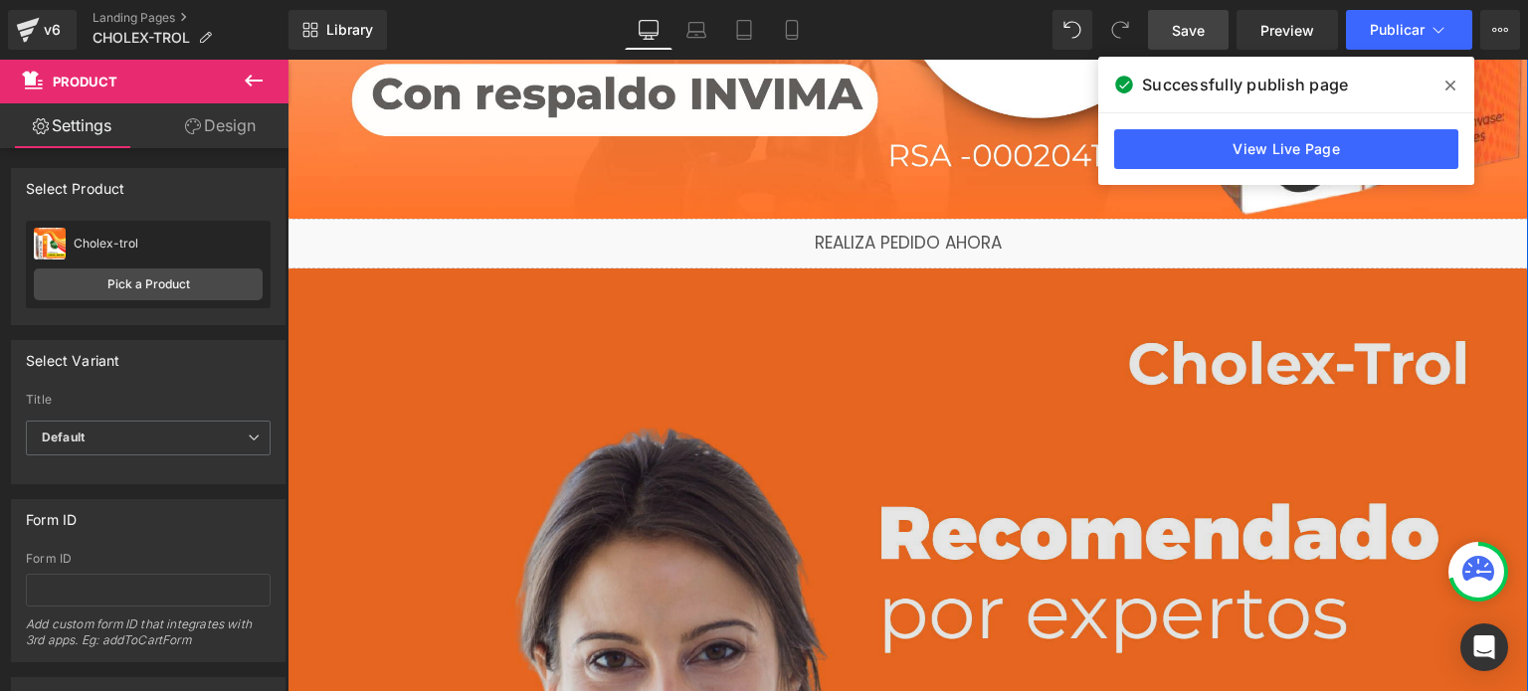
scroll to position [4477, 0]
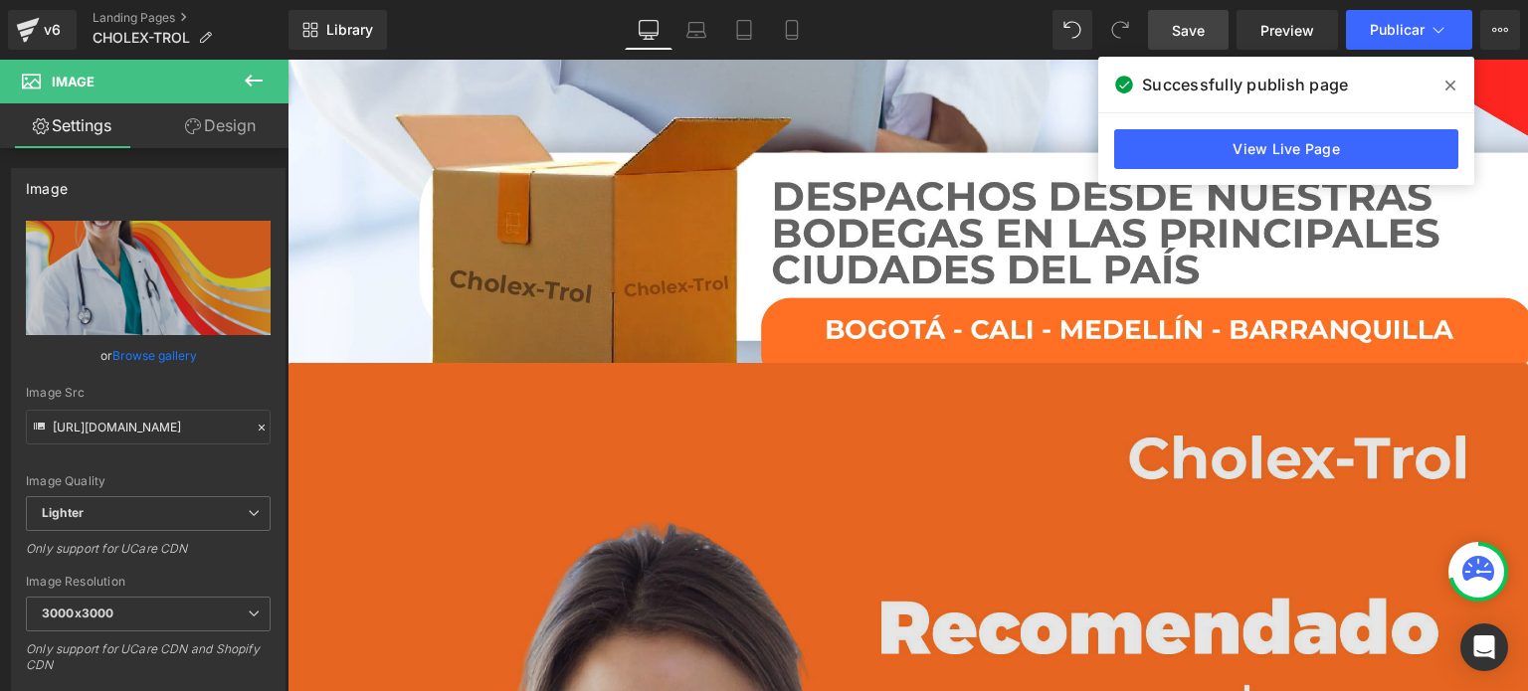
scroll to position [5777, 0]
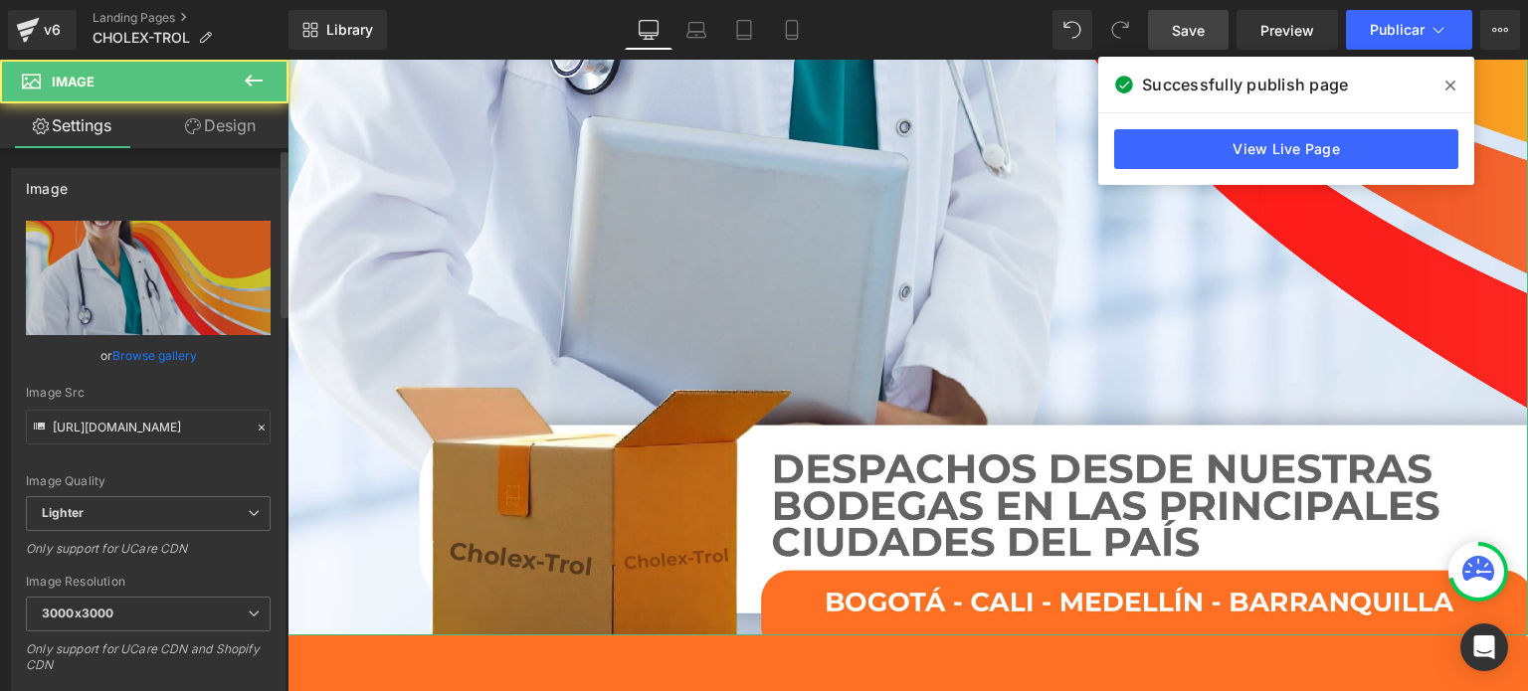
click at [125, 357] on link "Browse gallery" at bounding box center [154, 355] width 85 height 35
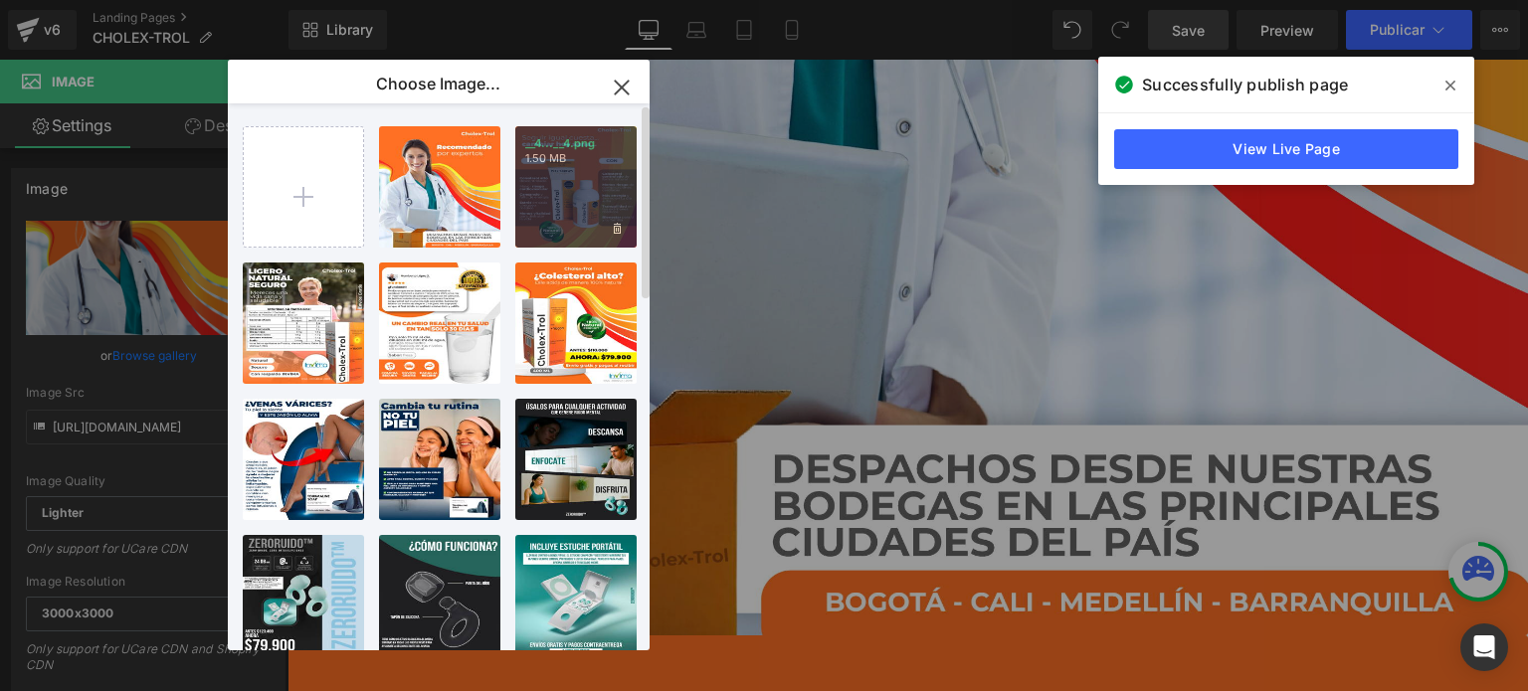
click at [550, 217] on div "__4...__4.png 1.50 MB" at bounding box center [575, 186] width 121 height 121
type input "[URL][DOMAIN_NAME]"
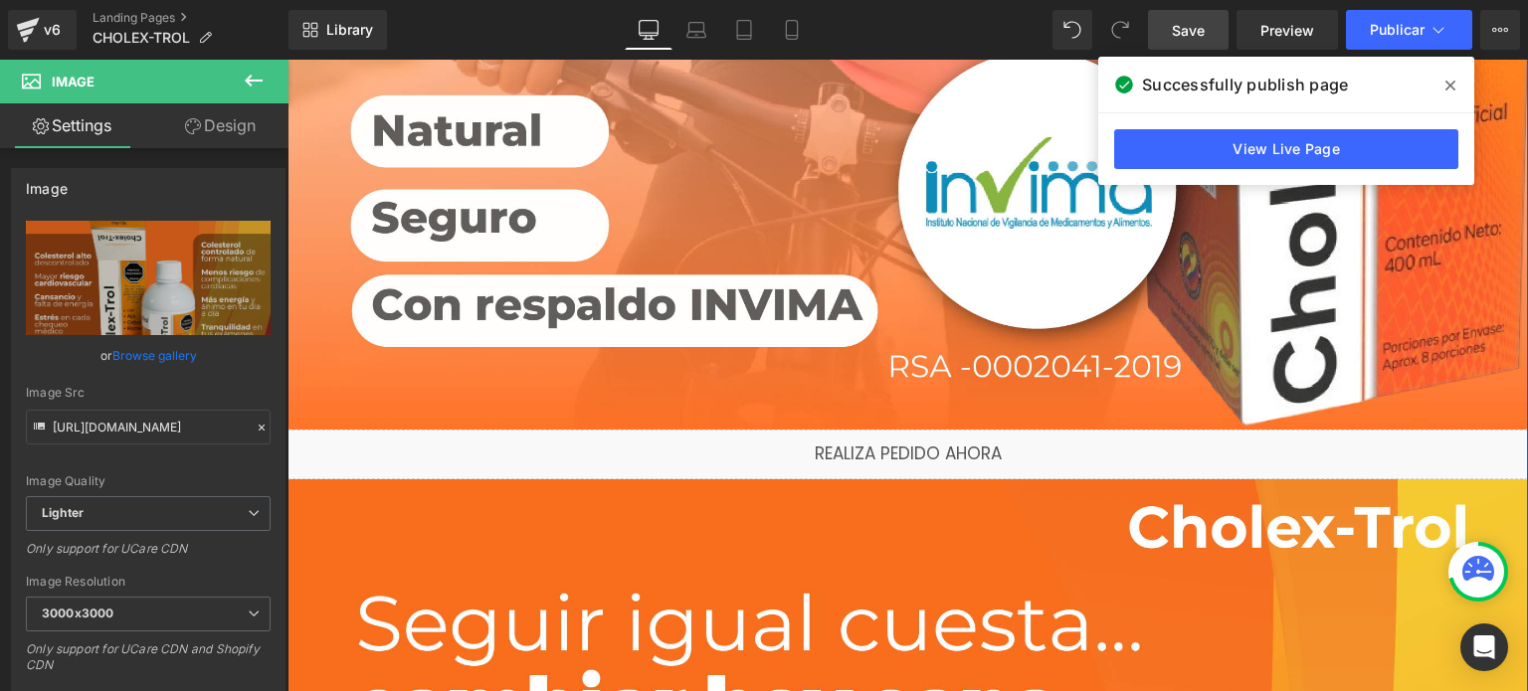
scroll to position [4384, 0]
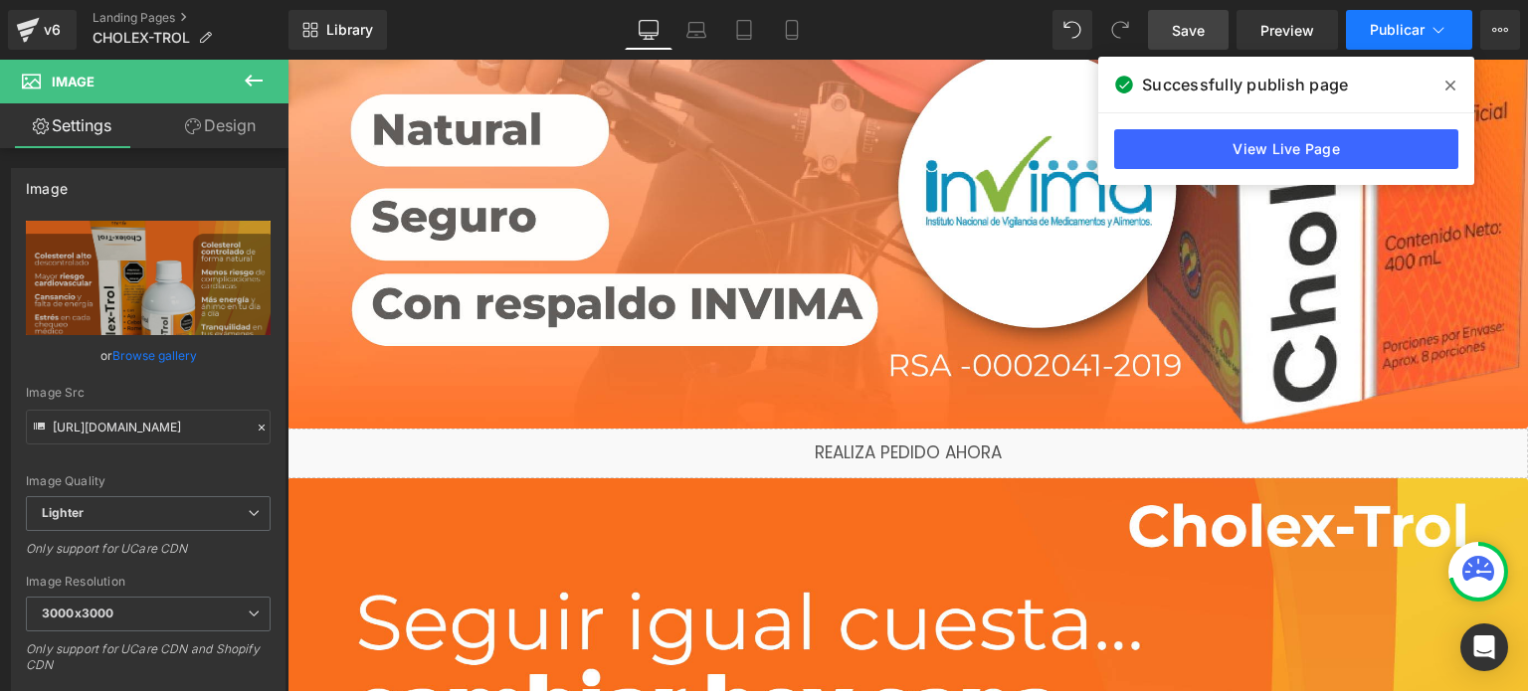
click at [1416, 32] on font "Publicar" at bounding box center [1397, 29] width 55 height 17
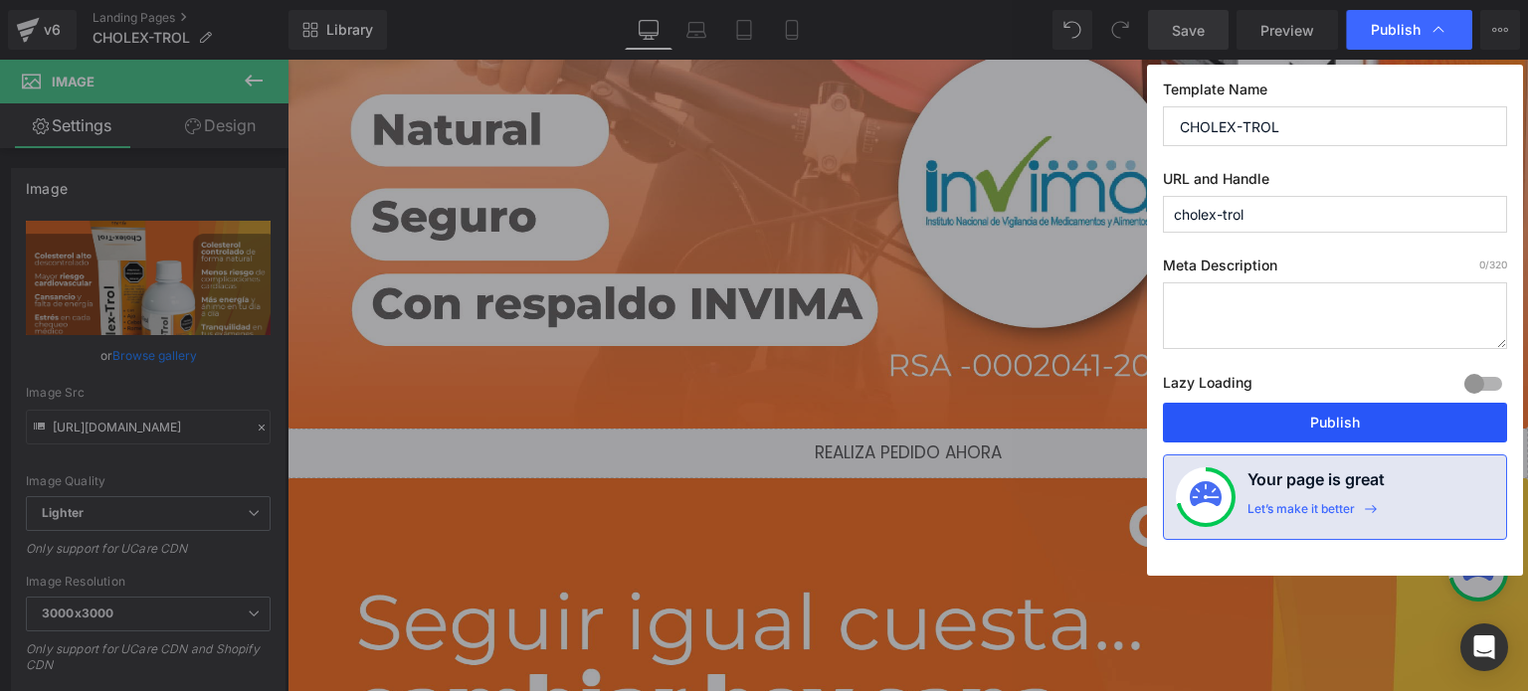
click at [1294, 426] on button "Publish" at bounding box center [1335, 423] width 344 height 40
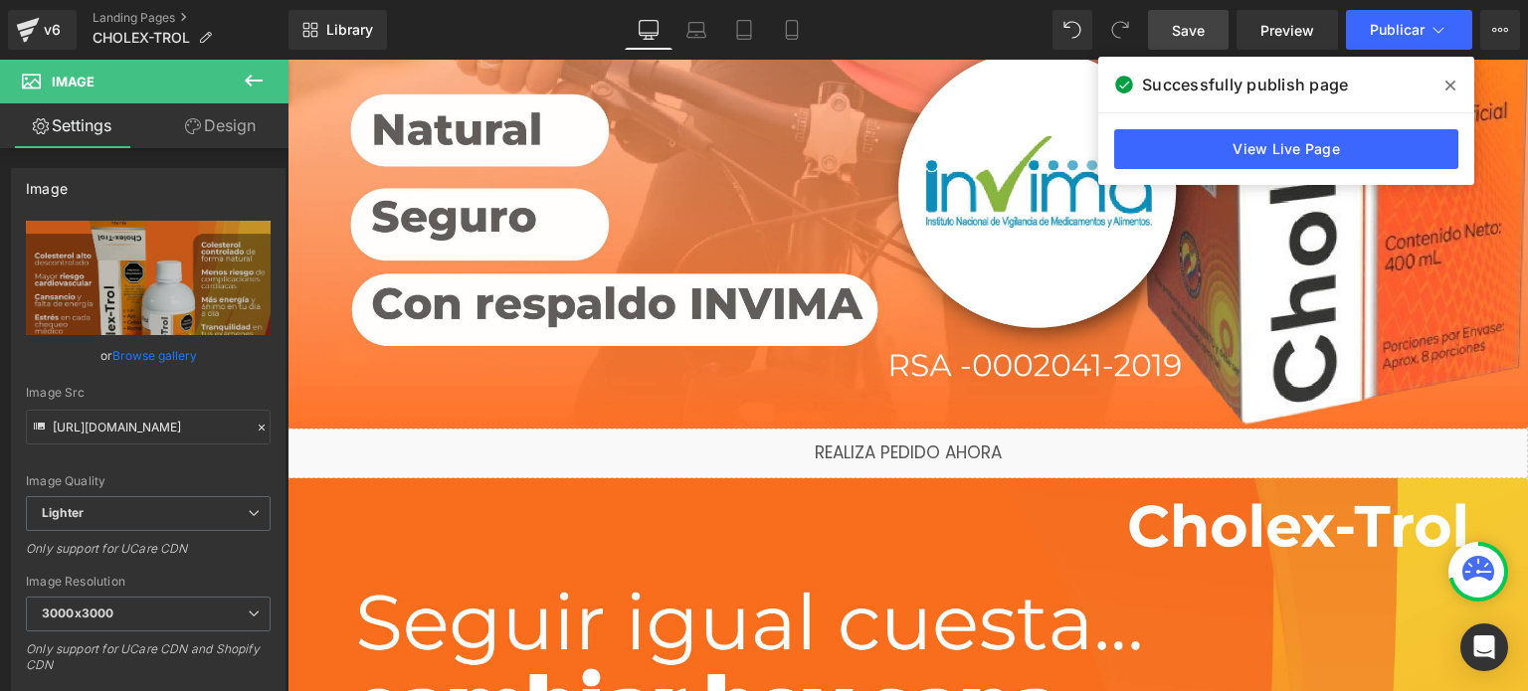
click at [1447, 85] on icon at bounding box center [1451, 86] width 10 height 16
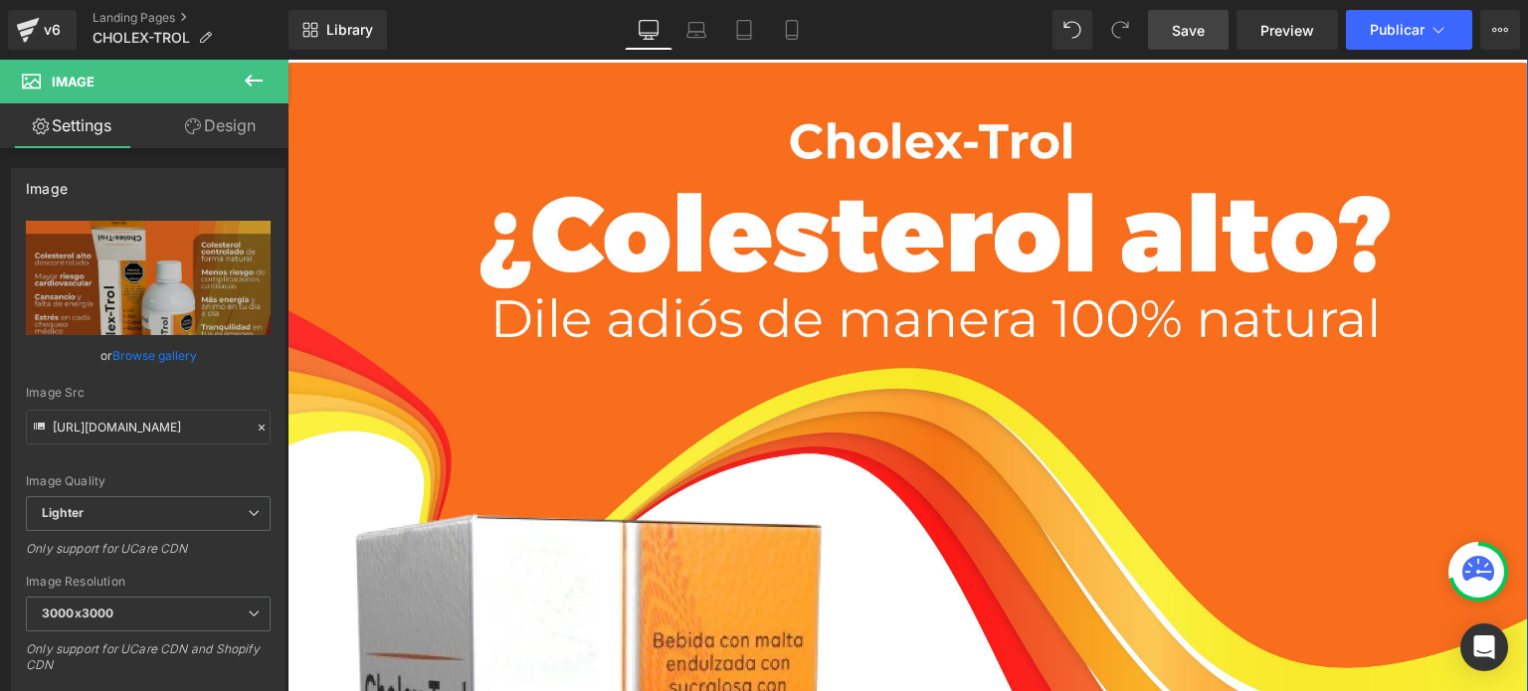
scroll to position [0, 0]
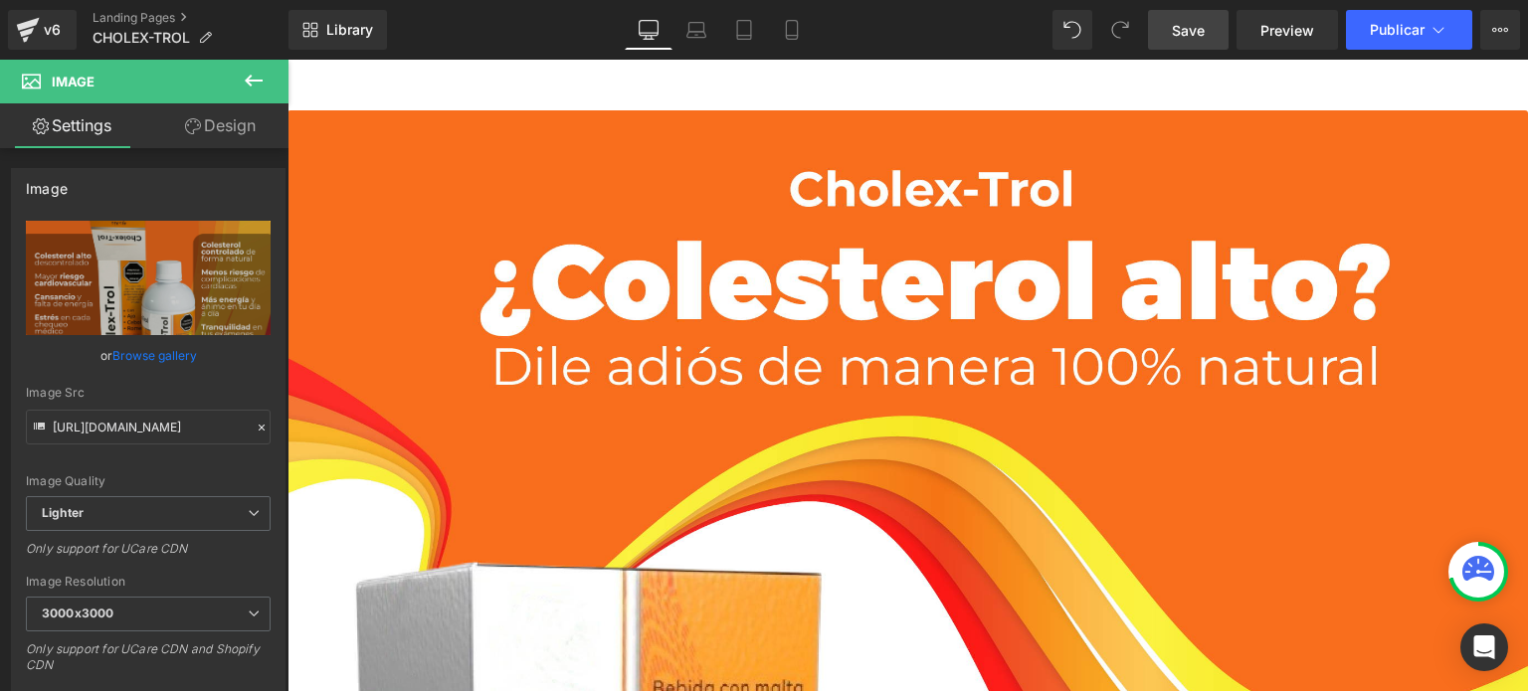
click at [1236, 34] on div "Save Preview Publicar Scheduled View Live Page View with current Template Save …" at bounding box center [1334, 30] width 388 height 40
click at [1215, 34] on link "Save" at bounding box center [1188, 30] width 81 height 40
click at [1504, 20] on button "View Live Page View with current Template Save Template to Library Schedule Pub…" at bounding box center [1500, 30] width 40 height 40
